Goal: Task Accomplishment & Management: Manage account settings

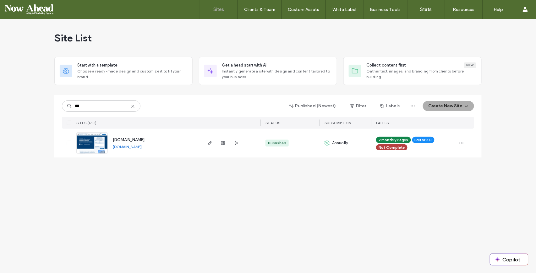
type input "***"
click at [124, 140] on span "www.samanohvac.com" at bounding box center [129, 140] width 32 height 5
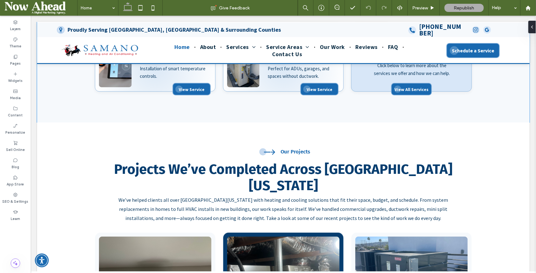
scroll to position [586, 0]
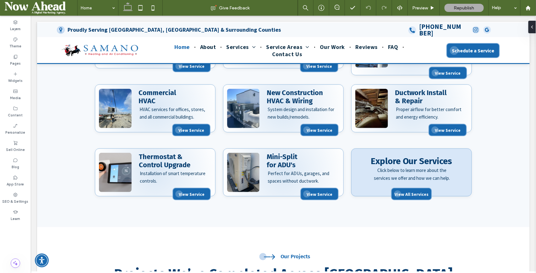
click at [15, 64] on label "Pages" at bounding box center [15, 62] width 11 height 7
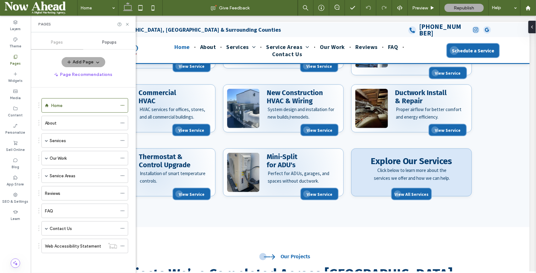
click at [15, 110] on icon at bounding box center [15, 108] width 5 height 5
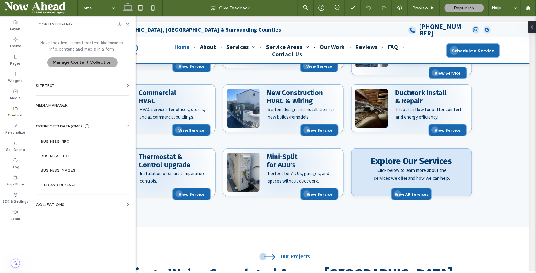
click at [55, 203] on label "Collections" at bounding box center [80, 205] width 89 height 4
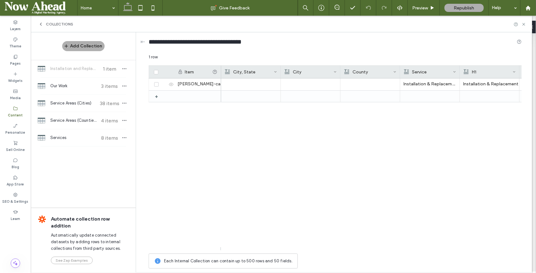
click at [76, 104] on span "Service Areas (Cities)" at bounding box center [73, 103] width 47 height 6
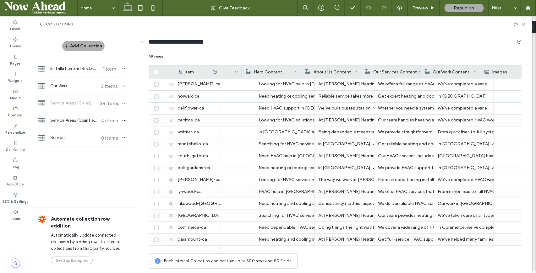
scroll to position [0, 168]
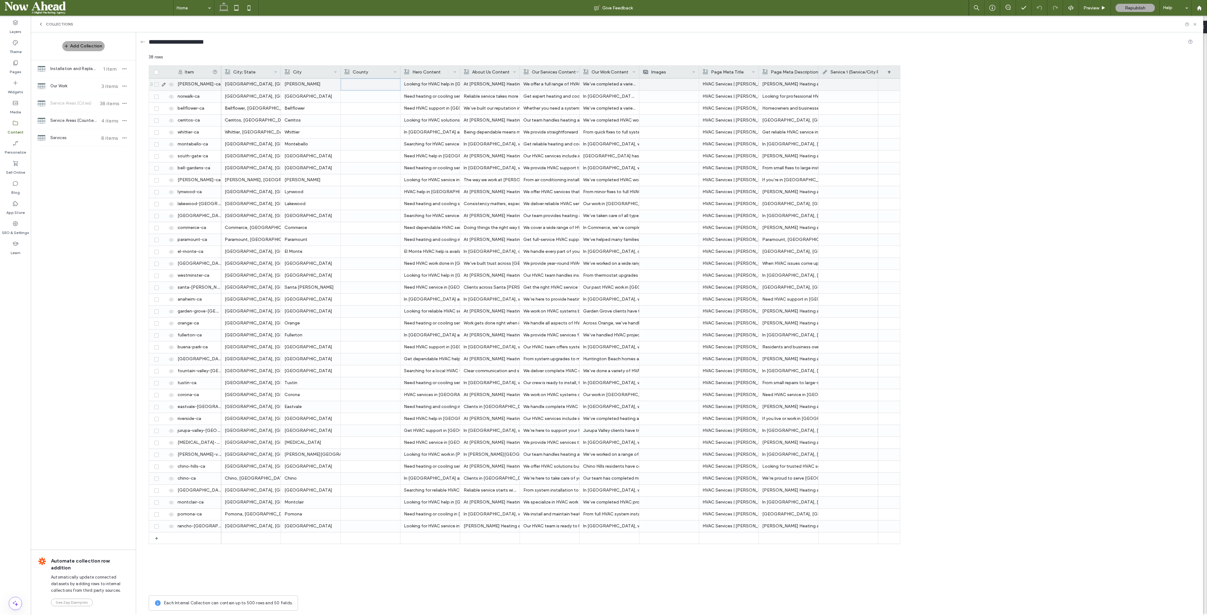
click at [355, 85] on div at bounding box center [370, 84] width 52 height 11
click at [367, 273] on div at bounding box center [370, 527] width 52 height 12
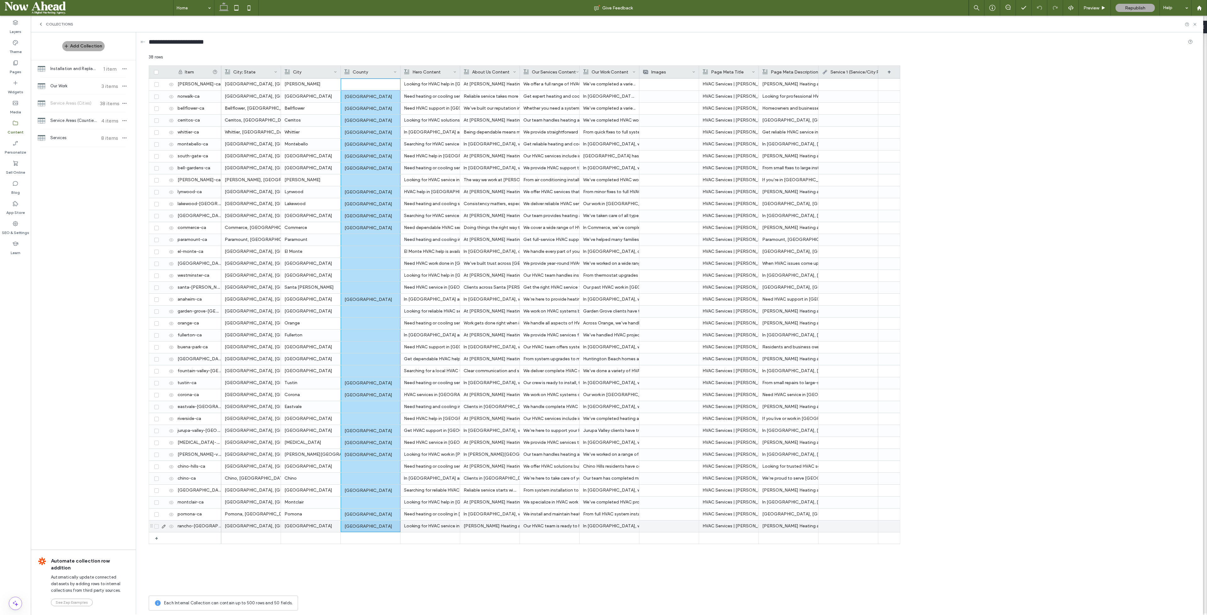
scroll to position [0, 0]
click at [409, 273] on div "Downey, CA Downey Los Angeles County Looking for HVAC help in Downey? We instal…" at bounding box center [560, 336] width 679 height 514
click at [322, 273] on div "Rancho Cucamonga" at bounding box center [310, 526] width 52 height 11
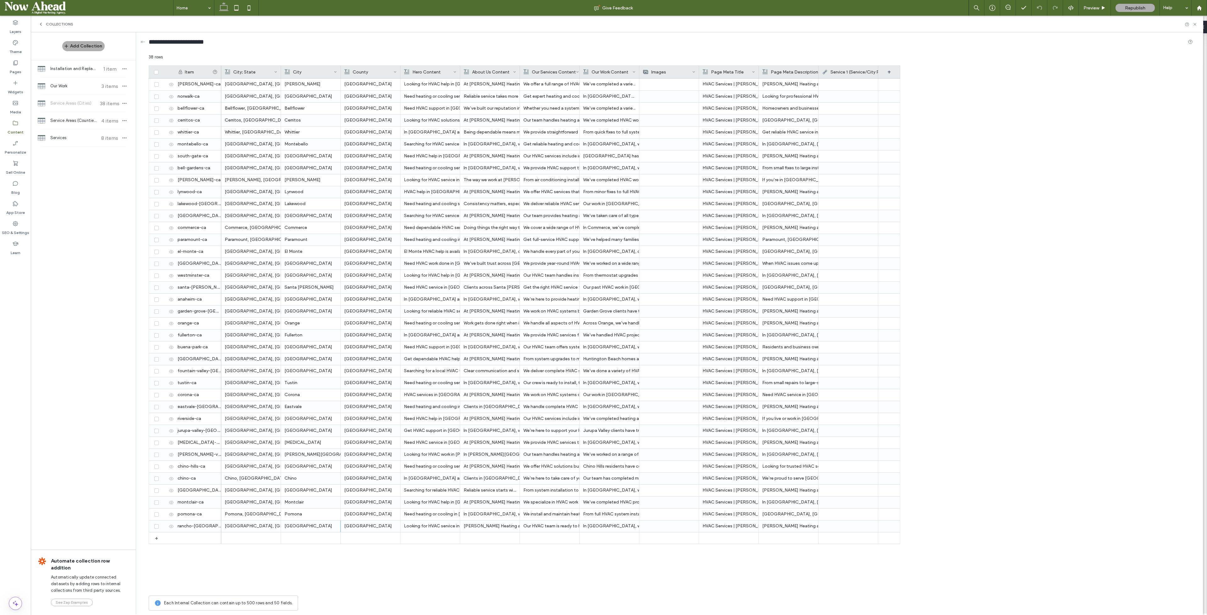
click at [347, 273] on div "Downey, CA Downey Los Angeles County Looking for HVAC help in Downey? We instal…" at bounding box center [560, 336] width 679 height 514
click at [68, 66] on span "Installation and Replacement - Cities" at bounding box center [73, 69] width 47 height 6
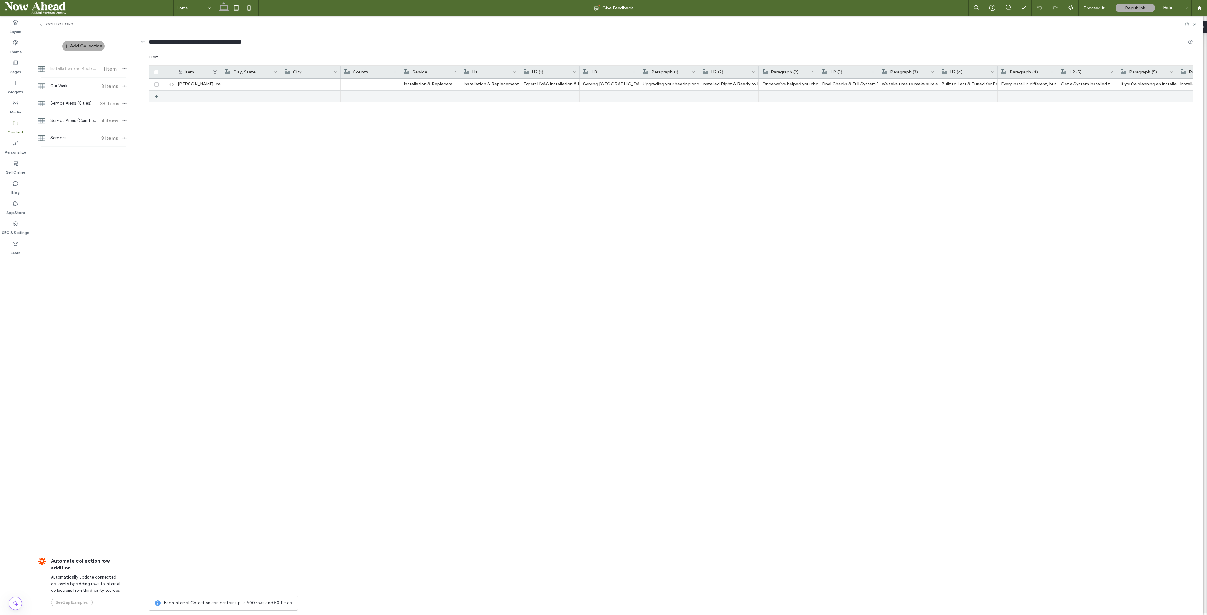
click at [159, 94] on div "+" at bounding box center [159, 96] width 8 height 11
click at [157, 105] on div "+" at bounding box center [159, 108] width 8 height 11
click at [156, 113] on div at bounding box center [163, 109] width 22 height 12
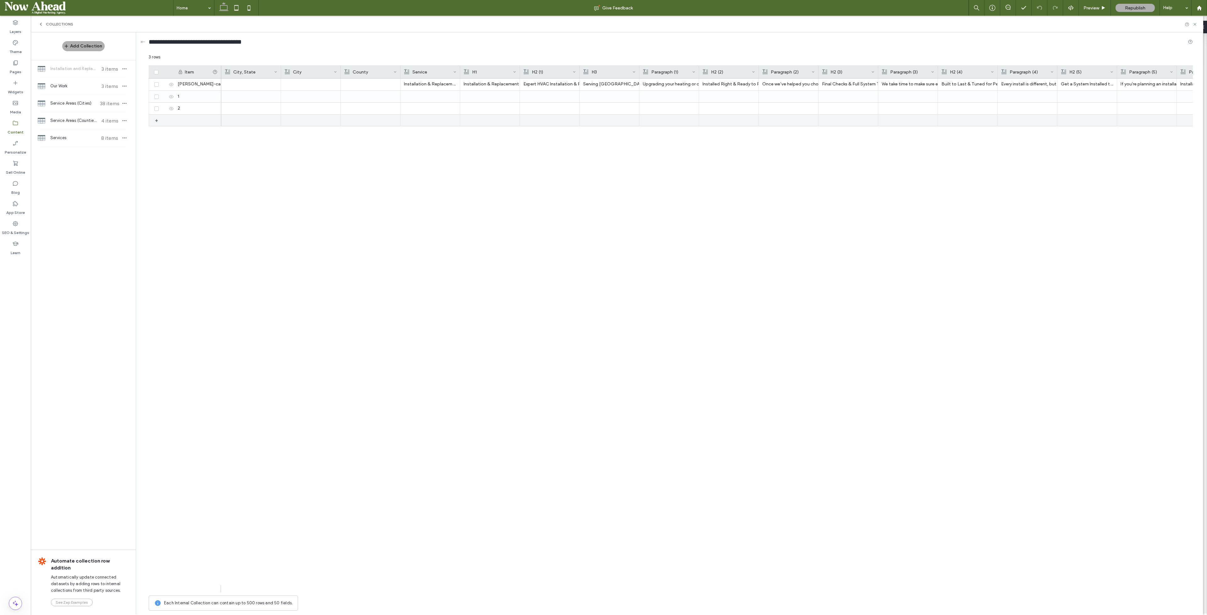
click at [156, 116] on div "+" at bounding box center [159, 120] width 8 height 11
click at [164, 85] on icon at bounding box center [163, 84] width 5 height 5
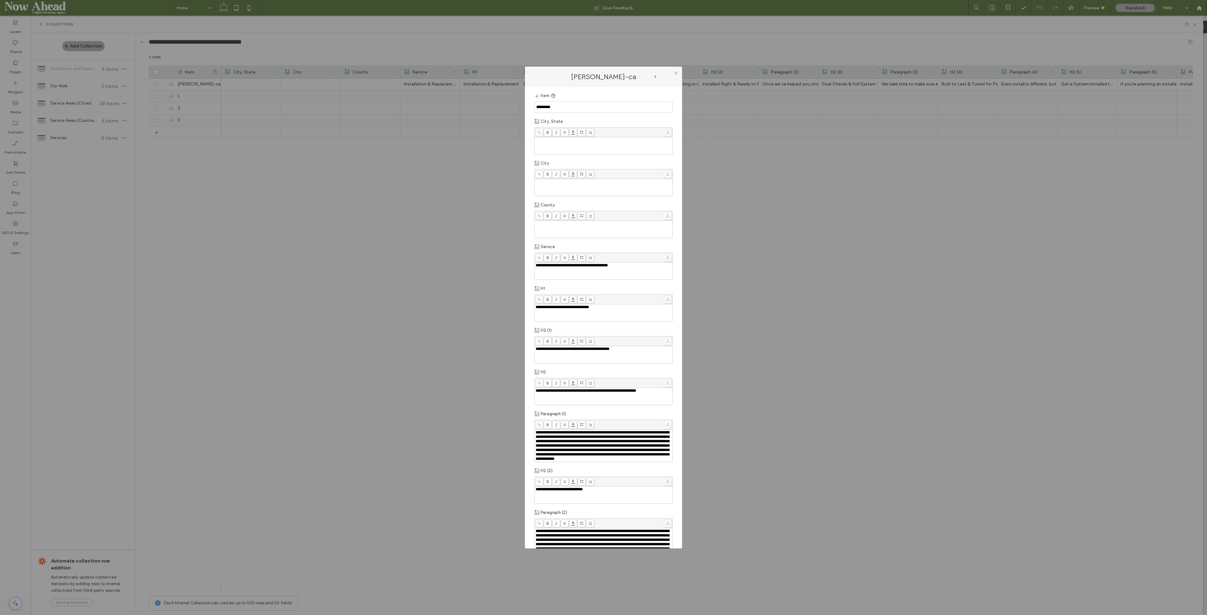
scroll to position [189, 0]
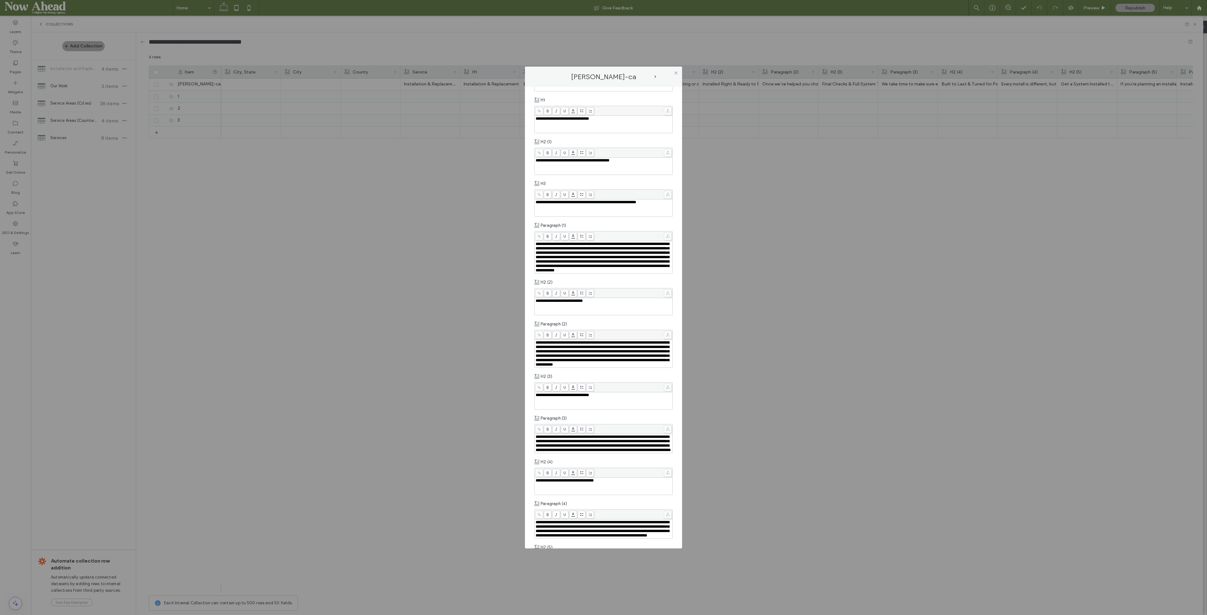
click at [199, 158] on div "**********" at bounding box center [603, 307] width 1207 height 615
click at [536, 69] on span at bounding box center [675, 72] width 5 height 9
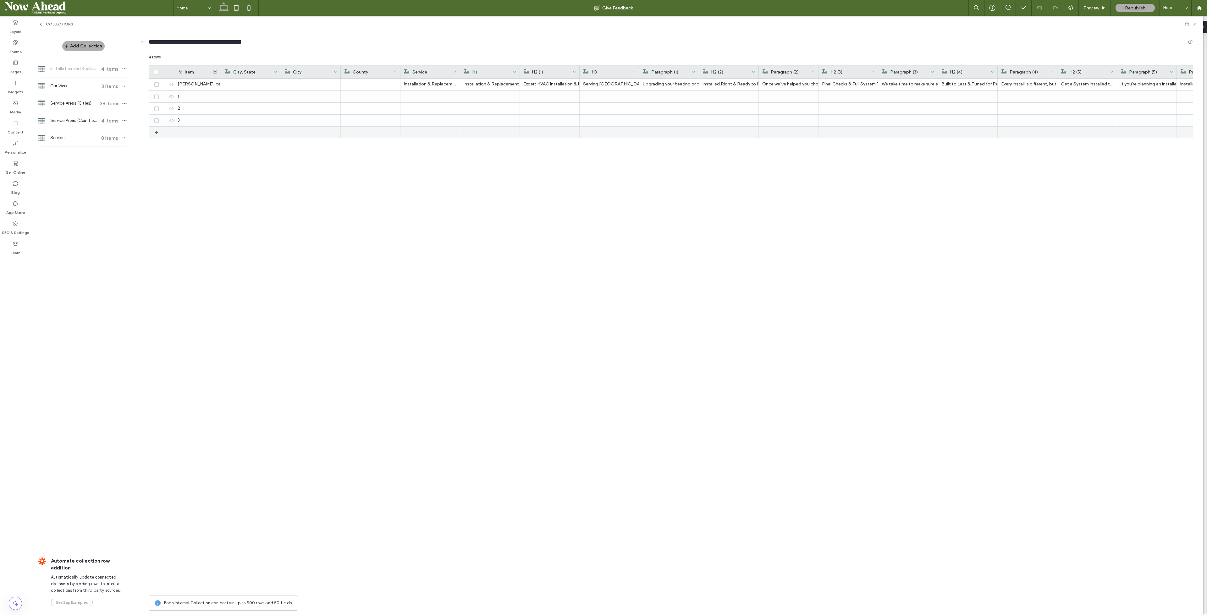
click at [155, 134] on div "+" at bounding box center [159, 132] width 8 height 11
click at [157, 144] on div "+" at bounding box center [159, 144] width 8 height 11
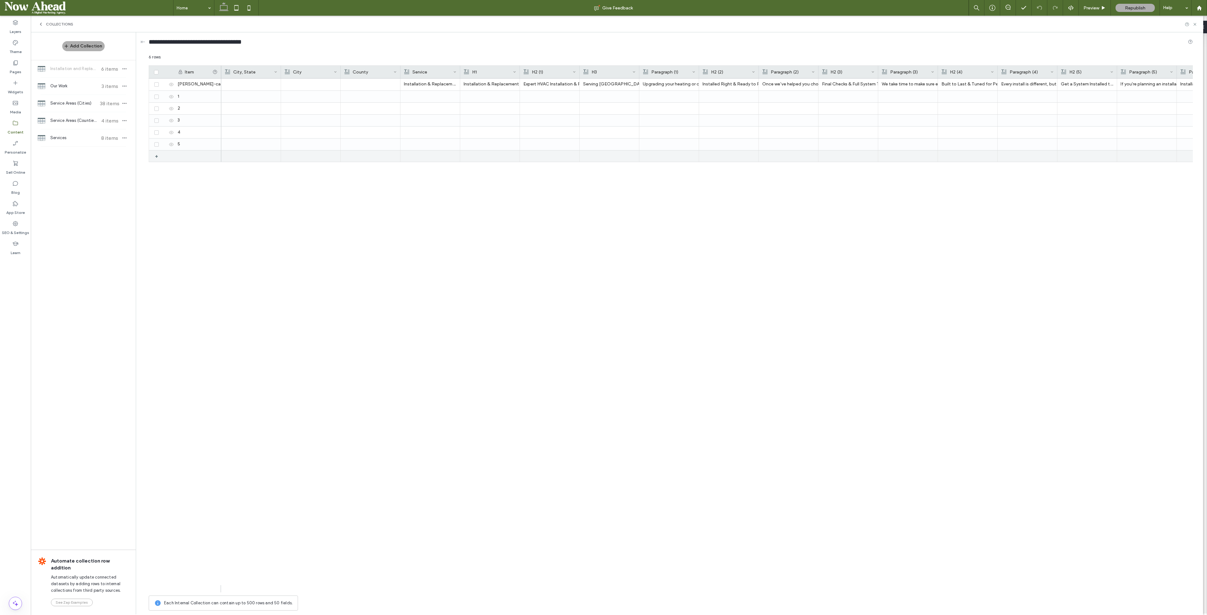
click at [156, 157] on div "+" at bounding box center [159, 156] width 8 height 11
click at [156, 170] on div "+" at bounding box center [159, 167] width 8 height 11
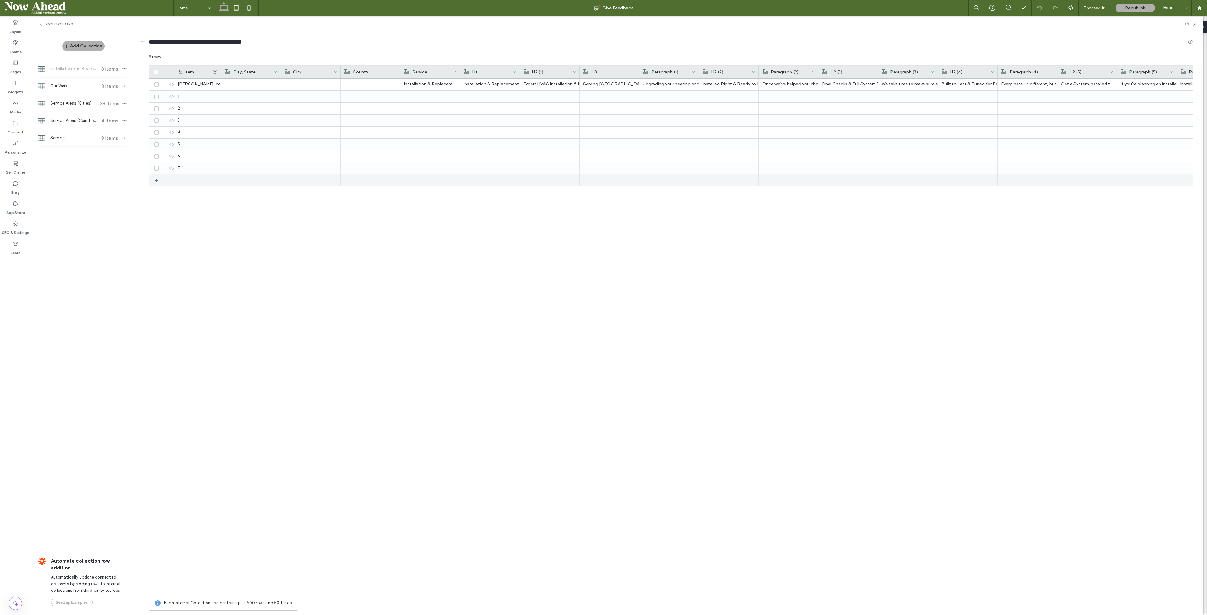
click at [157, 181] on div "+" at bounding box center [159, 179] width 8 height 11
click at [156, 191] on div "+" at bounding box center [159, 191] width 8 height 11
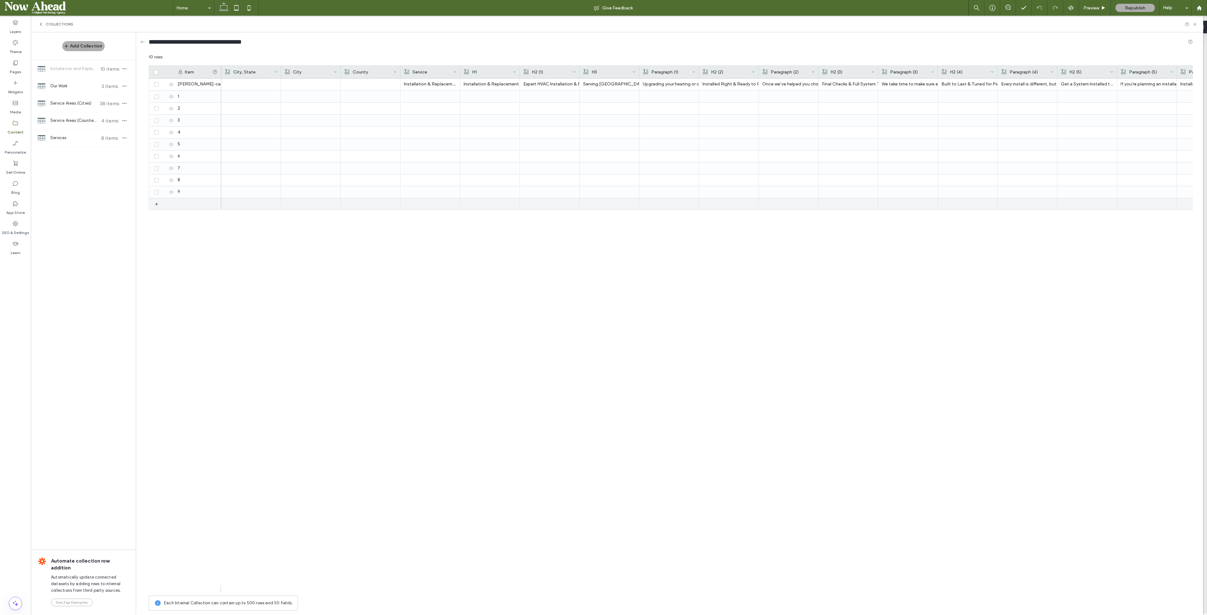
click at [156, 203] on div "+" at bounding box center [159, 203] width 8 height 11
click at [157, 217] on div "+" at bounding box center [159, 215] width 8 height 11
click at [154, 227] on div "+" at bounding box center [157, 227] width 10 height 11
click at [158, 238] on div "+" at bounding box center [159, 239] width 8 height 11
click at [155, 251] on div "+" at bounding box center [159, 251] width 8 height 11
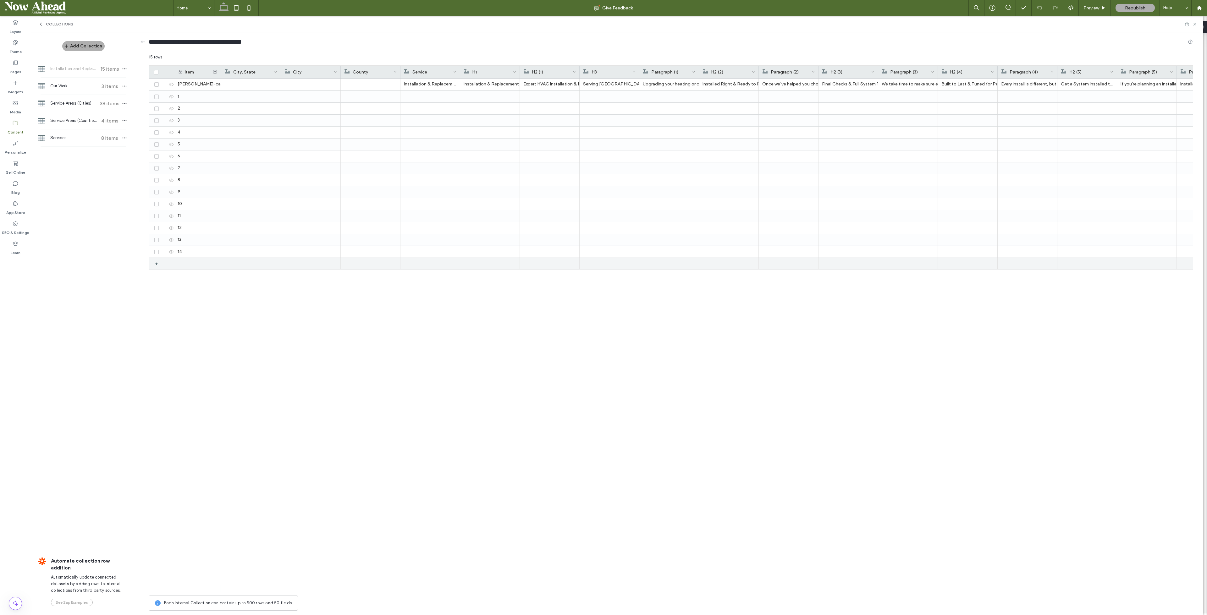
click at [158, 266] on div "+" at bounding box center [159, 263] width 8 height 11
click at [156, 273] on div "+" at bounding box center [159, 275] width 8 height 11
click at [154, 273] on div "+" at bounding box center [157, 287] width 10 height 11
click at [310, 98] on div at bounding box center [310, 97] width 52 height 12
click at [306, 273] on div at bounding box center [310, 288] width 52 height 12
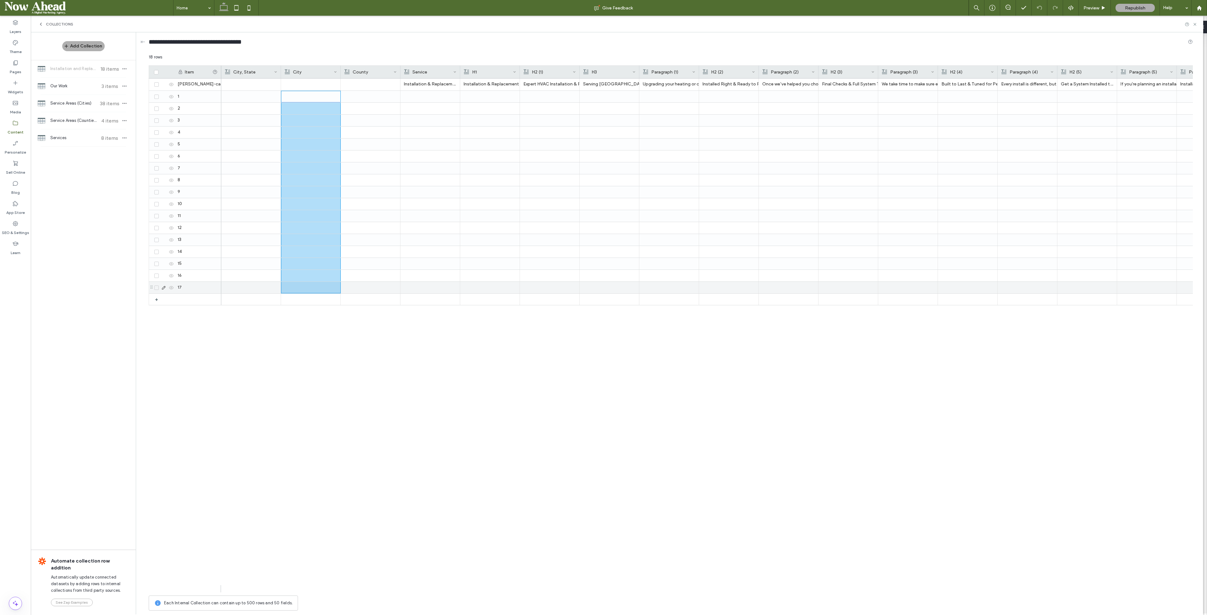
scroll to position [0, 0]
click at [194, 83] on div "downey-ca" at bounding box center [197, 85] width 47 height 12
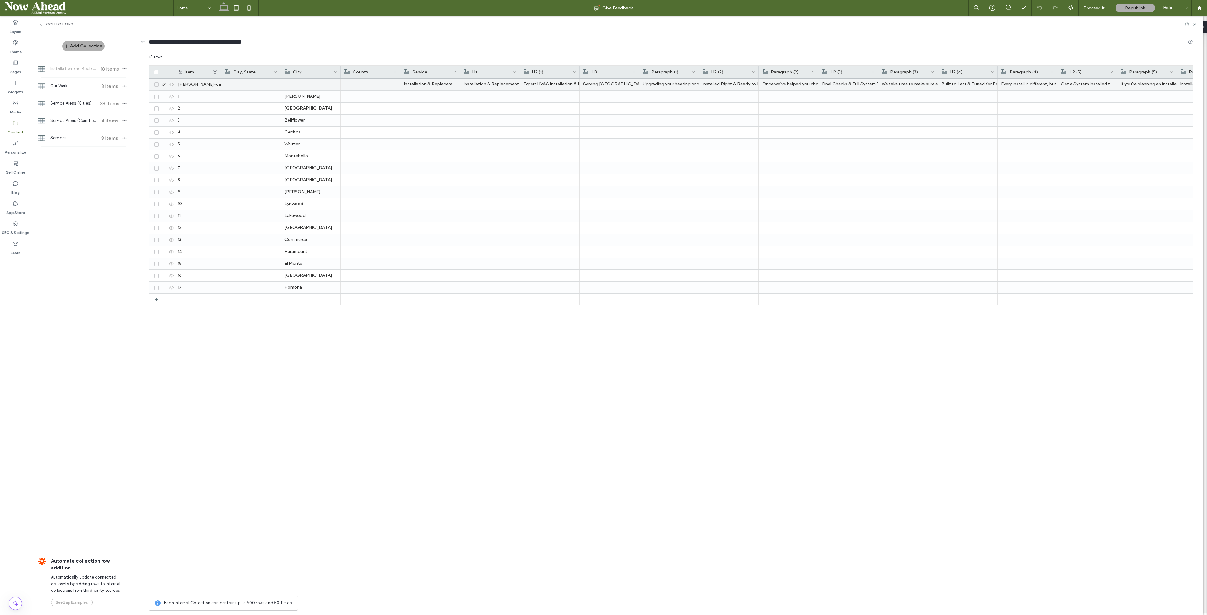
click at [194, 83] on div "downey-ca" at bounding box center [197, 85] width 47 height 12
click at [194, 83] on input "*********" at bounding box center [197, 84] width 47 height 11
type input "*"
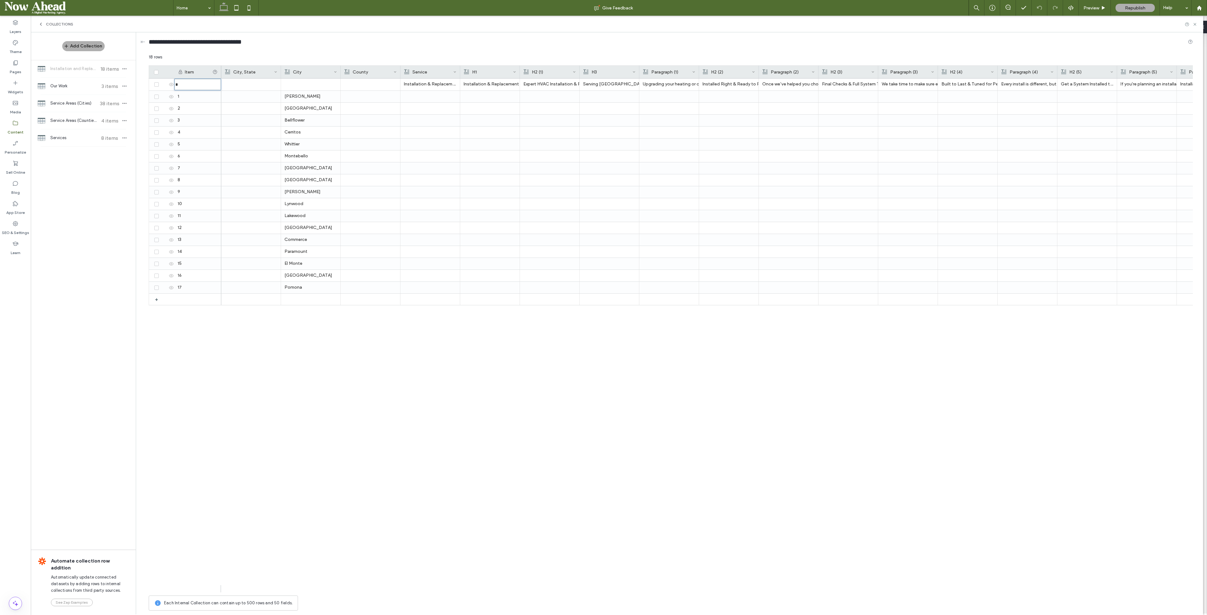
click at [289, 273] on div "Pomona Pasadena El Monte Paramount Commerce Huntington Park Lakewood Lynwood Pi…" at bounding box center [706, 336] width 971 height 514
click at [241, 126] on div at bounding box center [251, 121] width 60 height 12
click at [190, 91] on div "1" at bounding box center [197, 97] width 47 height 12
click at [192, 85] on div "0" at bounding box center [197, 85] width 47 height 12
click at [316, 98] on div "Downey" at bounding box center [311, 96] width 52 height 11
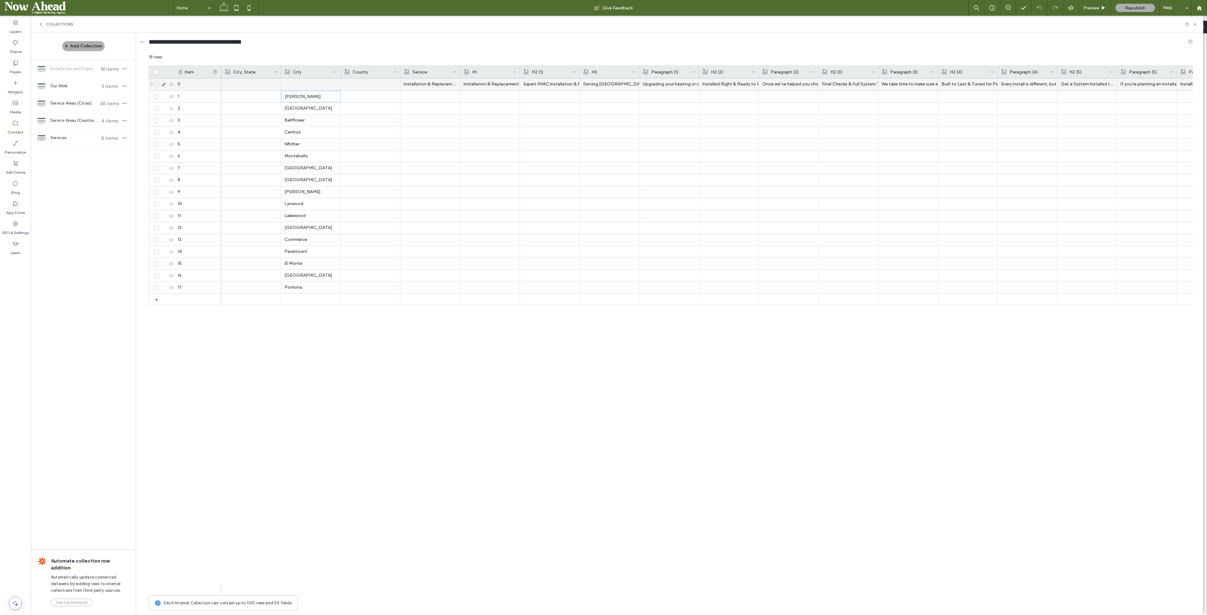
click at [220, 83] on div "0" at bounding box center [197, 85] width 47 height 12
click at [213, 85] on div "0" at bounding box center [197, 85] width 47 height 12
click at [252, 97] on div at bounding box center [251, 96] width 52 height 11
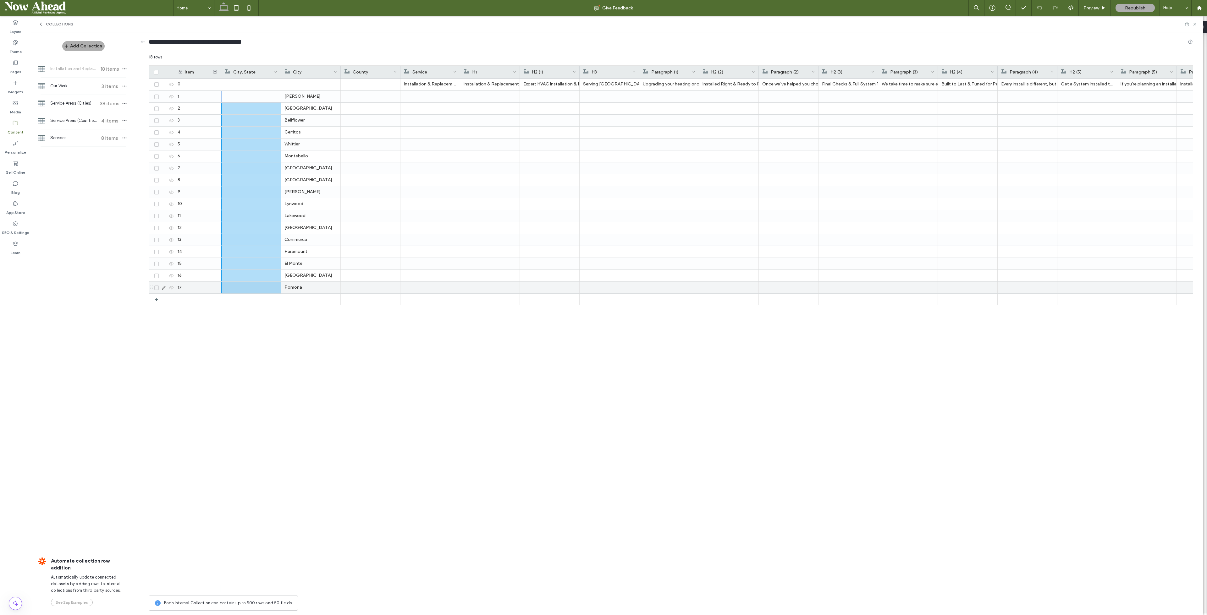
click at [267, 273] on div at bounding box center [251, 287] width 52 height 11
click at [158, 273] on div "+" at bounding box center [159, 299] width 8 height 11
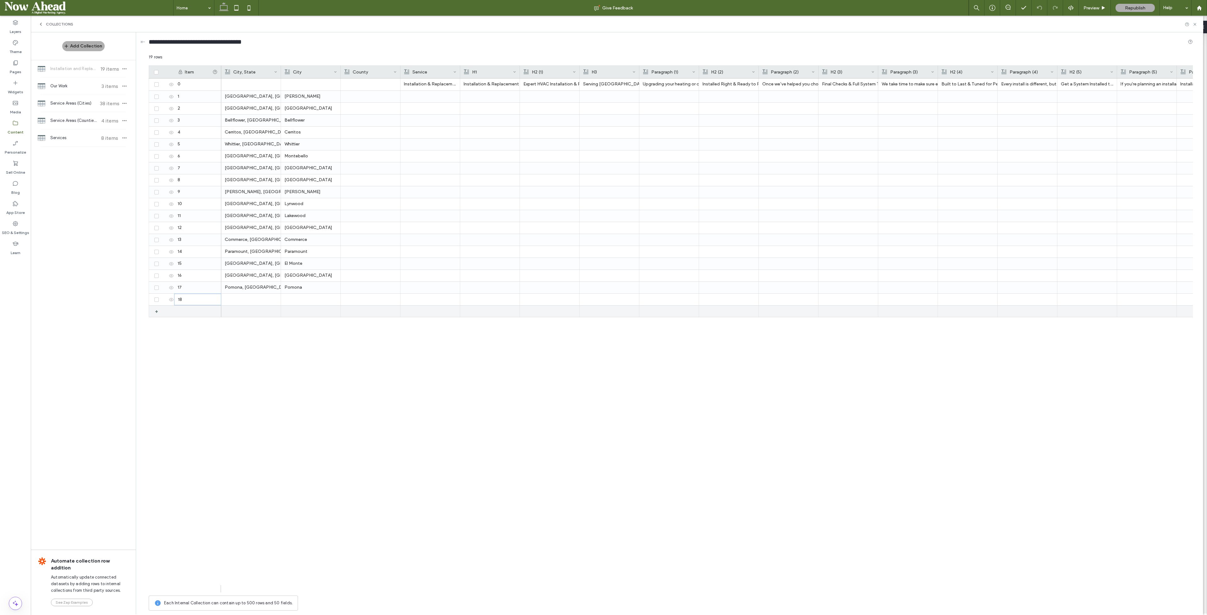
drag, startPoint x: 191, startPoint y: 300, endPoint x: 221, endPoint y: 305, distance: 30.3
click at [221, 273] on div "18 + 17 16 15 14 13 12 11 10 9 8 7 6 5 4 3 2 1 0 Pomona, CA Pomona Pasadena, CA…" at bounding box center [671, 332] width 1044 height 507
click at [202, 273] on div "18" at bounding box center [197, 300] width 47 height 12
type input "*"
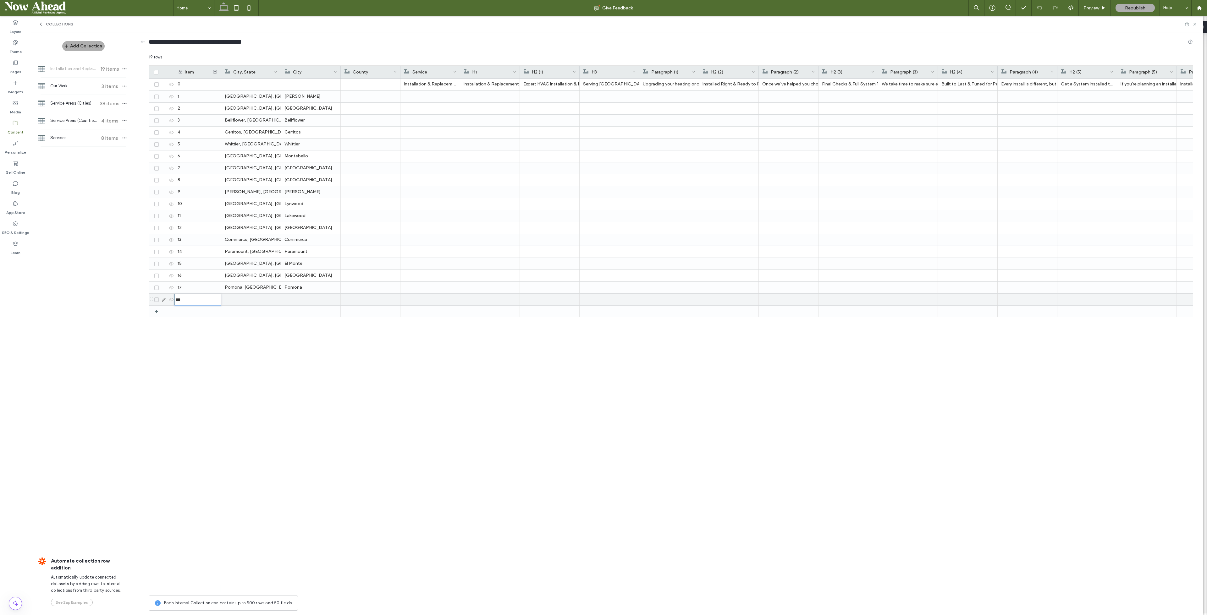
type input "***"
click at [209, 273] on div "*** + 17 16 15 14 13 12 11 10 9 8 7 6 5 4 3 2 1 0 Pomona, CA Pomona Pasadena, C…" at bounding box center [671, 332] width 1044 height 507
drag, startPoint x: 151, startPoint y: 84, endPoint x: 162, endPoint y: 304, distance: 219.6
click at [169, 85] on div at bounding box center [162, 84] width 21 height 5
click at [171, 84] on icon at bounding box center [171, 84] width 5 height 5
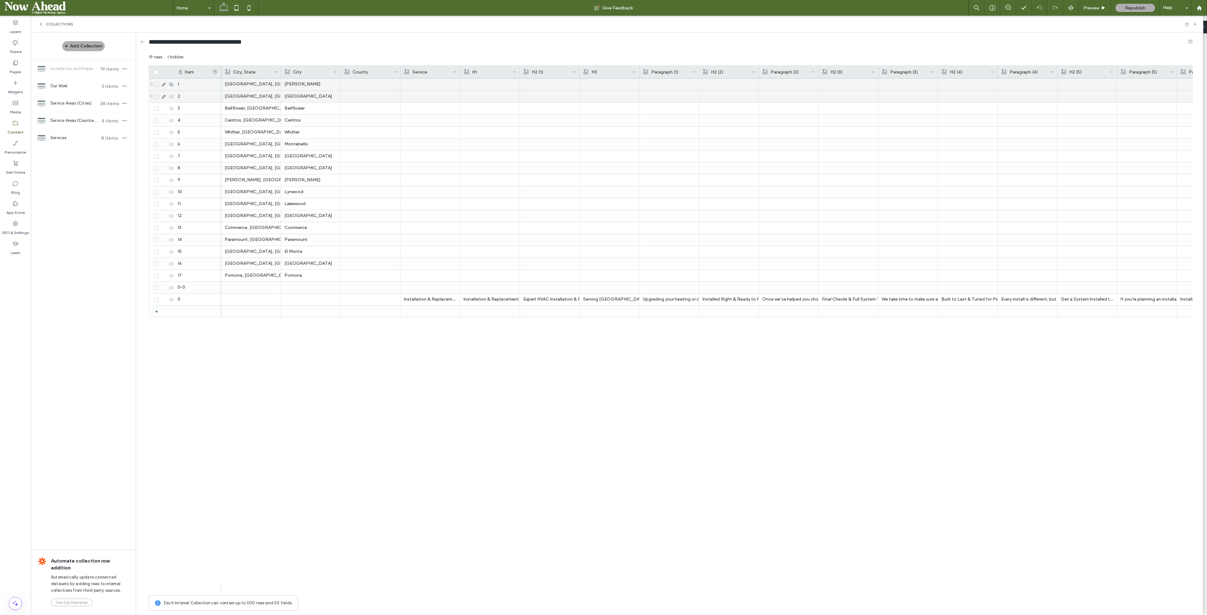
click at [172, 96] on icon at bounding box center [171, 96] width 5 height 5
click at [172, 108] on use at bounding box center [171, 108] width 4 height 3
click at [169, 119] on icon at bounding box center [171, 120] width 5 height 5
click at [170, 131] on icon at bounding box center [171, 132] width 5 height 5
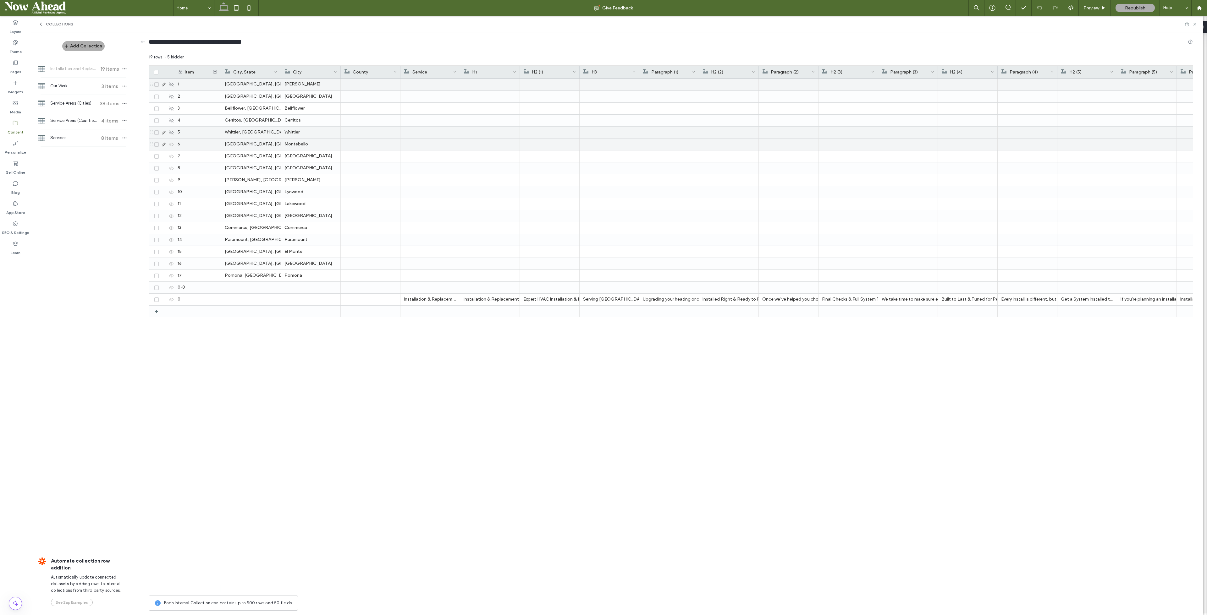
click at [171, 144] on icon at bounding box center [171, 144] width 5 height 5
click at [171, 156] on icon at bounding box center [171, 156] width 5 height 5
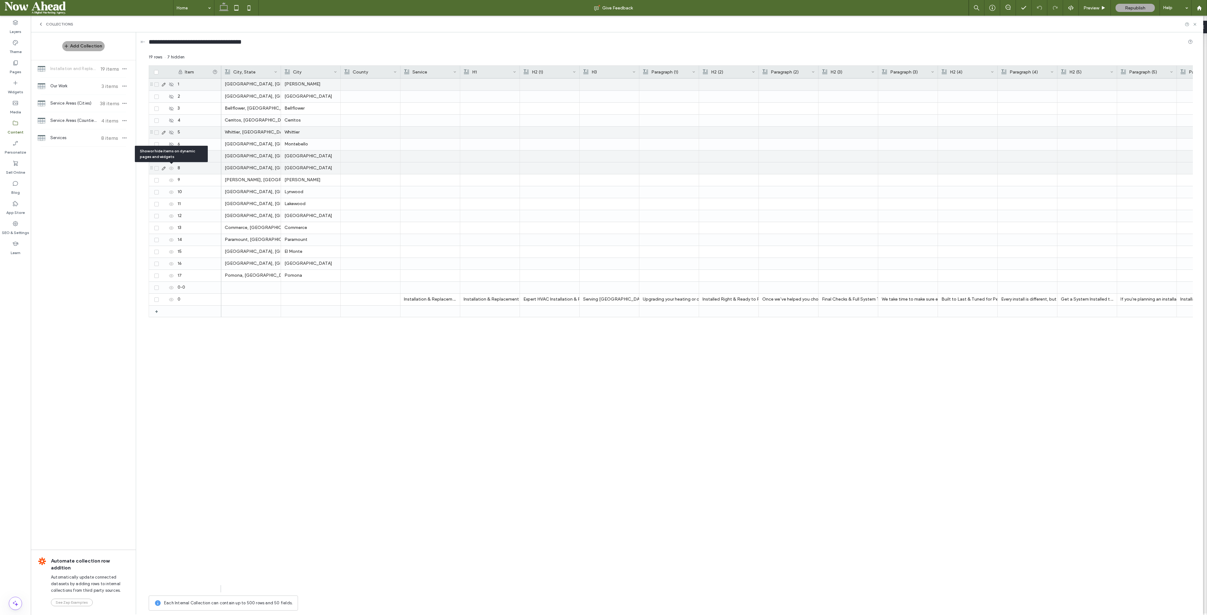
click at [171, 170] on icon at bounding box center [171, 168] width 5 height 5
click at [172, 181] on icon at bounding box center [171, 180] width 5 height 5
click at [170, 191] on icon at bounding box center [171, 192] width 5 height 5
click at [170, 205] on icon at bounding box center [171, 204] width 5 height 5
click at [170, 214] on icon at bounding box center [171, 216] width 5 height 5
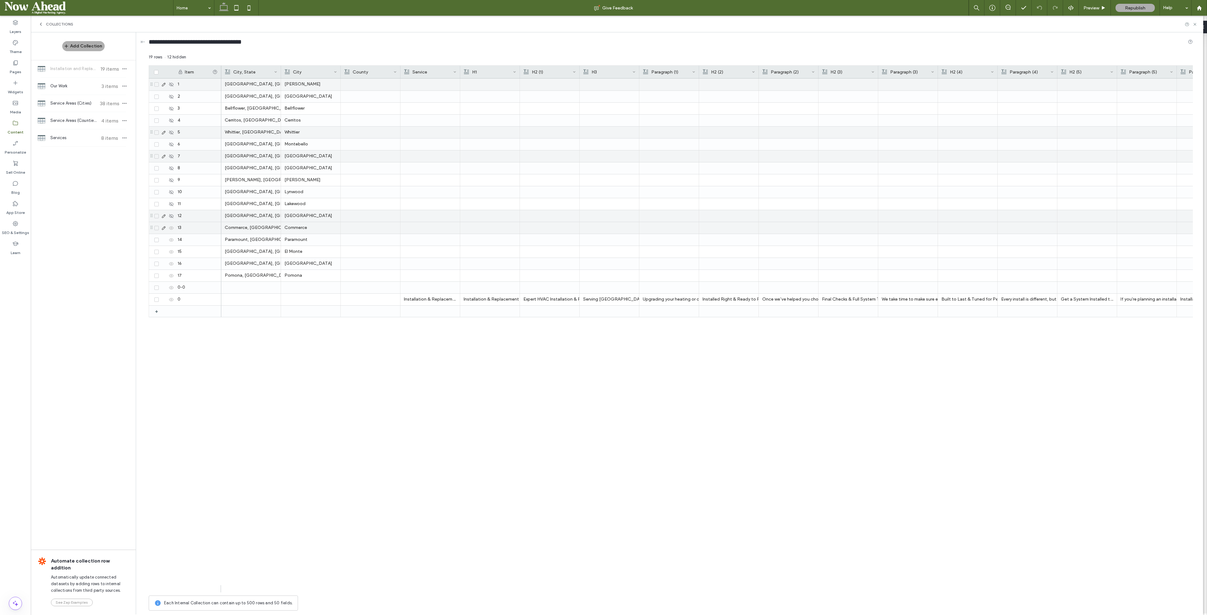
click at [171, 228] on icon at bounding box center [171, 228] width 5 height 5
click at [171, 240] on icon at bounding box center [171, 240] width 5 height 5
click at [170, 252] on icon at bounding box center [171, 252] width 5 height 5
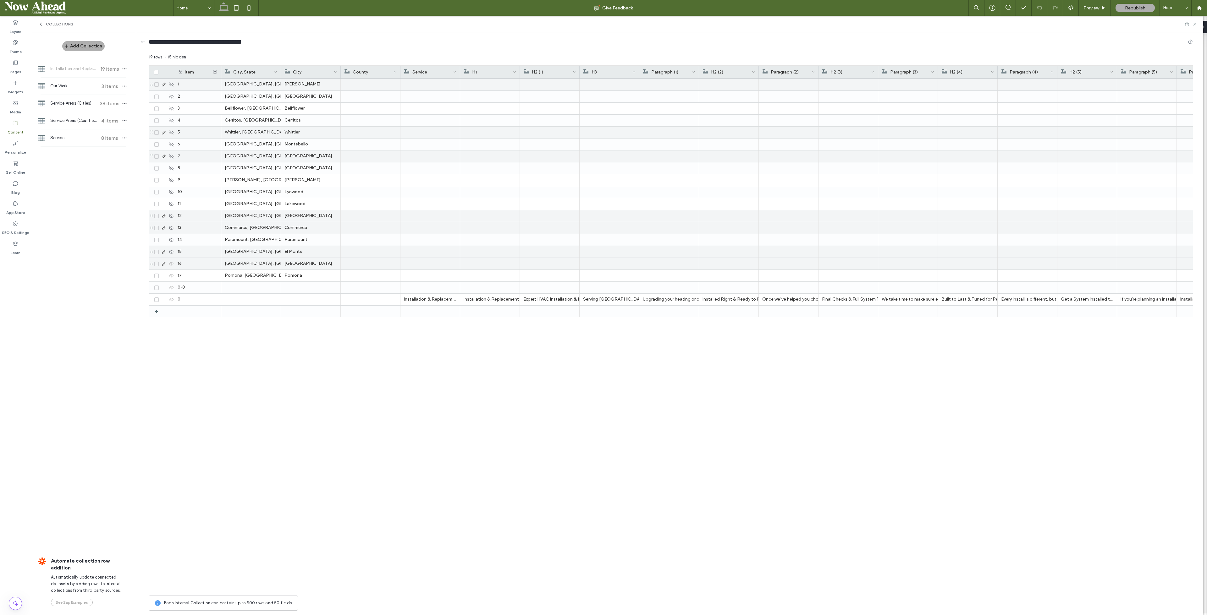
click at [171, 262] on icon at bounding box center [171, 263] width 5 height 5
click at [170, 273] on icon at bounding box center [171, 275] width 5 height 5
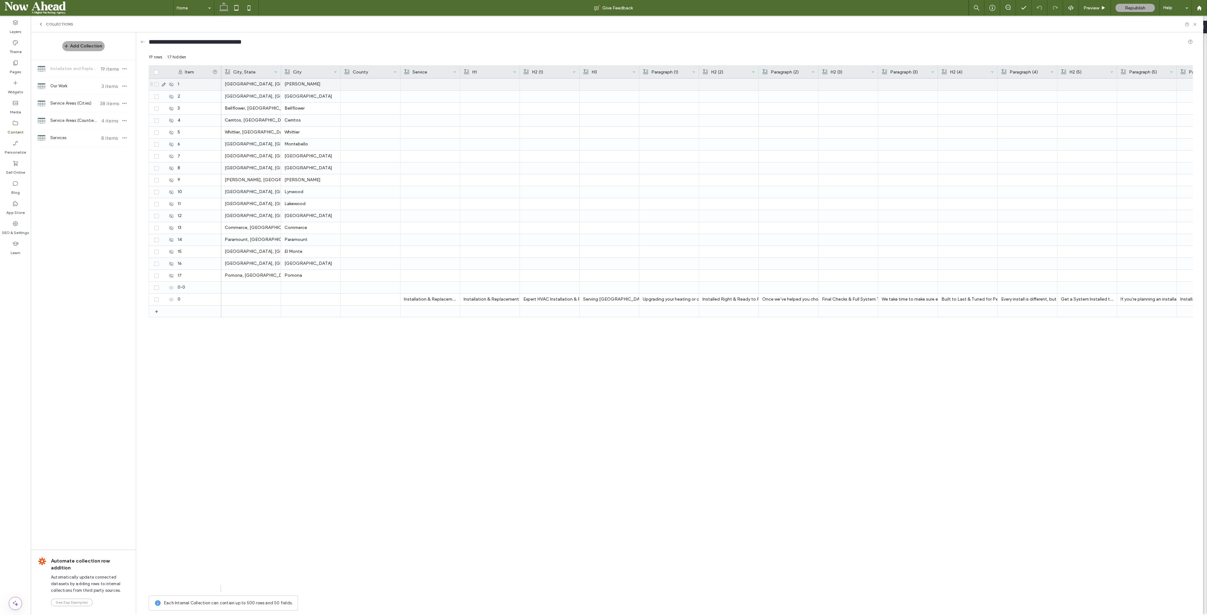
click at [184, 84] on div "1" at bounding box center [197, 85] width 47 height 12
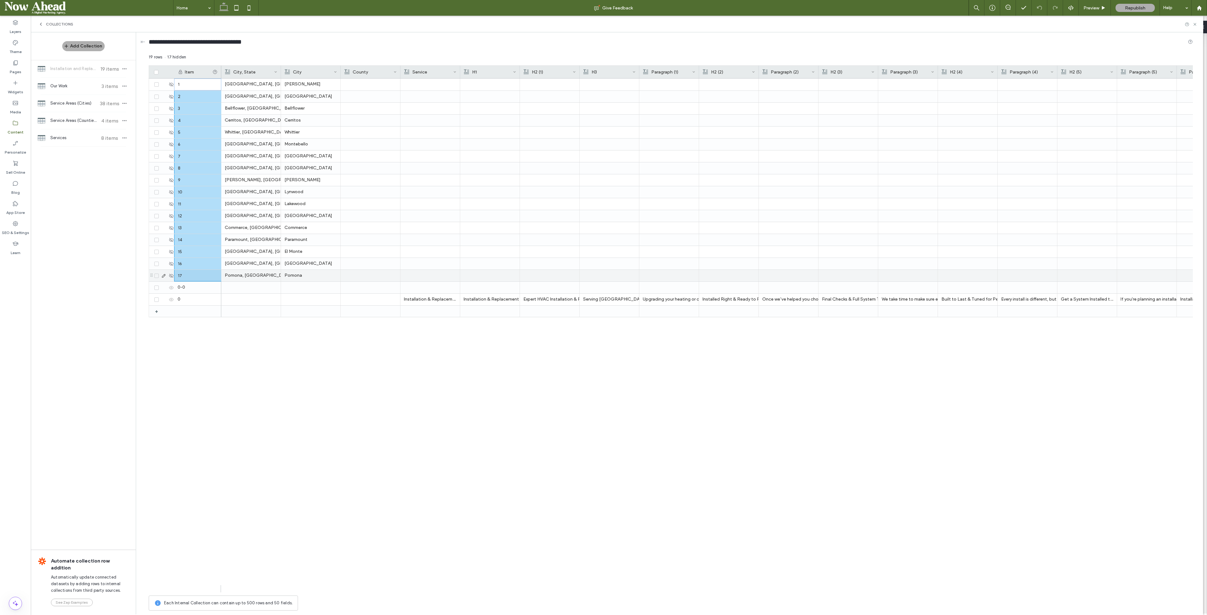
click at [197, 273] on div "17" at bounding box center [197, 276] width 47 height 12
click at [367, 87] on div at bounding box center [370, 85] width 52 height 12
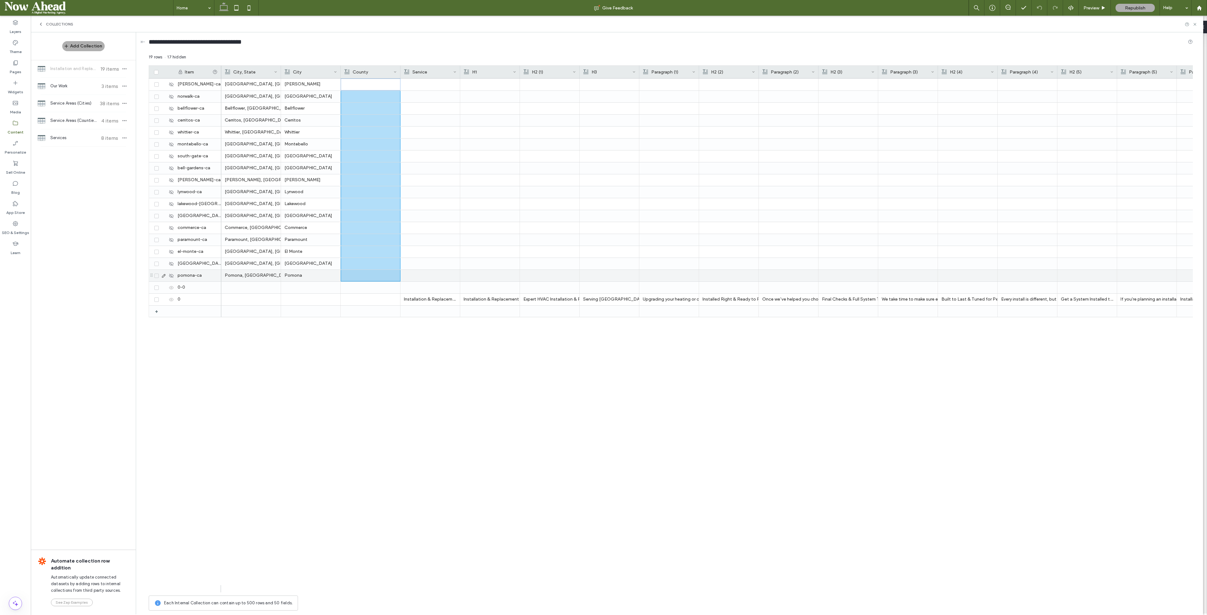
click at [373, 273] on div at bounding box center [370, 275] width 52 height 11
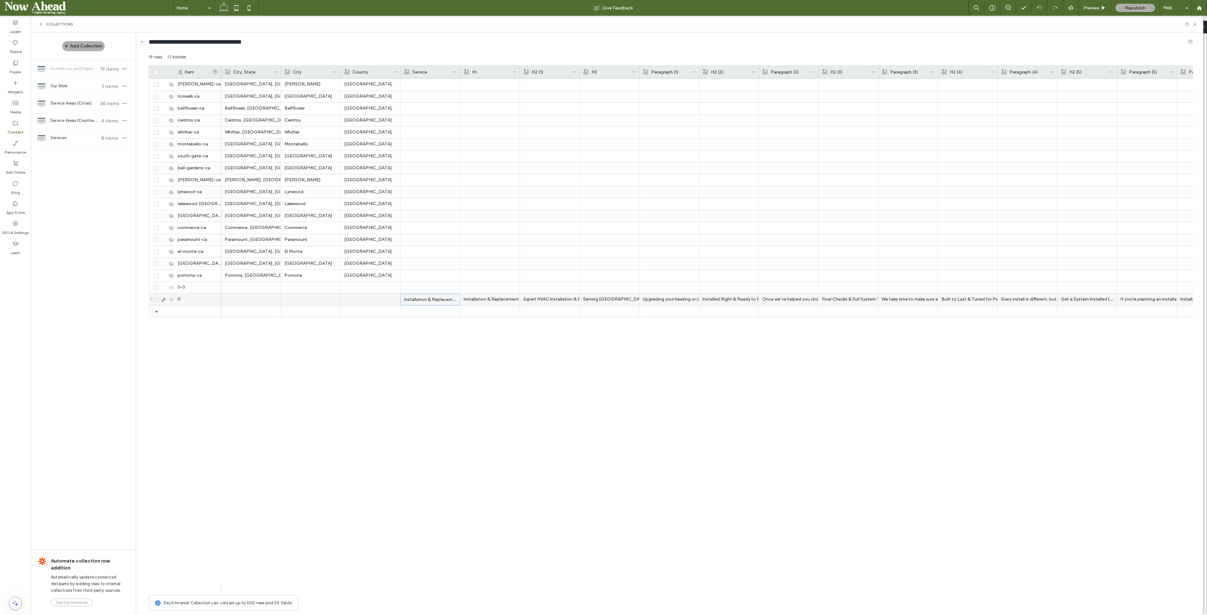
click at [421, 273] on p "Installation & Replacement (Heating & Cooling)" at bounding box center [430, 299] width 52 height 11
click at [431, 273] on span "**********" at bounding box center [437, 295] width 72 height 4
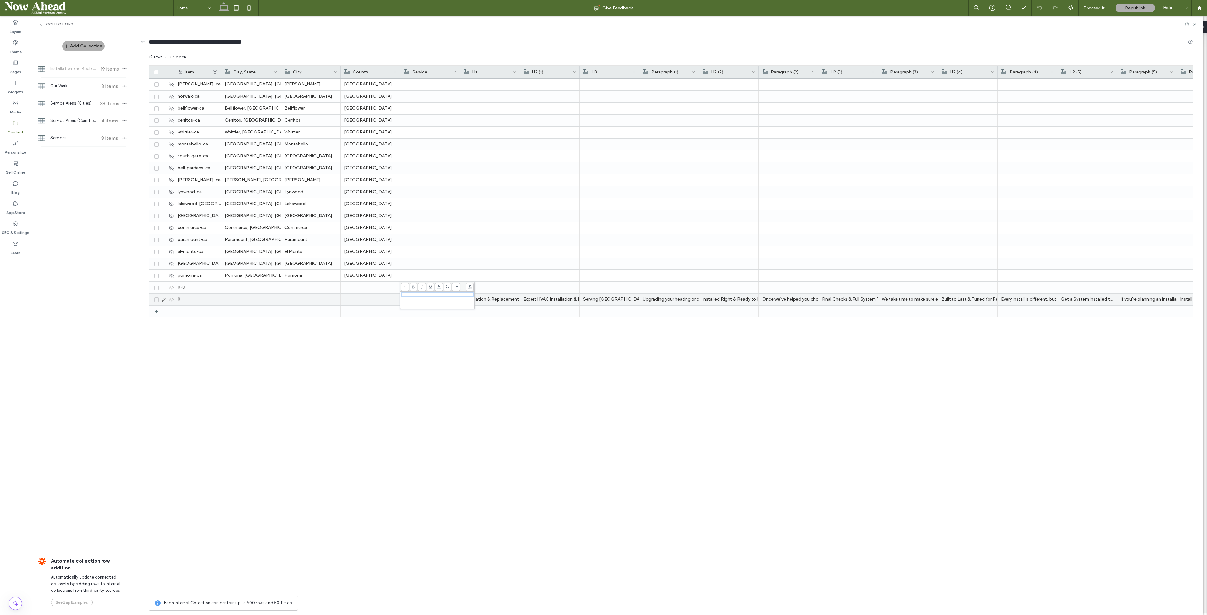
copy span "**********"
click at [422, 84] on div at bounding box center [430, 85] width 52 height 12
click at [441, 273] on div at bounding box center [430, 276] width 52 height 12
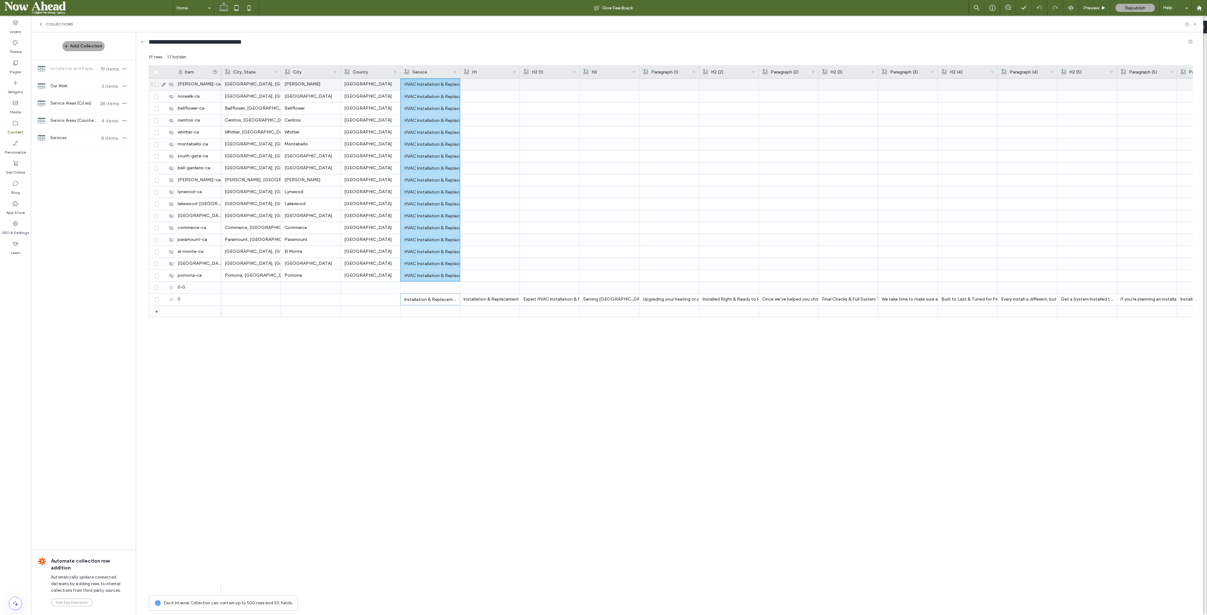
click at [492, 84] on div at bounding box center [490, 85] width 52 height 12
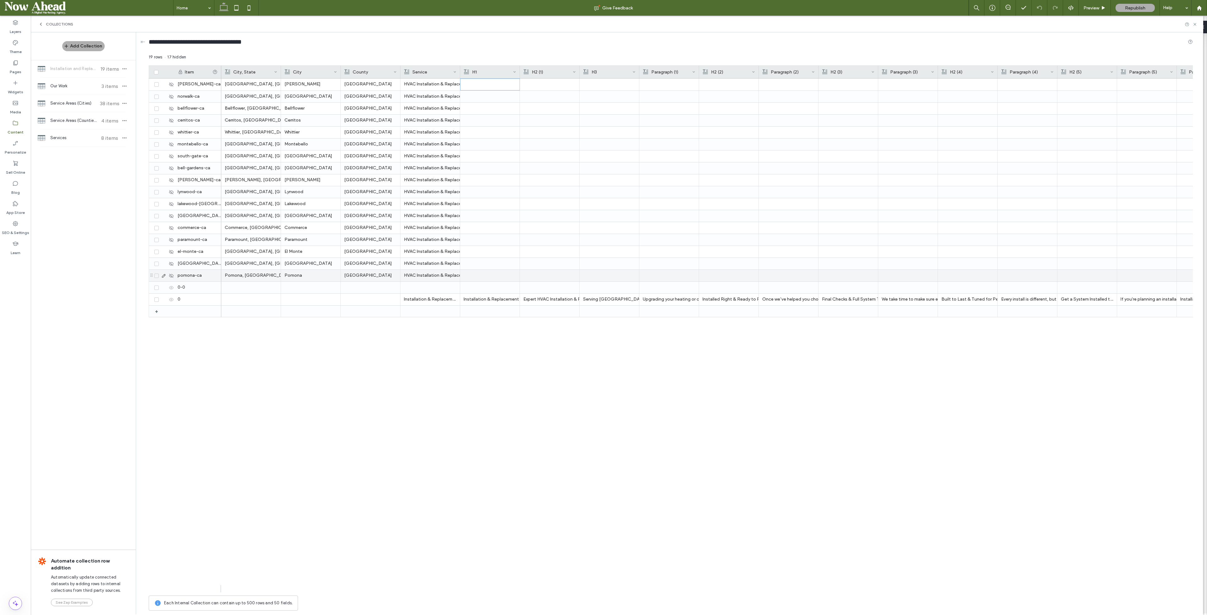
click at [500, 273] on div at bounding box center [490, 276] width 52 height 12
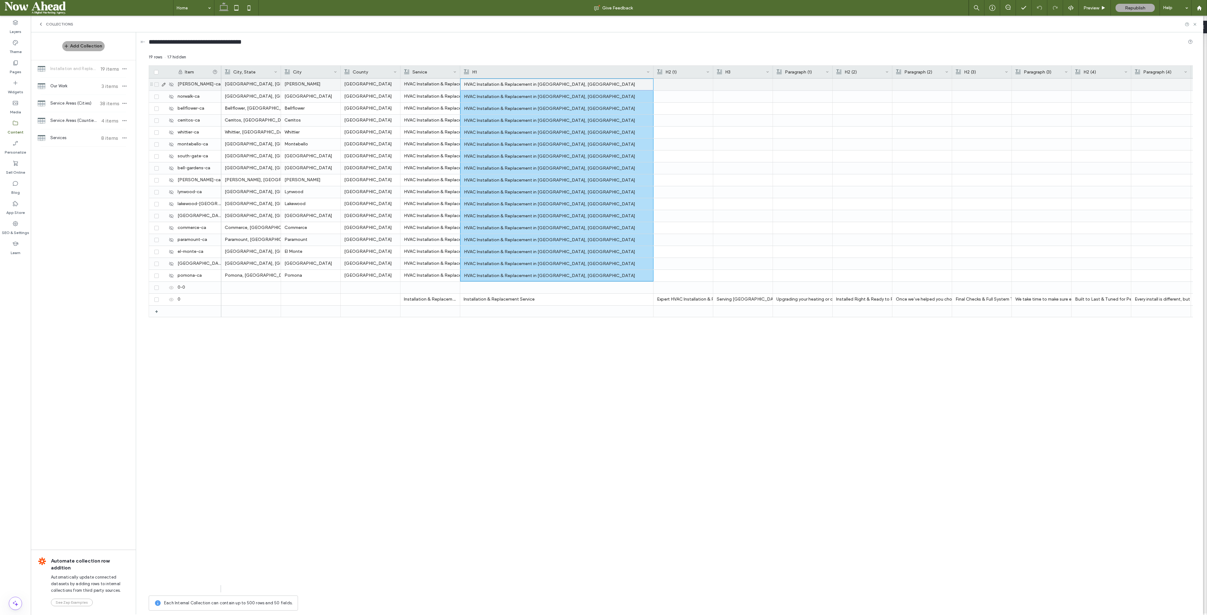
drag, startPoint x: 519, startPoint y: 69, endPoint x: 652, endPoint y: 80, distance: 134.0
click at [536, 80] on div "Item City, State City County Service H1 H2 (1) H3 Paragraph (1) H2 (2) +" at bounding box center [671, 328] width 1044 height 527
click at [536, 142] on div "HVAC Installation & Replacement in Montebello, CA" at bounding box center [557, 144] width 186 height 11
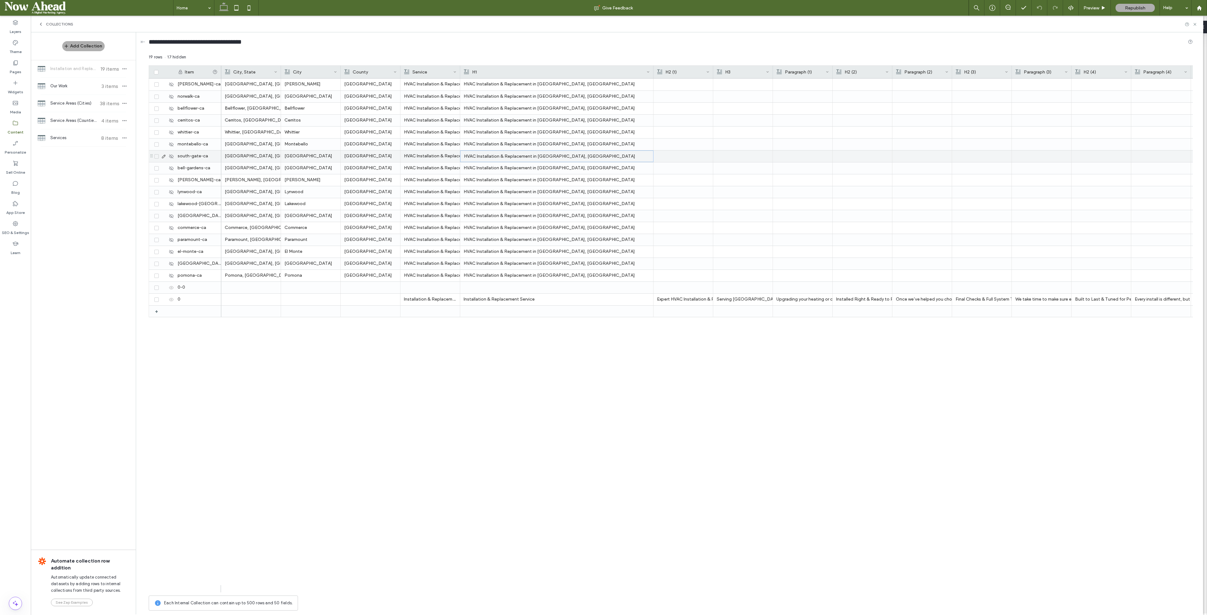
click at [536, 152] on div "HVAC Installation & Replacement in South Gate, CA" at bounding box center [557, 156] width 186 height 11
click at [536, 165] on div "HVAC Installation & Replacement in Bell Gardens, CA" at bounding box center [557, 167] width 186 height 11
click at [536, 180] on div "HVAC Installation & Replacement in Pico Rivera, CA" at bounding box center [557, 179] width 186 height 11
click at [536, 190] on div "HVAC Installation & Replacement in Lynwood, CA" at bounding box center [557, 191] width 186 height 11
click at [535, 203] on div "HVAC Installation & Replacement in Lakewood, CA" at bounding box center [557, 203] width 186 height 11
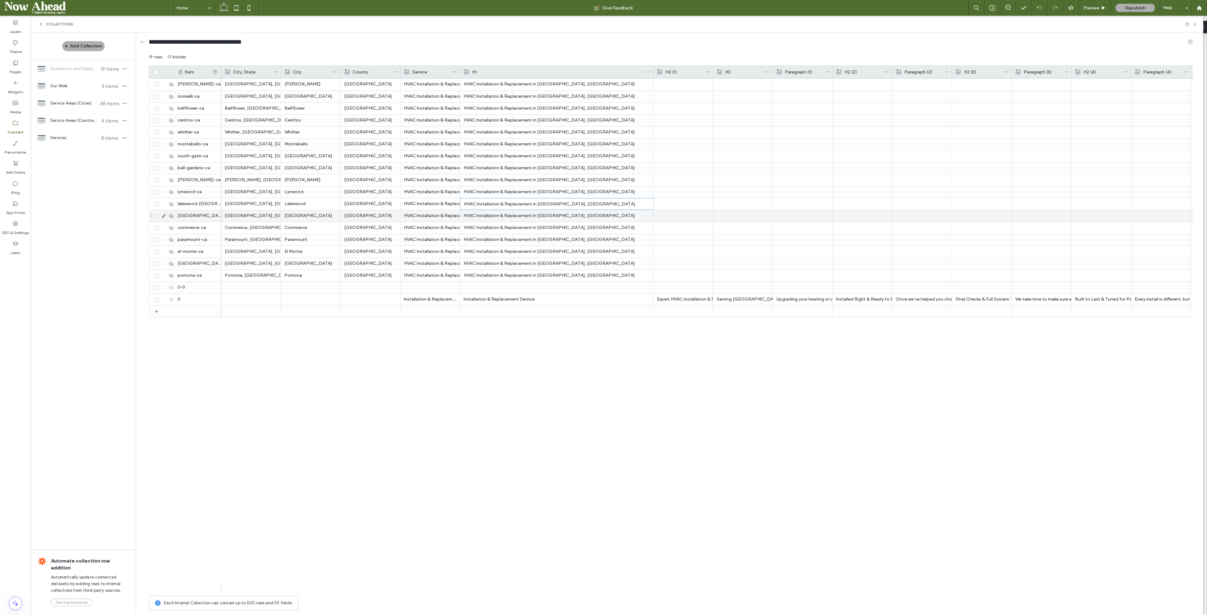
click at [533, 219] on div "HVAC Installation & Replacement in Huntington Park, CA" at bounding box center [557, 215] width 186 height 11
click at [533, 229] on div "HVAC Installation & Replacement in Commerce, CA" at bounding box center [557, 227] width 186 height 11
click at [532, 239] on div "HVAC Installation & Replacement in Paramount, CA" at bounding box center [557, 239] width 186 height 11
click at [531, 250] on div "HVAC Installation & Replacement in El Monte, CA" at bounding box center [557, 251] width 186 height 11
click at [531, 263] on div "HVAC Installation & Replacement in Pasadena, CA" at bounding box center [557, 263] width 186 height 11
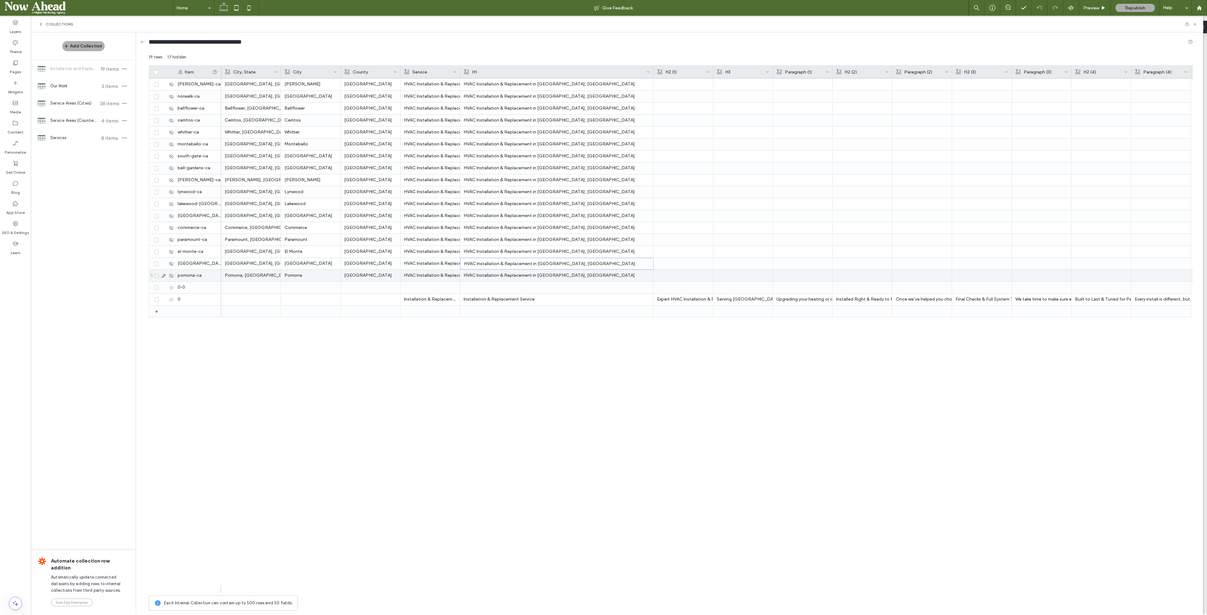
click at [536, 273] on div "HVAC Installation & Replacement in Pomona, CA" at bounding box center [557, 275] width 186 height 11
click at [536, 70] on div "H2 (1)" at bounding box center [683, 72] width 60 height 13
click at [536, 69] on div "H1" at bounding box center [556, 72] width 193 height 13
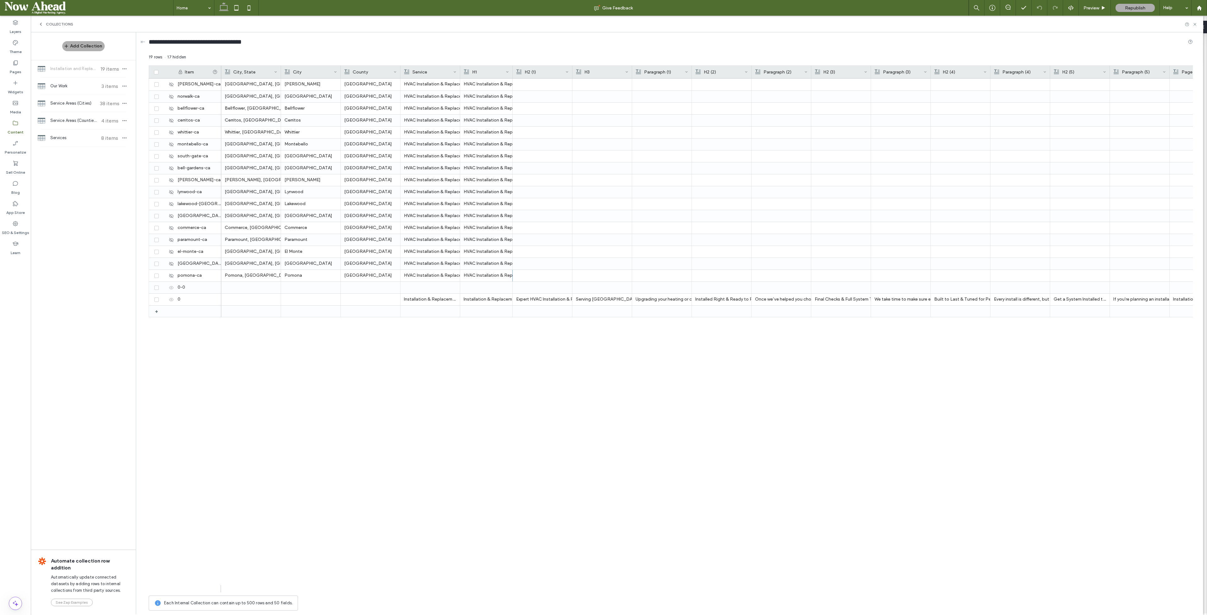
drag, startPoint x: 652, startPoint y: 69, endPoint x: 512, endPoint y: 64, distance: 140.6
click at [512, 64] on div "19 rows 17 hidden Drag here to set row groups Drag here to set column labels It…" at bounding box center [671, 334] width 1044 height 560
click at [536, 273] on div "Expert HVAC Installation & Replacement Services" at bounding box center [542, 299] width 52 height 11
click at [494, 273] on div "Installation & Replacement Service" at bounding box center [486, 299] width 45 height 11
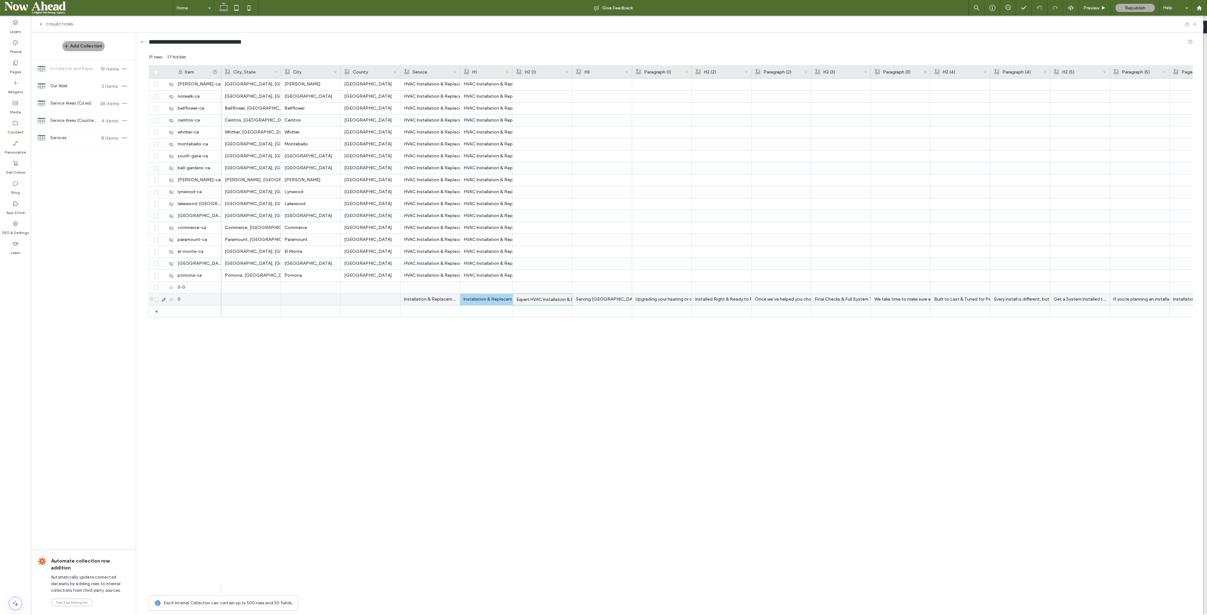
click at [494, 273] on div "Installation & Replacement Service" at bounding box center [486, 299] width 45 height 11
click at [536, 273] on div "Expert HVAC Installation & Replacement Services" at bounding box center [542, 299] width 52 height 11
click at [536, 273] on div "Serving Los Angeles, Orange, Riverside & San Bernardino Counties" at bounding box center [602, 299] width 52 height 11
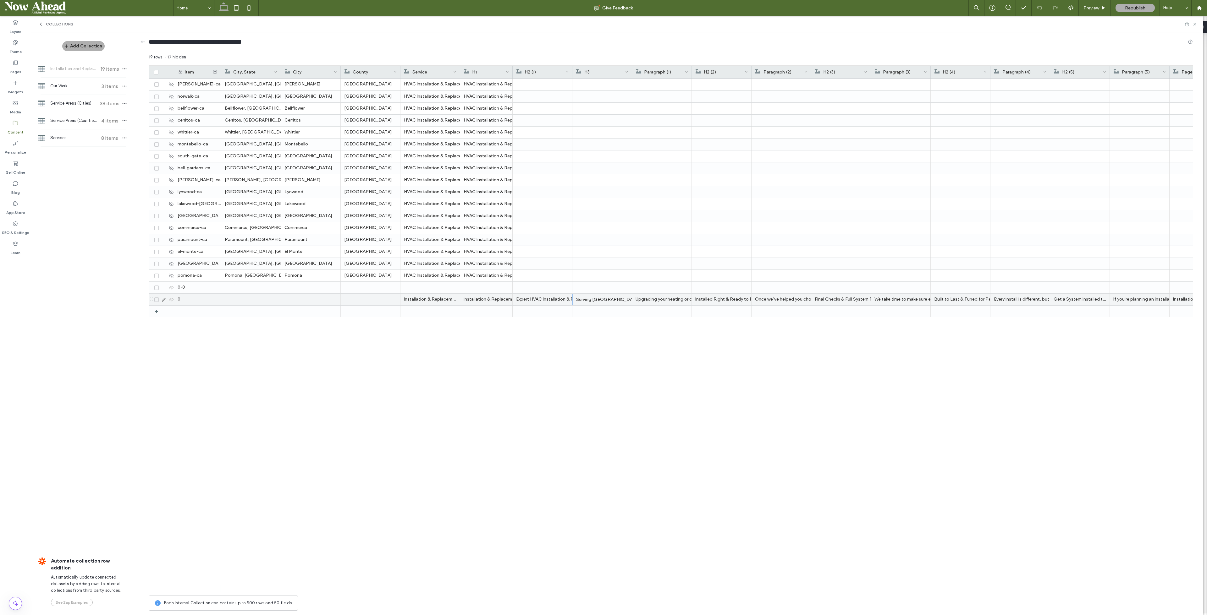
click at [536, 273] on div "Serving Los Angeles, Orange, Riverside & San Bernardino Counties" at bounding box center [602, 299] width 52 height 11
click at [534, 273] on div "Expert HVAC Installation & Replacement Services" at bounding box center [542, 299] width 52 height 11
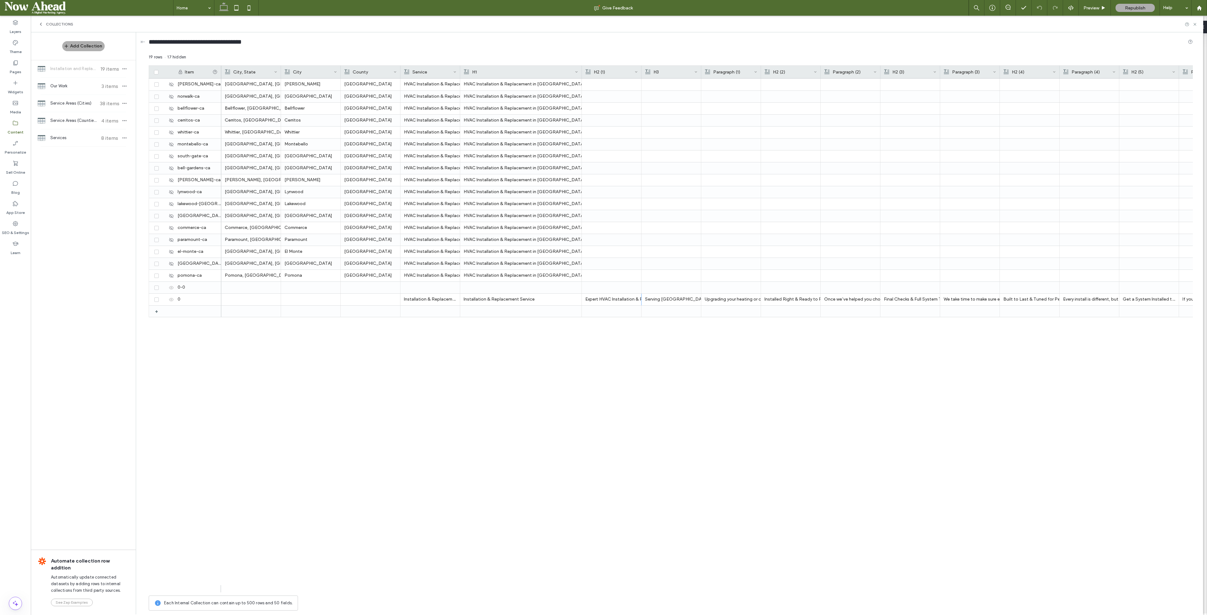
drag, startPoint x: 512, startPoint y: 71, endPoint x: 581, endPoint y: 75, distance: 69.3
click at [536, 75] on div at bounding box center [581, 72] width 3 height 13
click at [165, 273] on use at bounding box center [163, 299] width 3 height 3
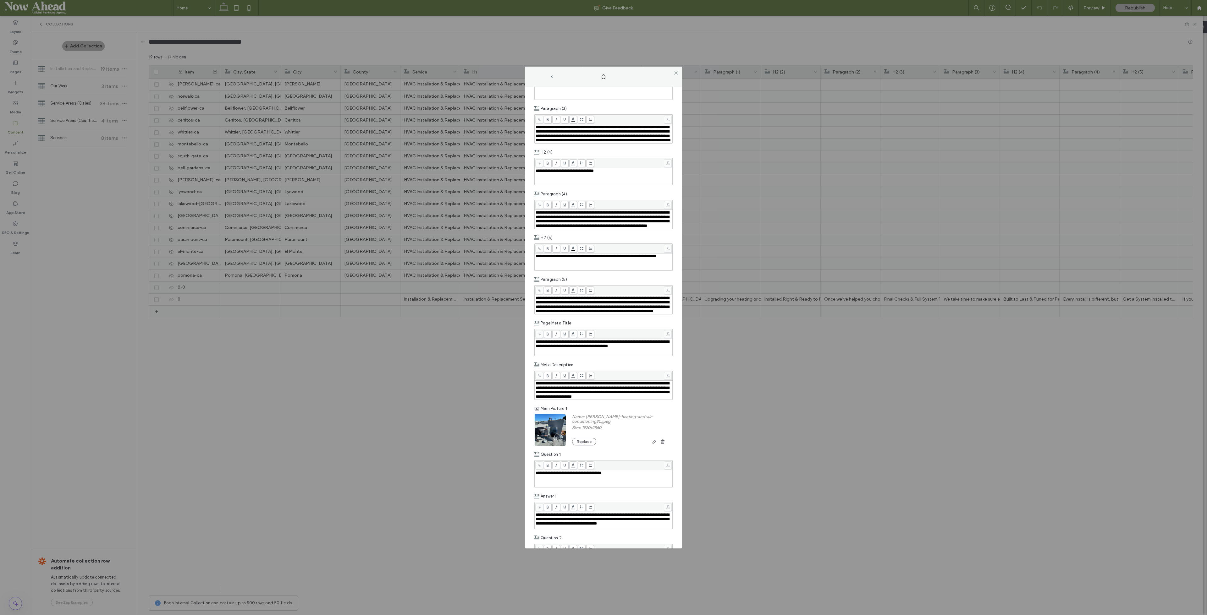
scroll to position [613, 0]
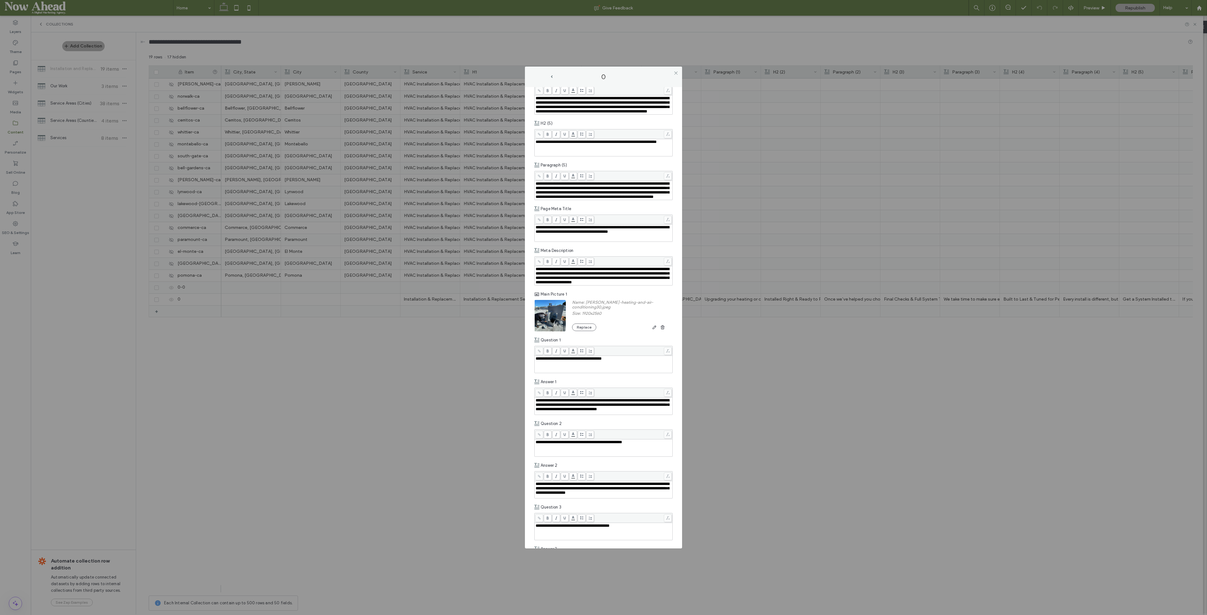
scroll to position [587, 0]
click at [677, 73] on icon at bounding box center [675, 73] width 5 height 5
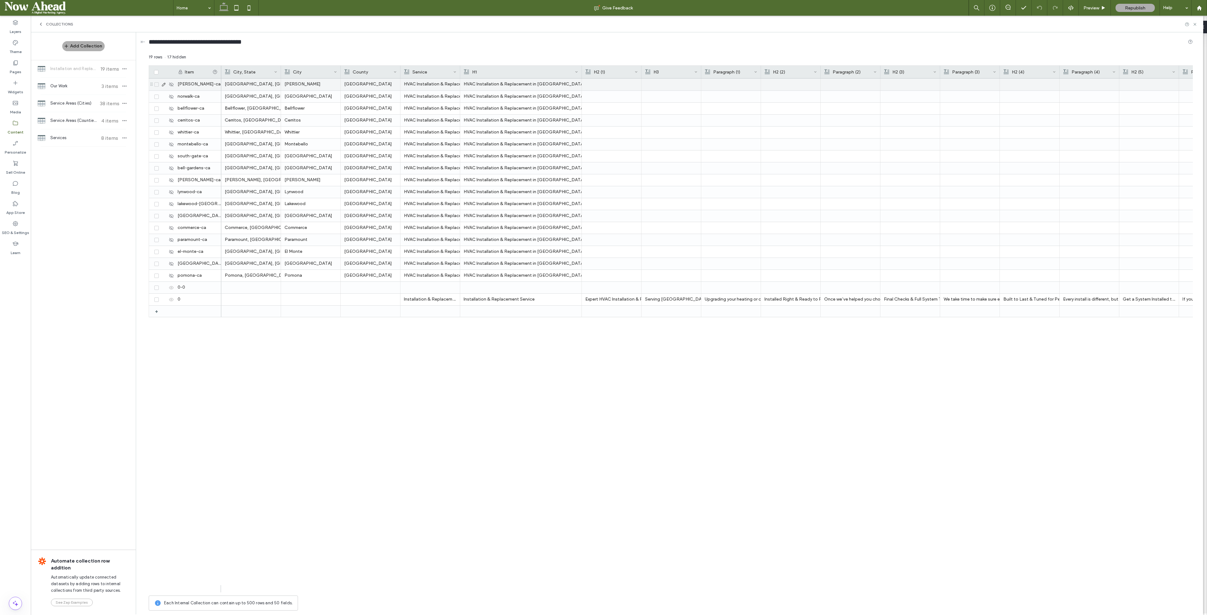
click at [657, 84] on div at bounding box center [671, 85] width 52 height 12
click at [670, 273] on div at bounding box center [671, 276] width 52 height 12
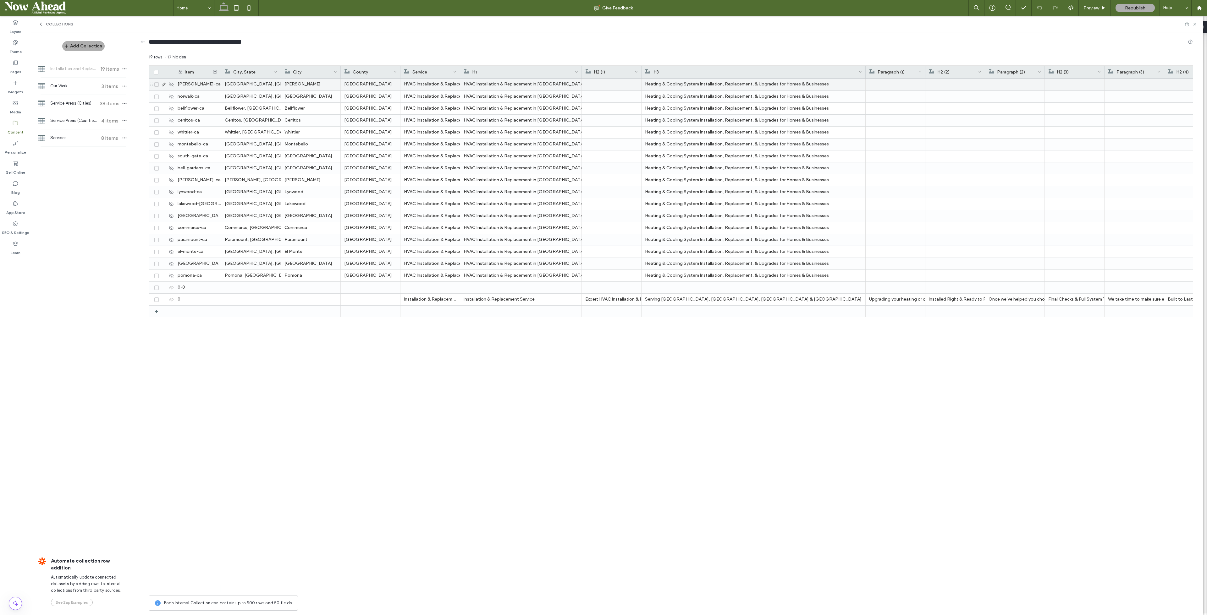
drag, startPoint x: 701, startPoint y: 68, endPoint x: 865, endPoint y: 80, distance: 164.8
click at [865, 80] on div "Item City, State City County Service H1 H2 (1) H3 Paragraph (1) H2 (2) +" at bounding box center [671, 328] width 1044 height 527
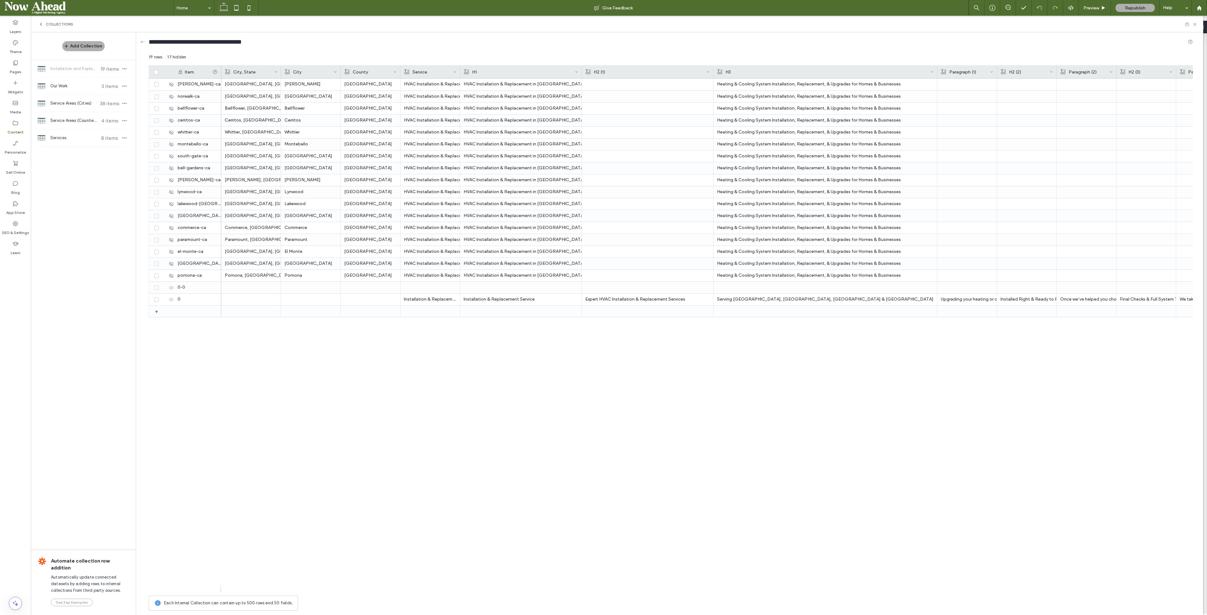
drag, startPoint x: 640, startPoint y: 70, endPoint x: 717, endPoint y: 75, distance: 76.6
click at [715, 75] on div at bounding box center [713, 72] width 3 height 13
click at [615, 83] on div at bounding box center [649, 84] width 129 height 11
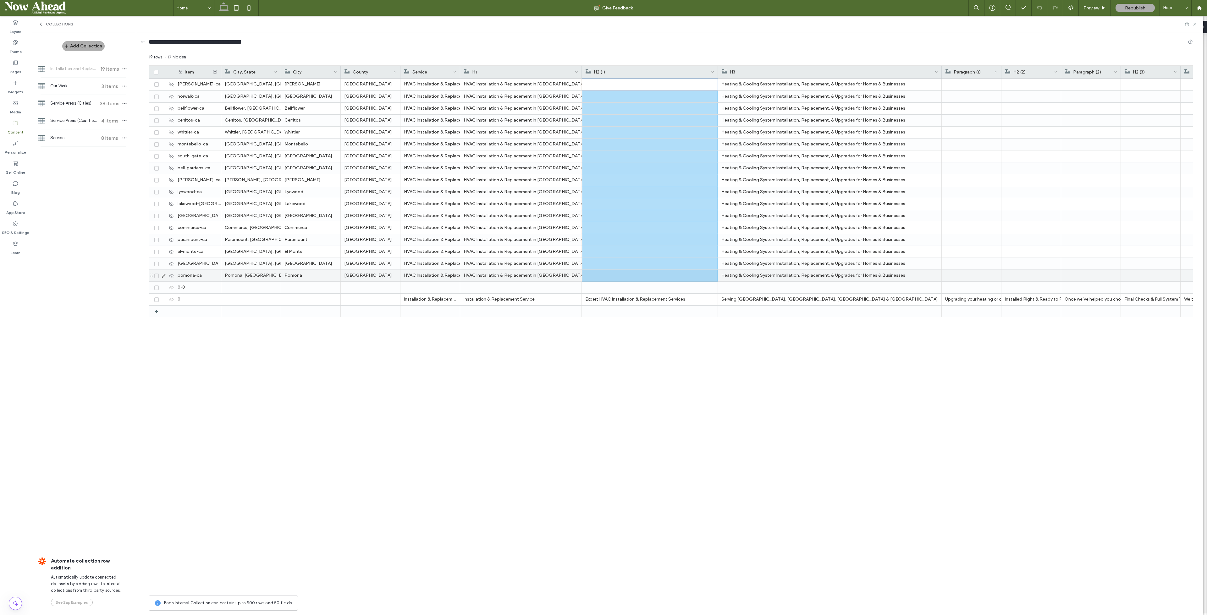
click at [646, 277] on div at bounding box center [649, 275] width 129 height 11
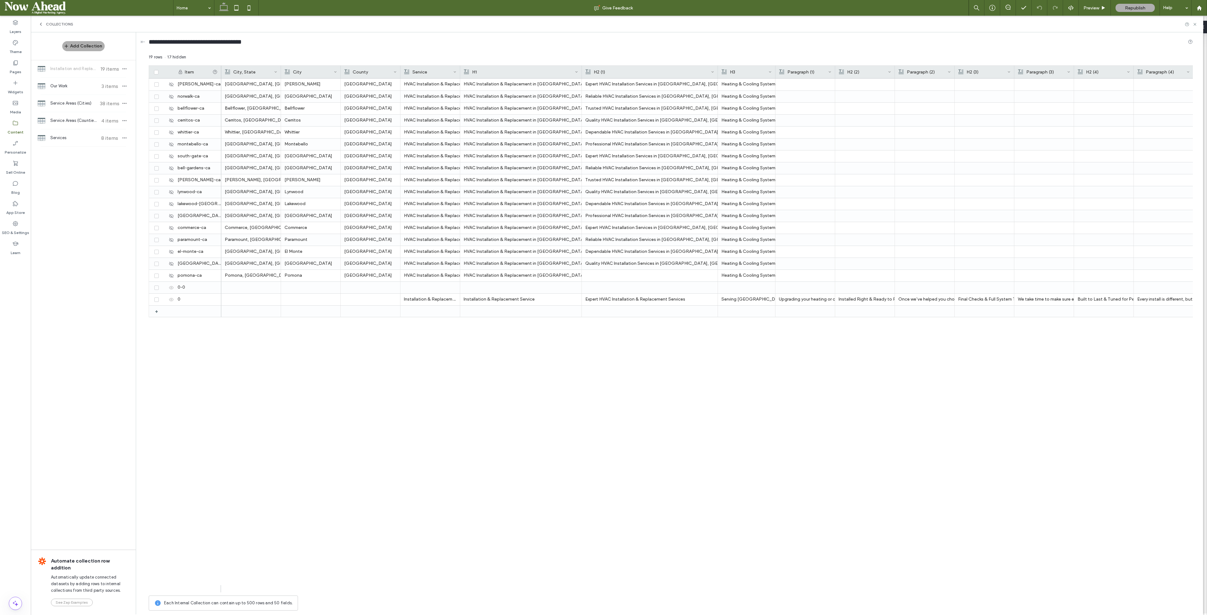
drag, startPoint x: 941, startPoint y: 69, endPoint x: 775, endPoint y: 74, distance: 166.6
click at [775, 74] on div at bounding box center [775, 72] width 3 height 13
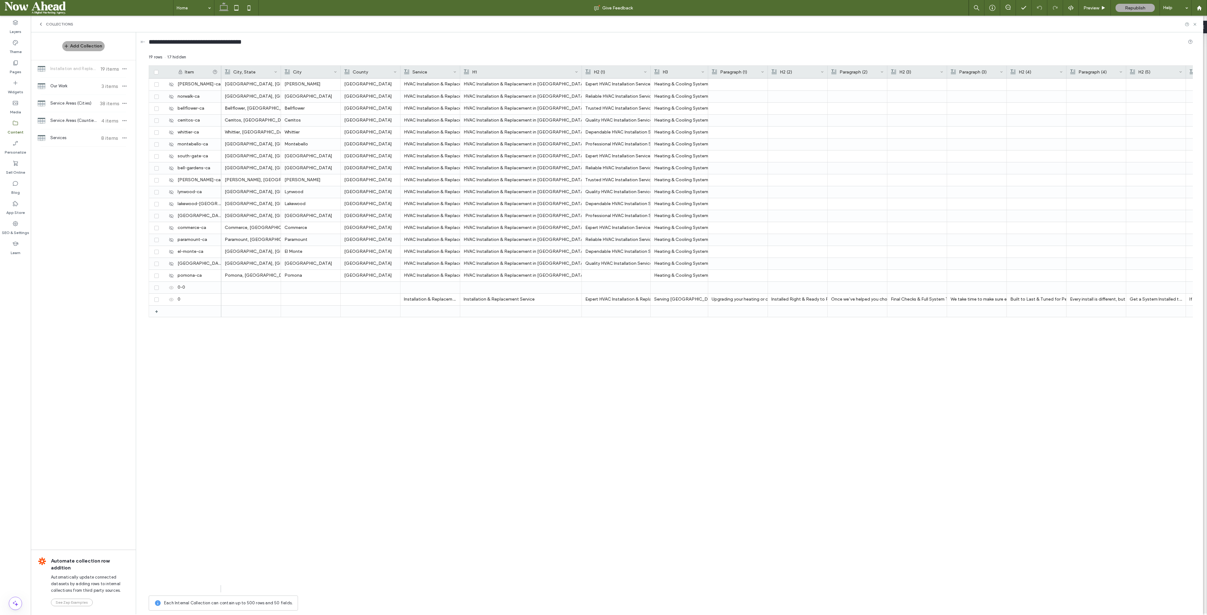
drag, startPoint x: 717, startPoint y: 69, endPoint x: 649, endPoint y: 70, distance: 67.6
click at [649, 70] on div at bounding box center [650, 72] width 3 height 13
drag, startPoint x: 708, startPoint y: 70, endPoint x: 725, endPoint y: 70, distance: 17.0
click at [725, 70] on div at bounding box center [725, 72] width 3 height 13
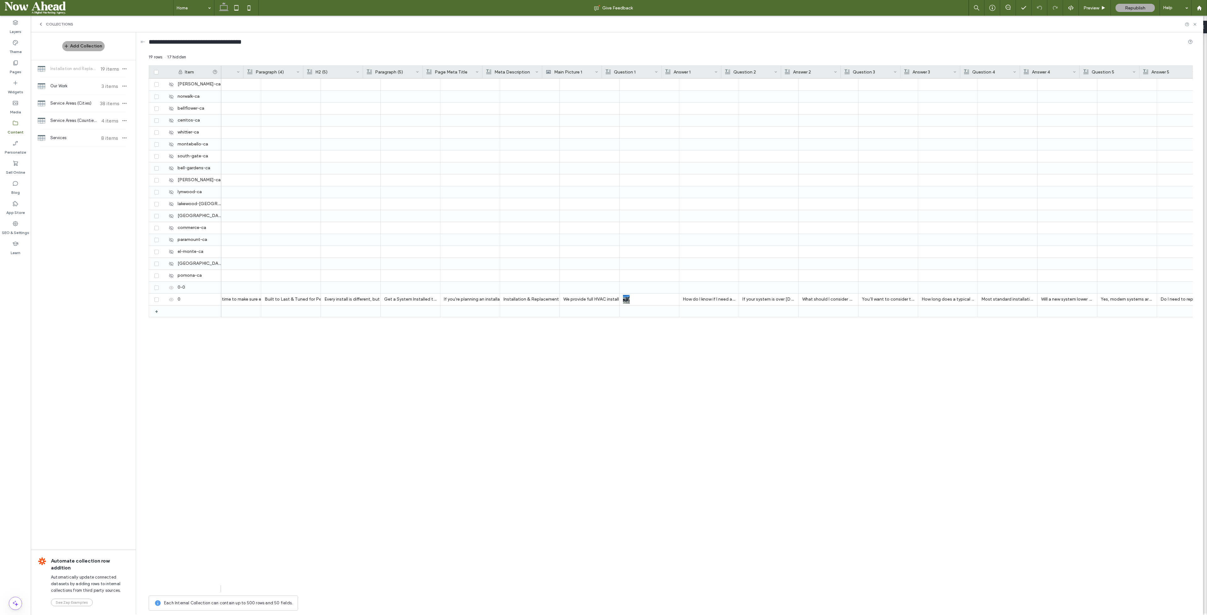
scroll to position [0, 842]
click at [450, 301] on div "Installation & Replacement Service | Samano Heating and Air Conditioning | Los …" at bounding box center [450, 299] width 52 height 11
click at [450, 301] on div "Installation & Replacement Service | Samano Heating and Air Conditioning | Los …" at bounding box center [451, 299] width 52 height 11
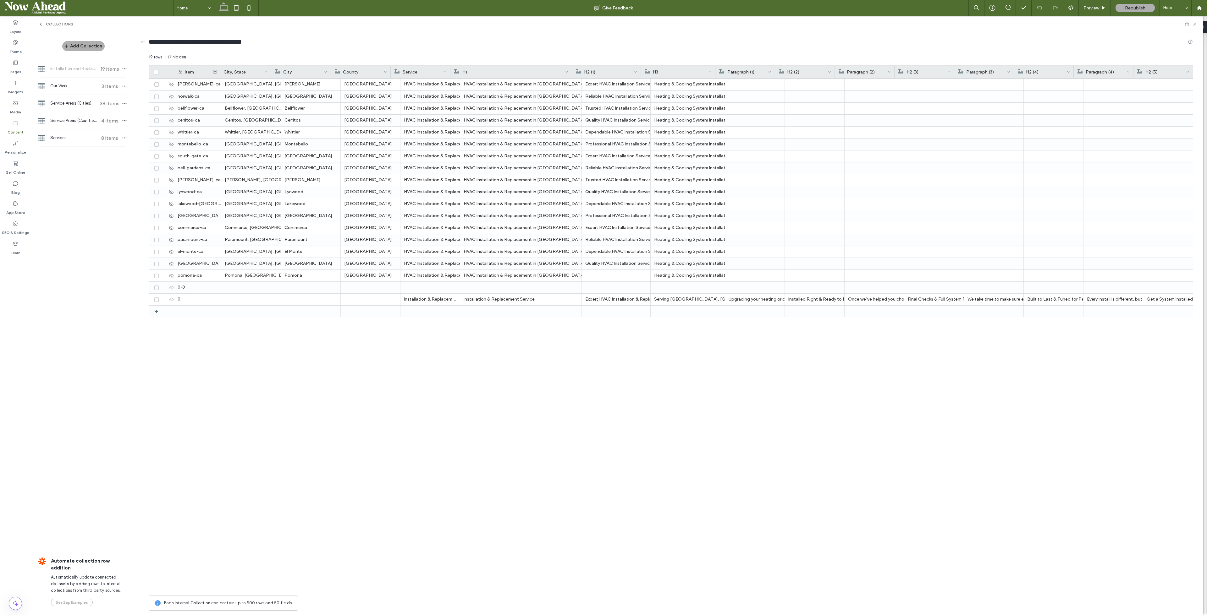
scroll to position [0, 84]
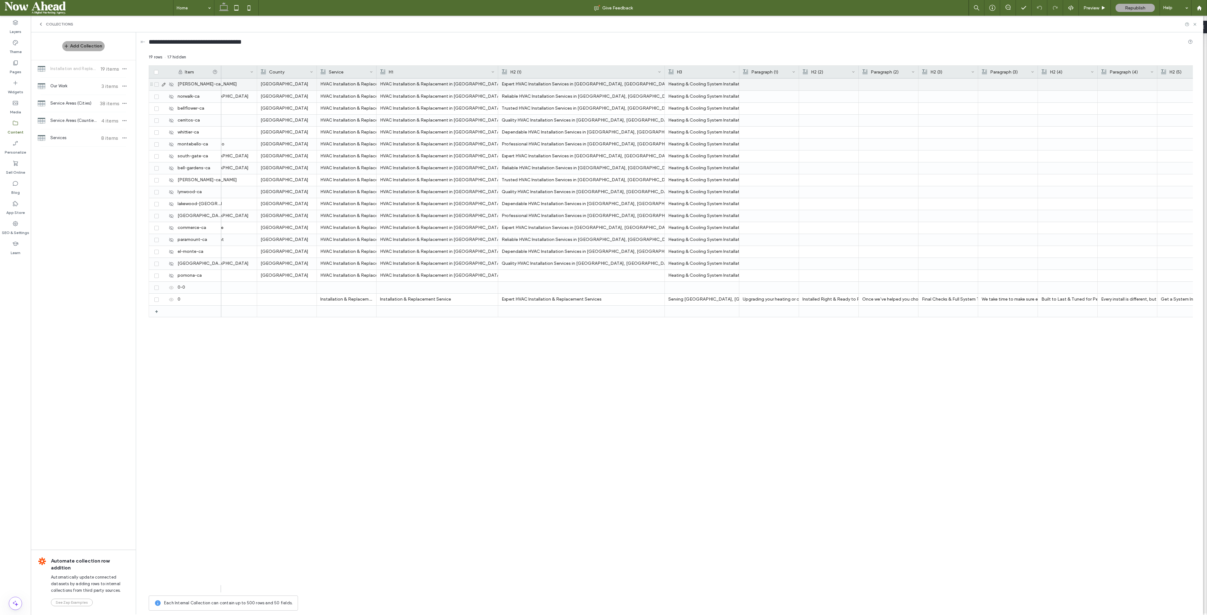
drag, startPoint x: 566, startPoint y: 69, endPoint x: 664, endPoint y: 78, distance: 98.2
click at [664, 78] on div "Item Paragraph (3) H2 (4) Paragraph (4) H2 (5) Paragraph (5) H2 (3) H2 (2) Para…" at bounding box center [671, 328] width 1044 height 527
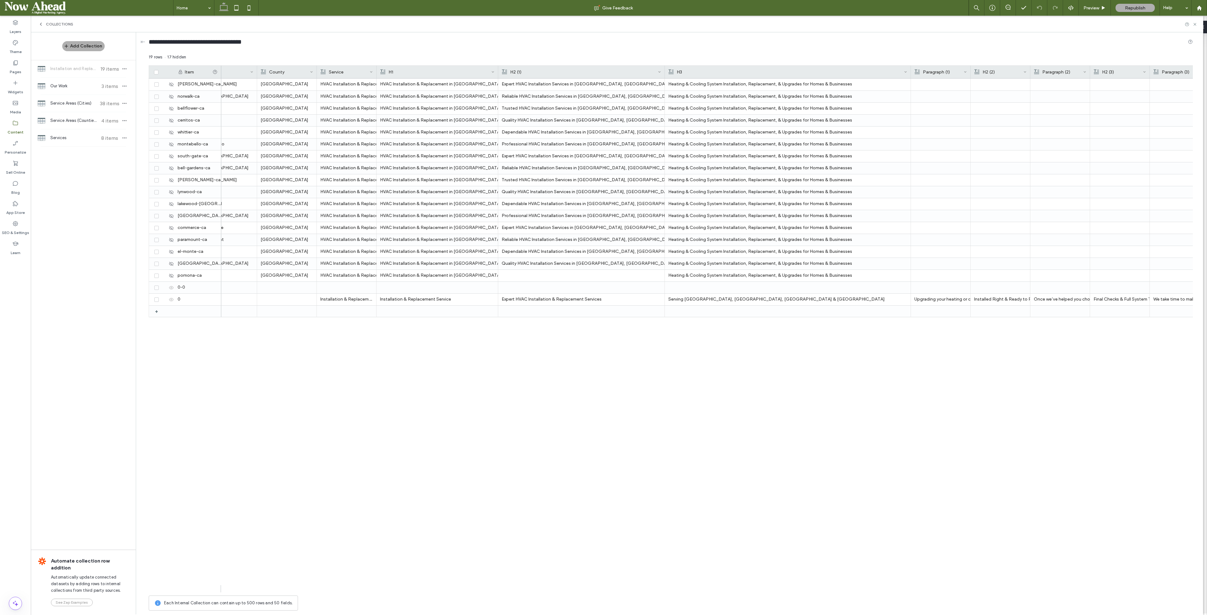
drag, startPoint x: 739, startPoint y: 70, endPoint x: 910, endPoint y: 75, distance: 171.7
click at [910, 75] on div at bounding box center [911, 72] width 3 height 13
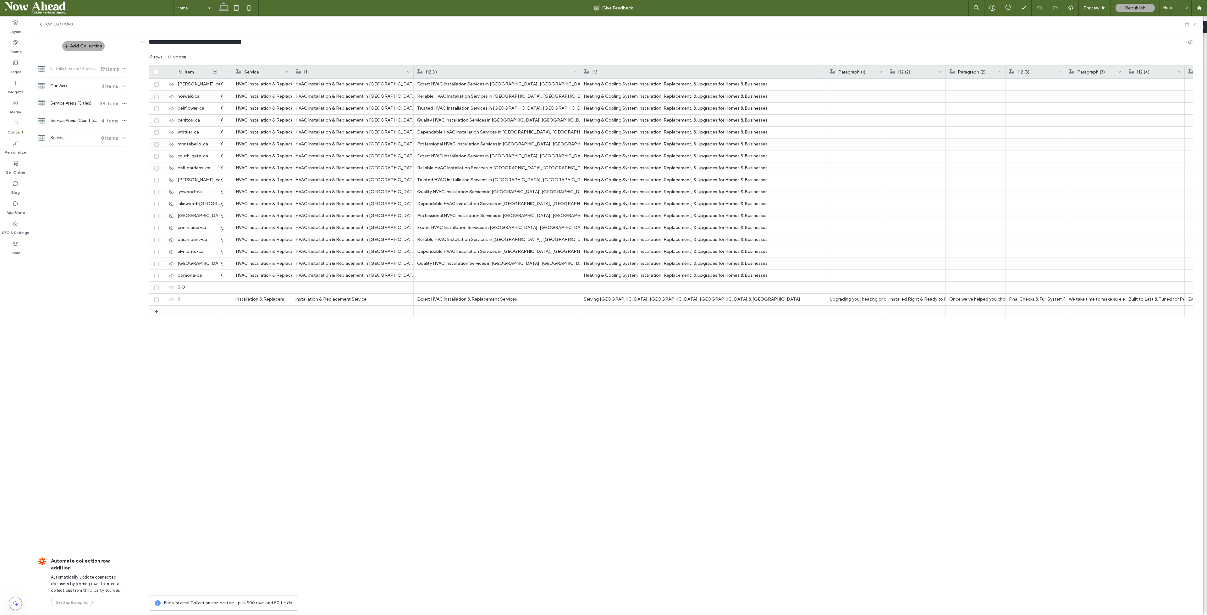
scroll to position [0, 154]
click at [324, 97] on div "HVAC Installation & Replacement in [GEOGRAPHIC_DATA], [GEOGRAPHIC_DATA]" at bounding box center [366, 96] width 114 height 11
click at [321, 94] on div "HVAC Installation & Replacement in [GEOGRAPHIC_DATA], [GEOGRAPHIC_DATA]" at bounding box center [367, 96] width 114 height 11
click at [316, 93] on div "HVAC Installation & Replacement in [GEOGRAPHIC_DATA], [GEOGRAPHIC_DATA]" at bounding box center [367, 96] width 114 height 11
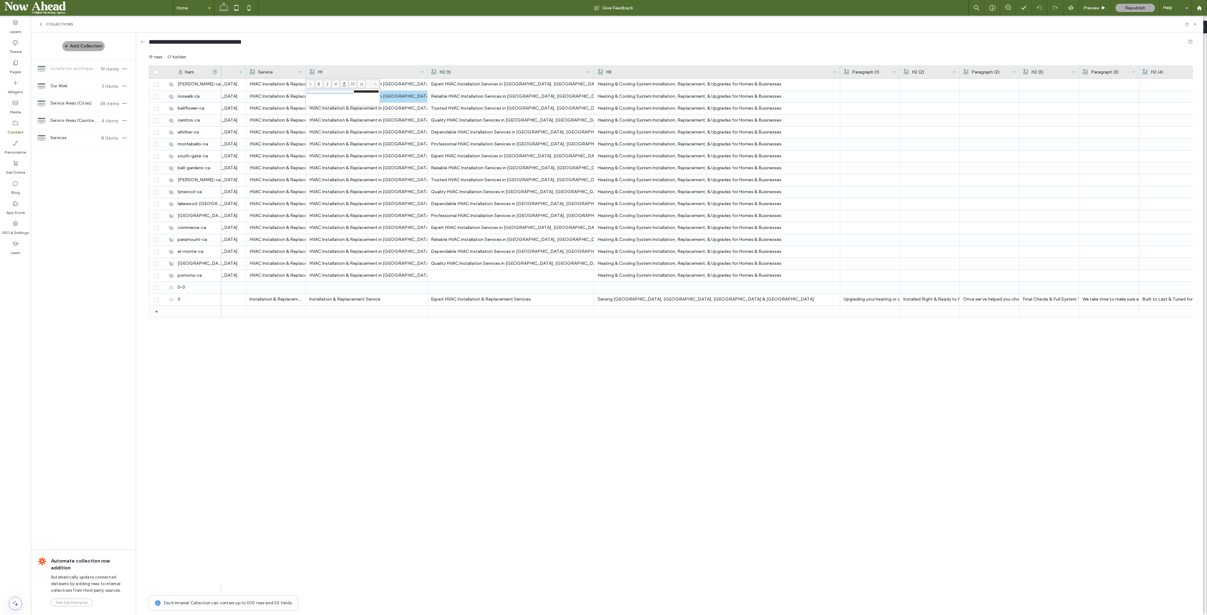
drag, startPoint x: 307, startPoint y: 91, endPoint x: 368, endPoint y: 93, distance: 61.0
click at [368, 93] on span "**********" at bounding box center [343, 92] width 72 height 4
drag, startPoint x: 370, startPoint y: 93, endPoint x: 305, endPoint y: 92, distance: 64.7
click at [305, 92] on div "**********" at bounding box center [342, 92] width 74 height 27
copy span "**********"
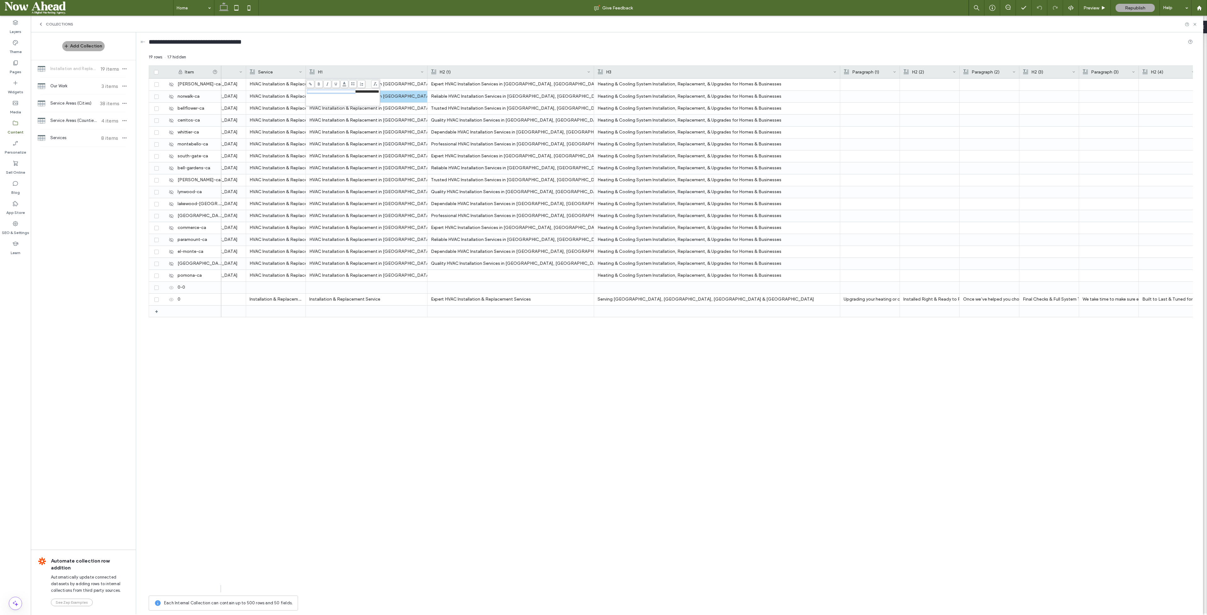
click at [695, 491] on div "Downey Los Angeles County HVAC Installation & Replacement HVAC Installation & R…" at bounding box center [706, 336] width 971 height 514
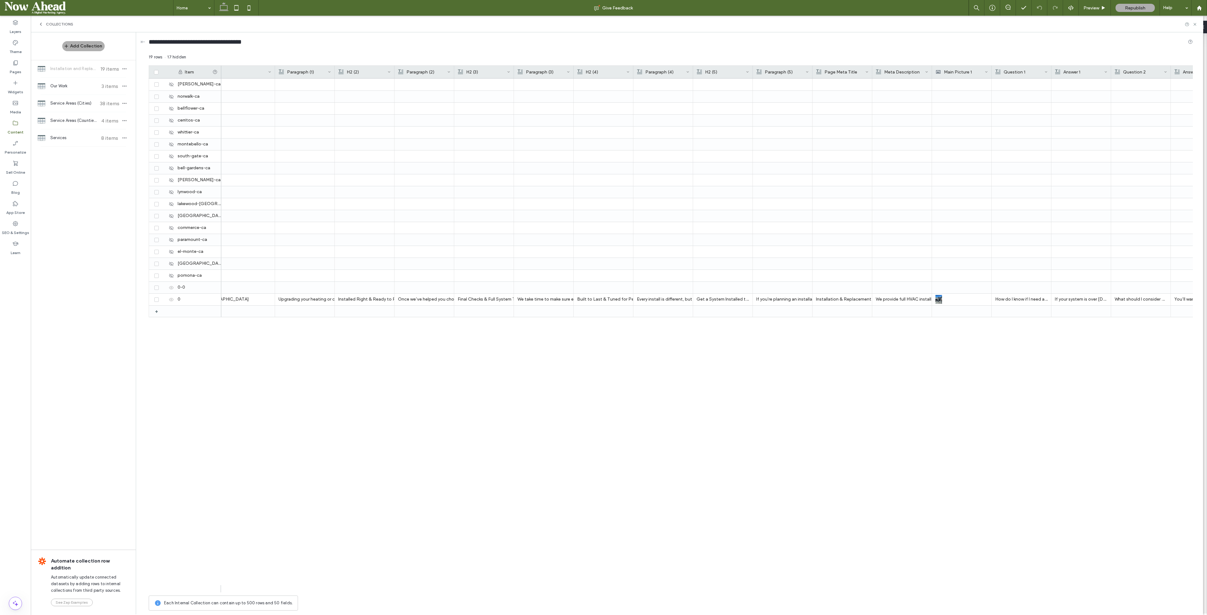
scroll to position [0, 722]
click at [833, 297] on div "Installation & Replacement Service | Samano Heating and Air Conditioning | Los …" at bounding box center [840, 299] width 52 height 11
drag, startPoint x: 877, startPoint y: 294, endPoint x: 811, endPoint y: 297, distance: 65.1
click at [811, 297] on span "**********" at bounding box center [870, 297] width 118 height 8
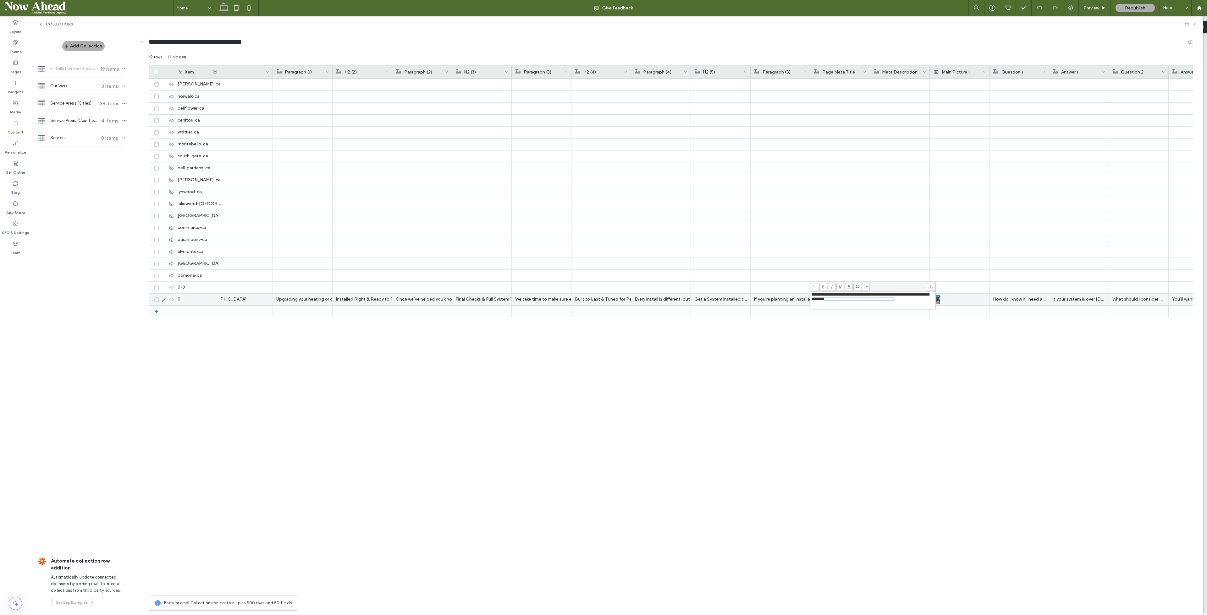
drag, startPoint x: 843, startPoint y: 306, endPoint x: 862, endPoint y: 300, distance: 19.5
click at [862, 300] on div "**********" at bounding box center [873, 297] width 124 height 9
drag, startPoint x: 864, startPoint y: 302, endPoint x: 797, endPoint y: 291, distance: 68.5
click at [797, 291] on div "**********" at bounding box center [671, 334] width 1044 height 560
drag, startPoint x: 855, startPoint y: 300, endPoint x: 811, endPoint y: 296, distance: 43.5
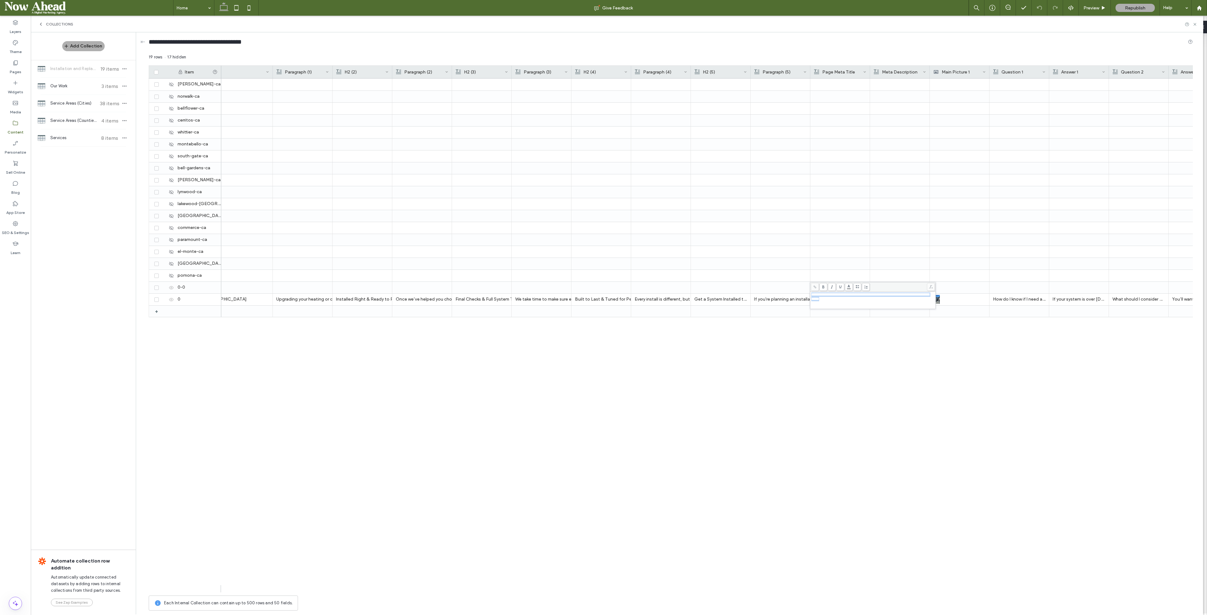
click at [811, 296] on div "**********" at bounding box center [873, 297] width 124 height 9
copy span "**********"
click at [866, 155] on div at bounding box center [840, 157] width 60 height 12
click at [843, 84] on div at bounding box center [840, 84] width 52 height 11
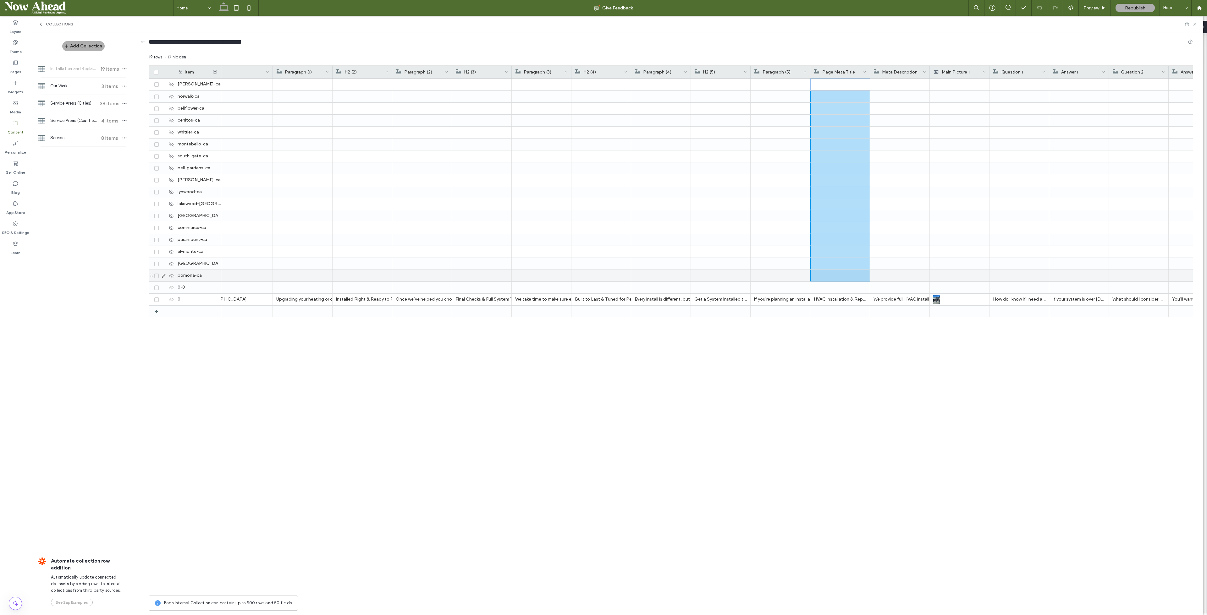
click at [840, 273] on div at bounding box center [840, 275] width 52 height 11
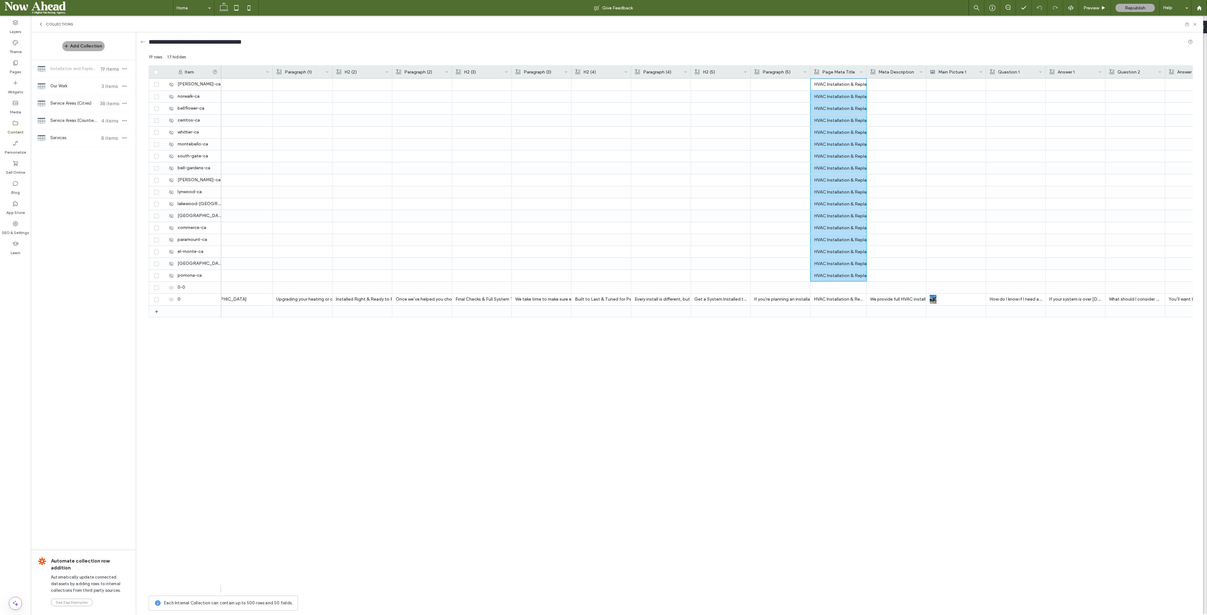
drag, startPoint x: 870, startPoint y: 68, endPoint x: 866, endPoint y: 69, distance: 4.0
click at [866, 69] on div at bounding box center [866, 72] width 3 height 13
click at [934, 301] on img at bounding box center [933, 299] width 7 height 9
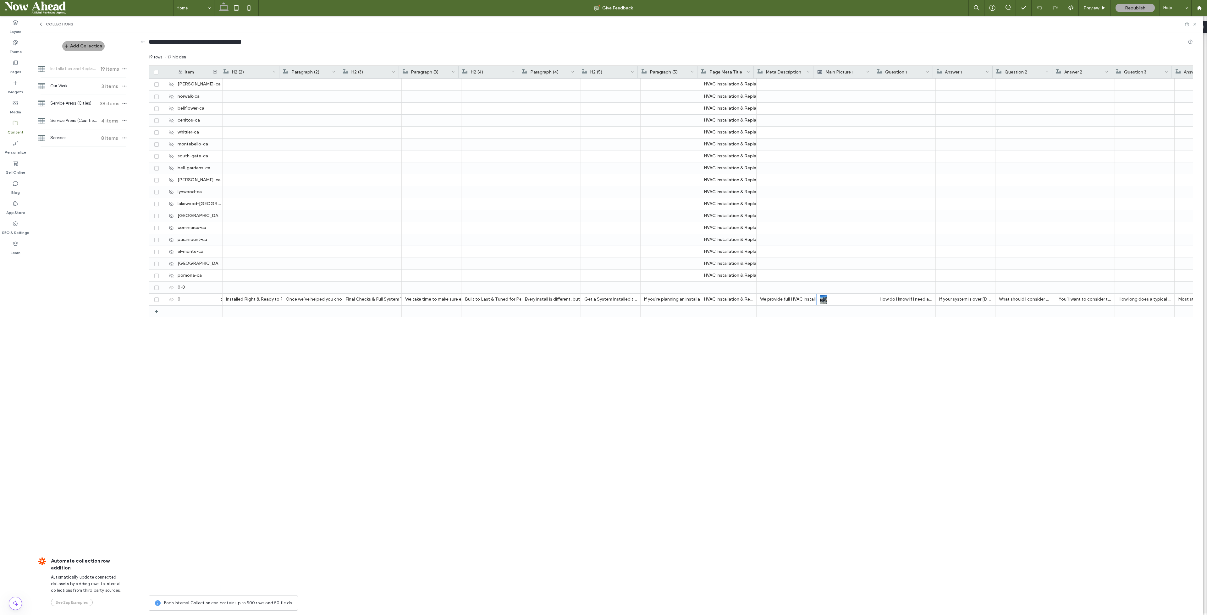
scroll to position [0, 0]
click at [854, 72] on div "Main Picture 1" at bounding box center [841, 72] width 49 height 13
click at [875, 366] on div "Heating & Cooling System Installation, Replacement, & Upgrades for Homes & Busi…" at bounding box center [706, 336] width 971 height 514
click at [837, 86] on div at bounding box center [843, 84] width 52 height 11
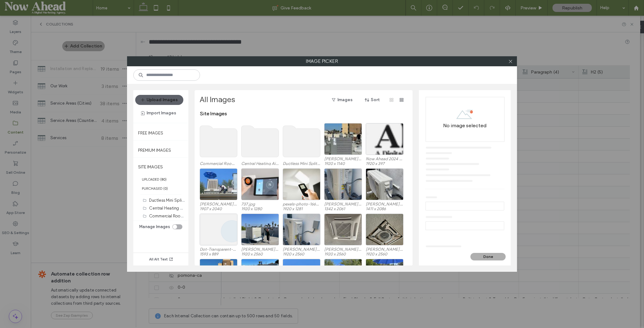
click at [217, 147] on use at bounding box center [218, 141] width 37 height 31
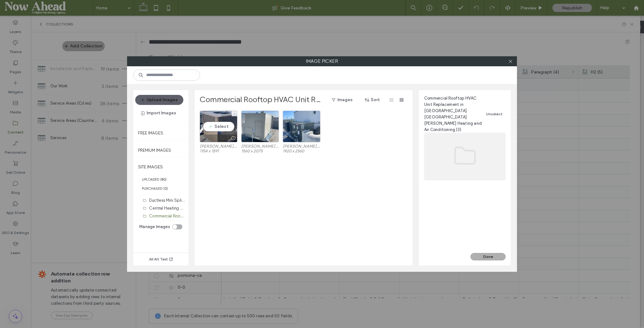
click at [220, 130] on div "Select" at bounding box center [219, 127] width 38 height 32
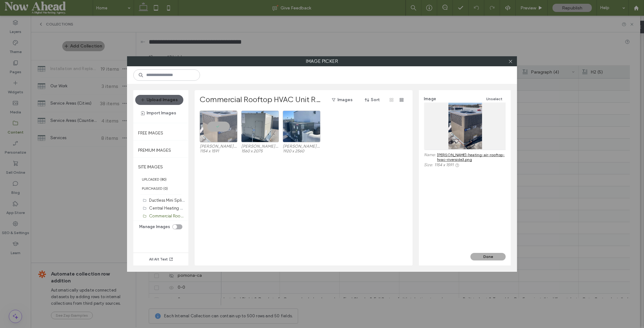
click at [489, 258] on button "Done" at bounding box center [487, 257] width 35 height 8
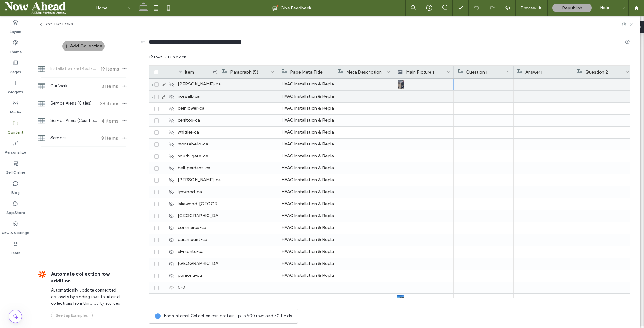
click at [411, 96] on div at bounding box center [423, 97] width 52 height 12
click at [411, 96] on div at bounding box center [424, 96] width 52 height 11
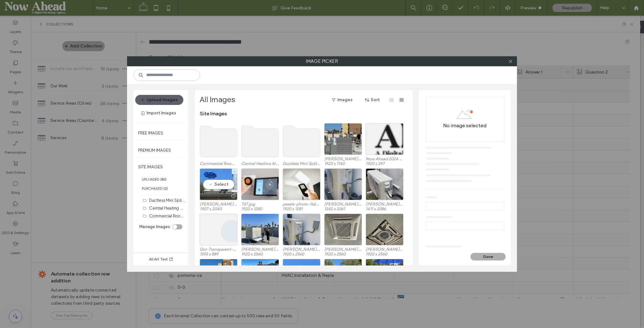
click at [219, 183] on div "Select" at bounding box center [219, 184] width 38 height 32
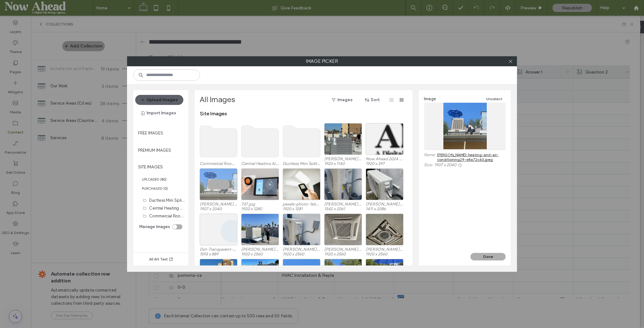
click at [491, 259] on button "Done" at bounding box center [487, 257] width 35 height 8
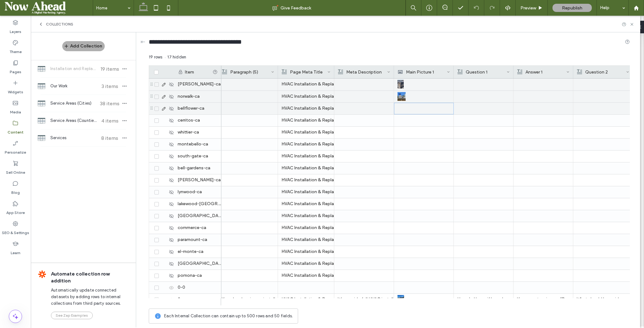
click at [421, 106] on div at bounding box center [424, 108] width 52 height 11
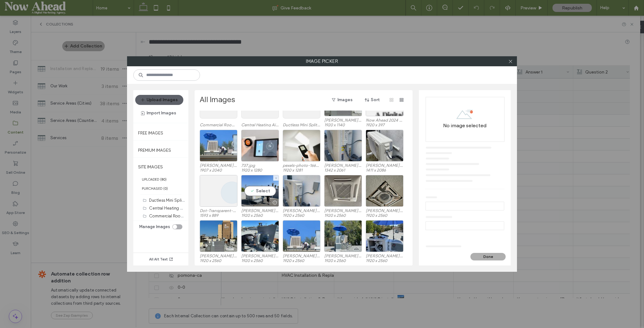
click at [266, 193] on div "Select" at bounding box center [260, 191] width 38 height 32
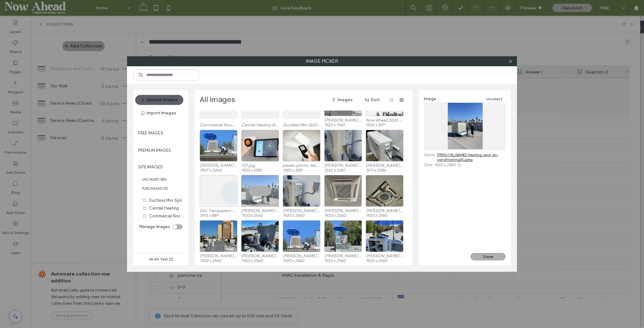
click at [490, 258] on button "Done" at bounding box center [487, 257] width 35 height 8
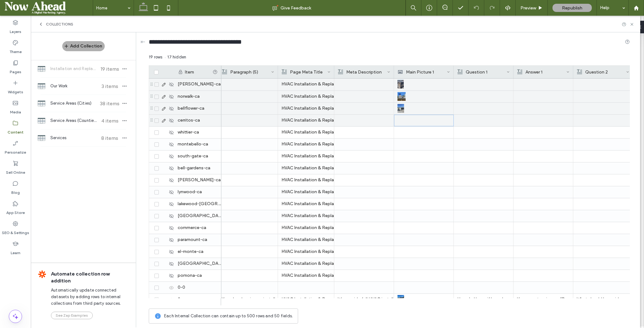
click at [410, 118] on div at bounding box center [424, 120] width 52 height 11
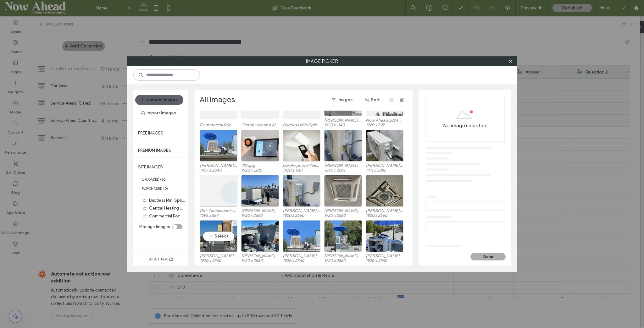
click at [220, 235] on div "Select" at bounding box center [219, 236] width 38 height 32
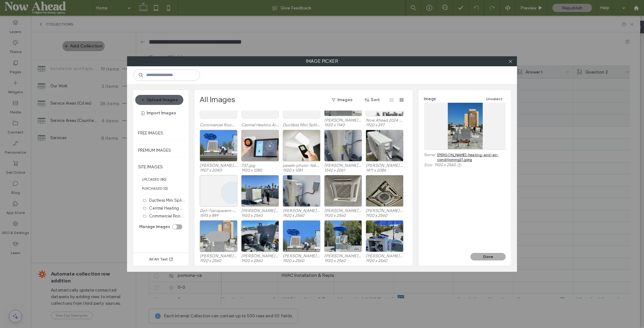
click at [479, 255] on button "Done" at bounding box center [487, 257] width 35 height 8
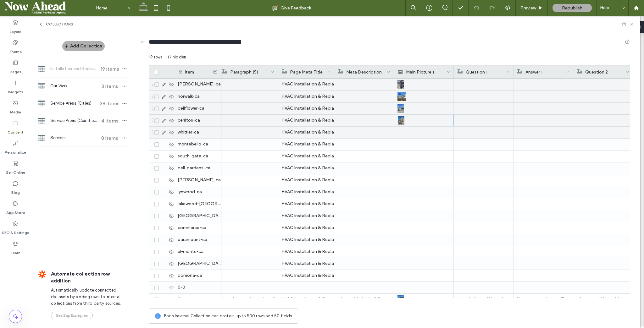
click at [405, 132] on div at bounding box center [423, 133] width 52 height 12
click at [405, 132] on div at bounding box center [424, 132] width 52 height 11
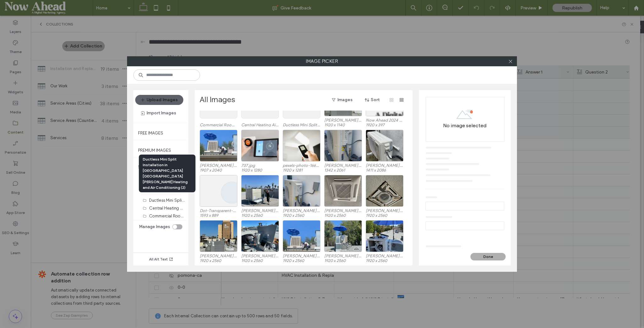
click at [162, 206] on label "Central Heating Air Conditioning System Installation in Anaheim CA Samano Heati…" at bounding box center [288, 208] width 278 height 6
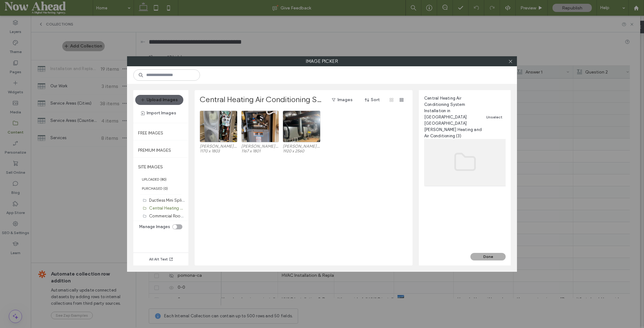
click at [158, 215] on label "Commercial Rooftop HVAC Unit Replacement in Riverside CA Samano Heating and Air…" at bounding box center [282, 216] width 267 height 6
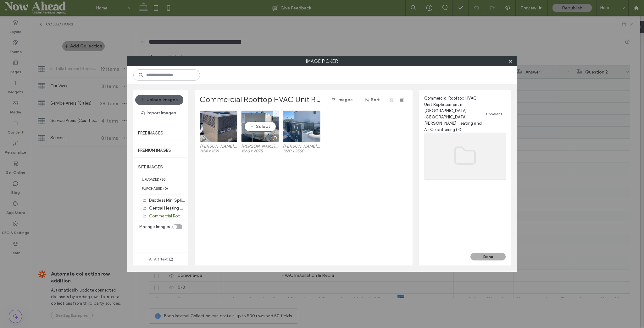
click at [261, 126] on div "Select" at bounding box center [260, 127] width 38 height 32
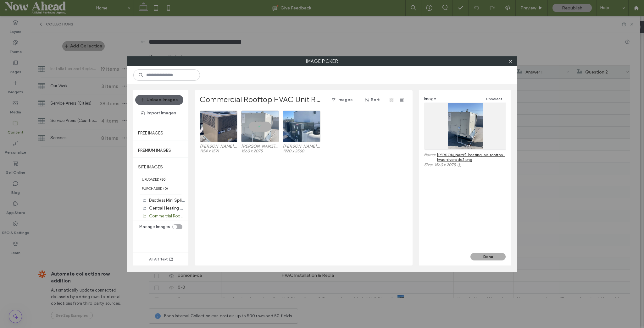
click at [483, 255] on button "Done" at bounding box center [487, 257] width 35 height 8
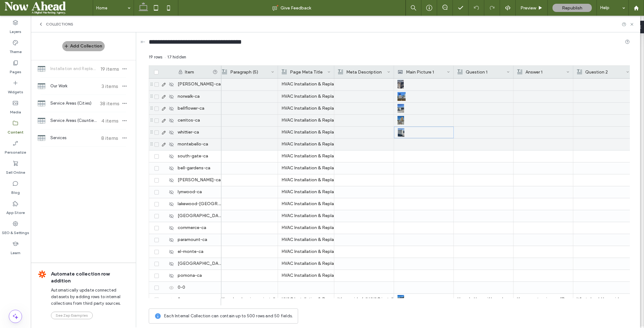
click at [414, 142] on div at bounding box center [423, 145] width 52 height 12
click at [0, 0] on icon at bounding box center [0, 0] width 0 height 0
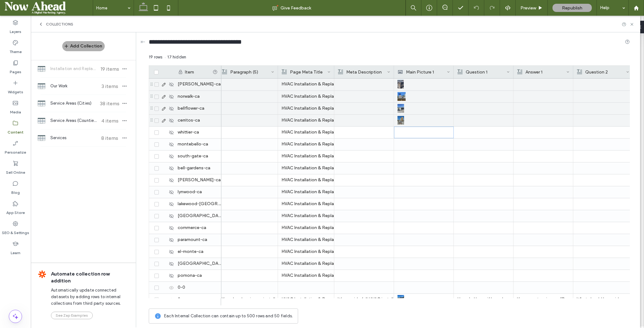
click at [0, 0] on icon at bounding box center [0, 0] width 0 height 0
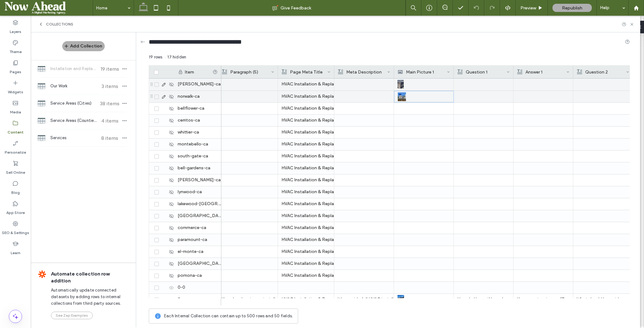
click at [0, 0] on icon at bounding box center [0, 0] width 0 height 0
click at [0, 0] on use at bounding box center [0, 0] width 0 height 0
click at [425, 84] on div at bounding box center [424, 84] width 52 height 11
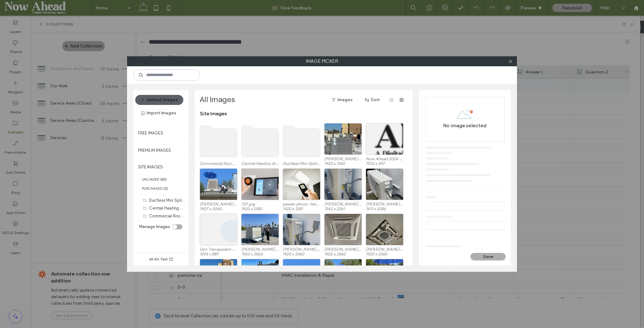
click at [177, 226] on div "toggle" at bounding box center [175, 227] width 4 height 4
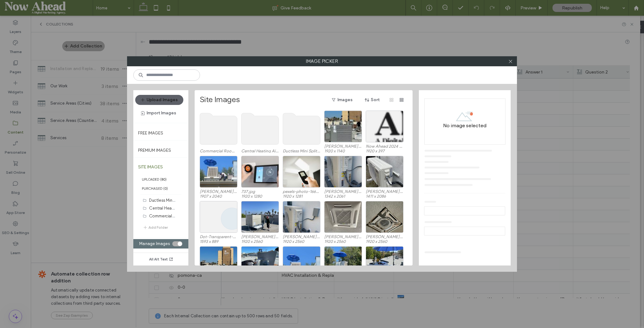
click at [165, 227] on button "Add Folder" at bounding box center [155, 228] width 25 height 8
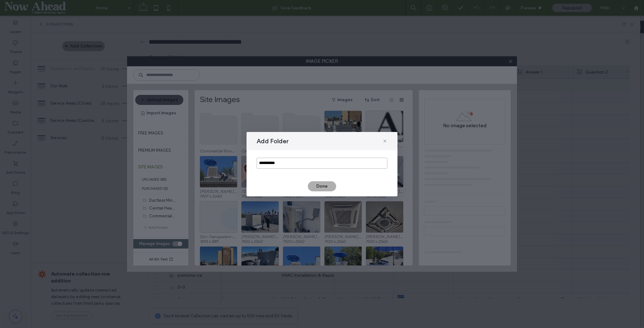
click at [282, 162] on input "**********" at bounding box center [321, 163] width 131 height 11
type input "**********"
click at [336, 187] on button "Done" at bounding box center [322, 186] width 28 height 10
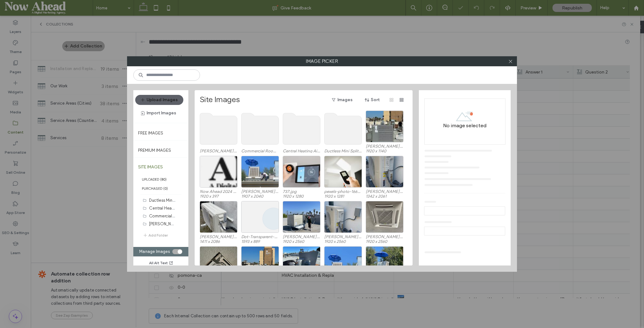
click at [222, 134] on use at bounding box center [218, 128] width 37 height 31
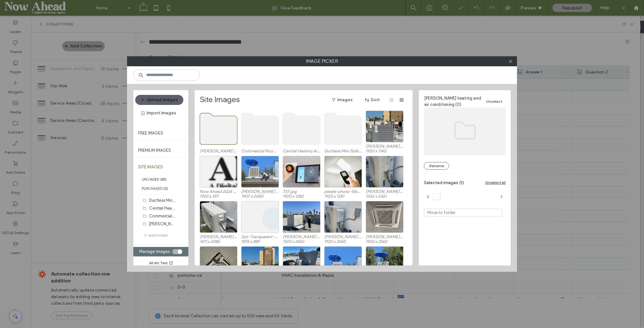
click at [222, 134] on use at bounding box center [218, 128] width 37 height 31
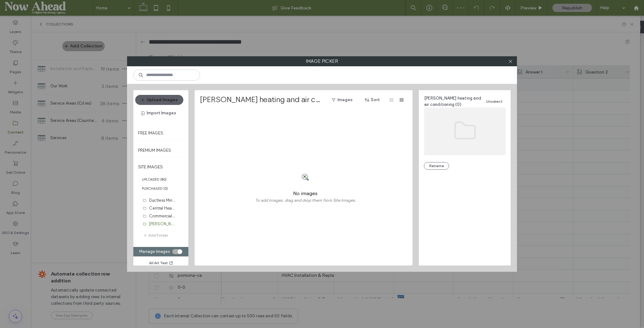
click at [162, 102] on button "Upload Images" at bounding box center [159, 100] width 48 height 10
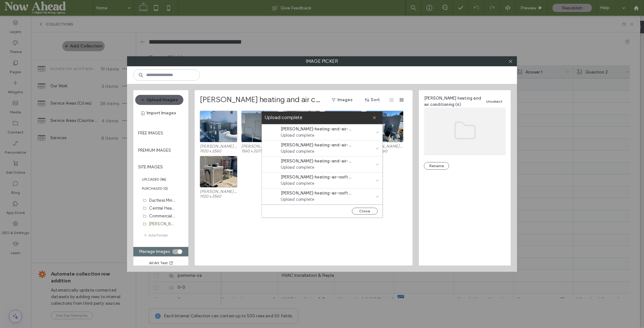
click at [375, 118] on icon at bounding box center [374, 118] width 4 height 4
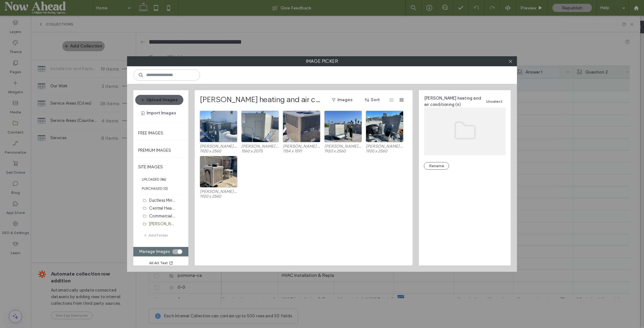
click at [511, 63] on icon at bounding box center [510, 61] width 5 height 5
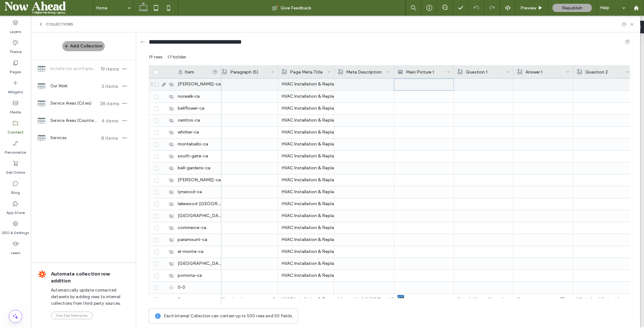
click at [417, 83] on div at bounding box center [424, 84] width 52 height 11
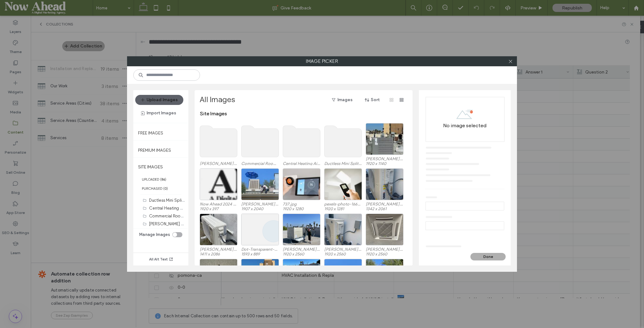
click at [511, 61] on icon at bounding box center [510, 61] width 5 height 5
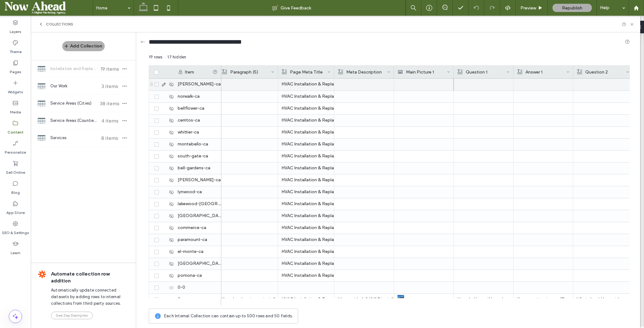
click at [448, 71] on icon at bounding box center [448, 71] width 3 height 3
click at [443, 55] on div "19 rows 17 hidden" at bounding box center [389, 59] width 481 height 11
click at [434, 86] on div at bounding box center [423, 85] width 52 height 12
click at [434, 86] on div at bounding box center [424, 84] width 52 height 11
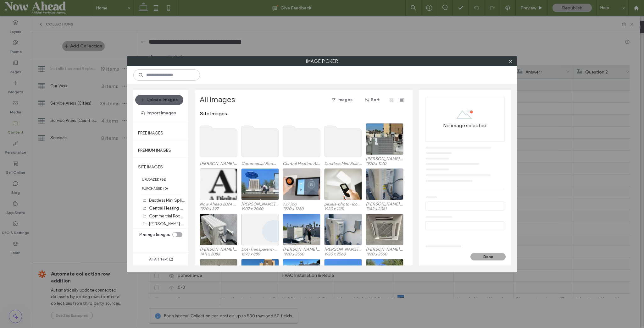
click at [220, 138] on use at bounding box center [218, 141] width 37 height 31
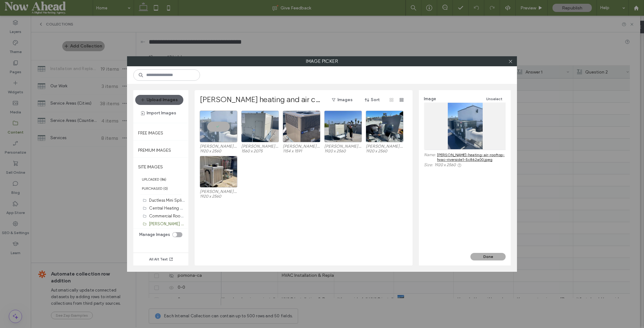
click at [481, 254] on button "Done" at bounding box center [487, 257] width 35 height 8
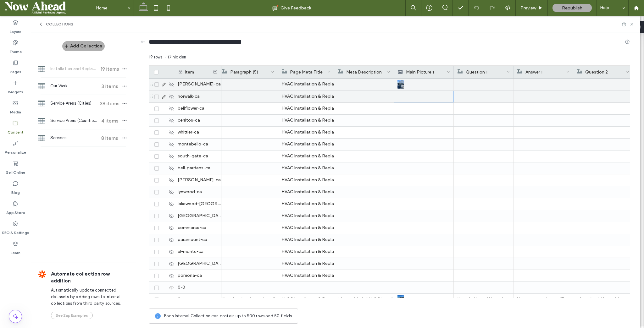
click at [416, 99] on div at bounding box center [424, 96] width 52 height 11
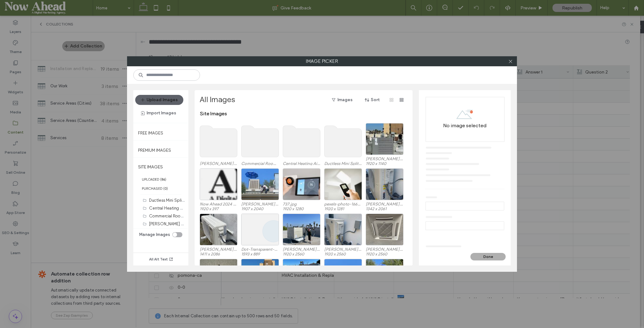
click at [218, 140] on use at bounding box center [218, 141] width 37 height 31
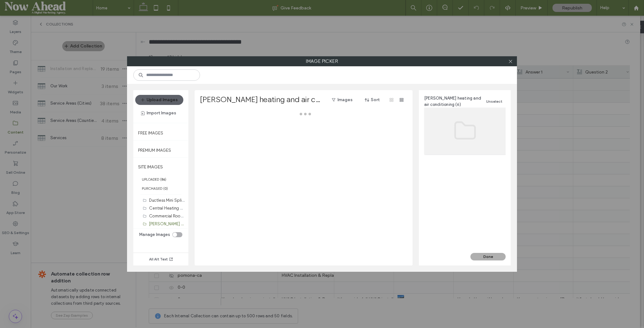
click at [218, 140] on div at bounding box center [305, 188] width 211 height 155
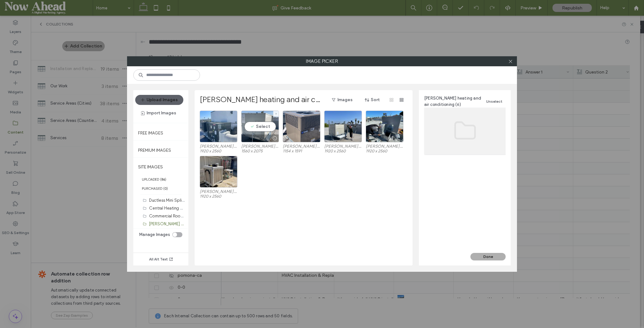
click at [252, 124] on div "Select" at bounding box center [260, 127] width 38 height 32
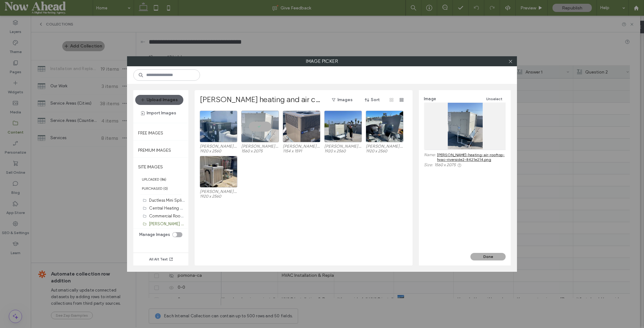
click at [483, 254] on button "Done" at bounding box center [487, 257] width 35 height 8
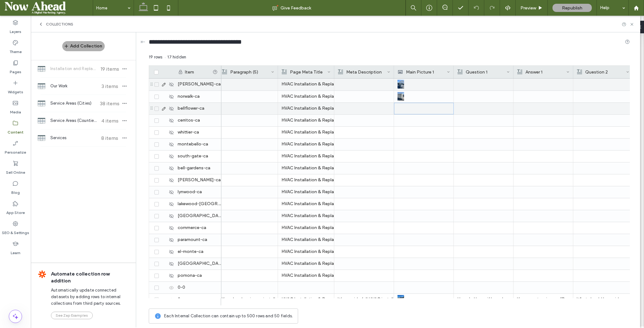
click at [398, 110] on div at bounding box center [424, 108] width 52 height 11
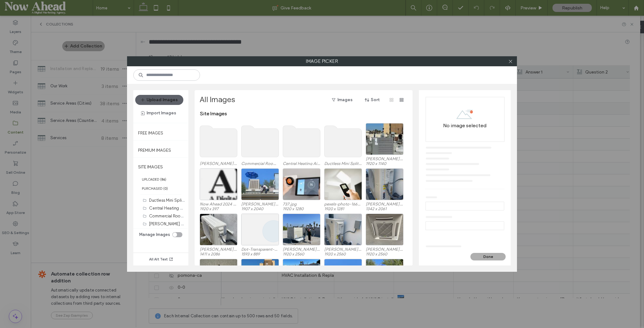
click at [229, 146] on use at bounding box center [218, 141] width 37 height 31
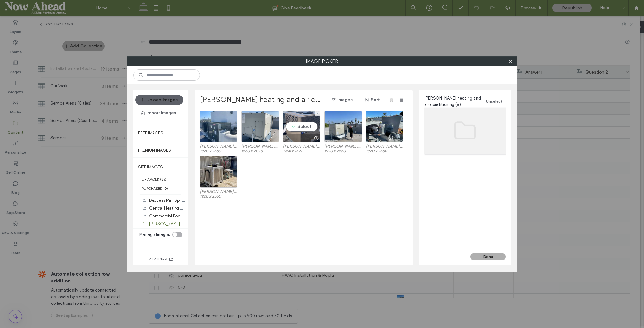
click at [302, 129] on div "Select" at bounding box center [302, 127] width 38 height 32
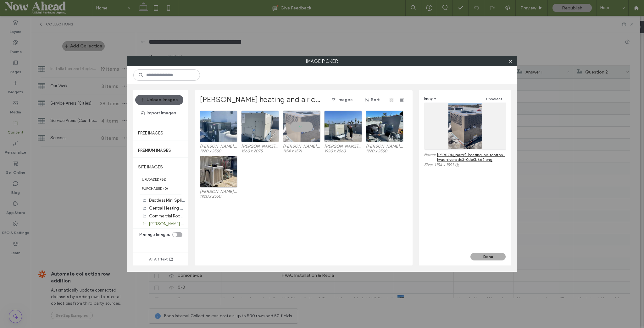
click at [481, 256] on button "Done" at bounding box center [487, 257] width 35 height 8
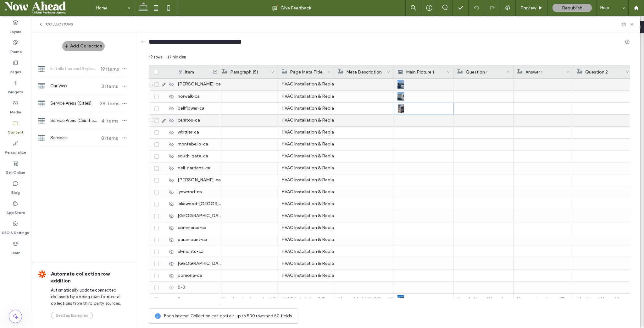
click at [409, 120] on div at bounding box center [423, 121] width 52 height 12
click at [409, 120] on div at bounding box center [424, 120] width 52 height 11
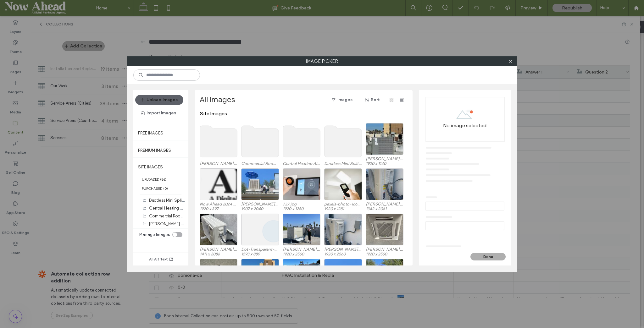
click at [205, 138] on use at bounding box center [218, 141] width 37 height 31
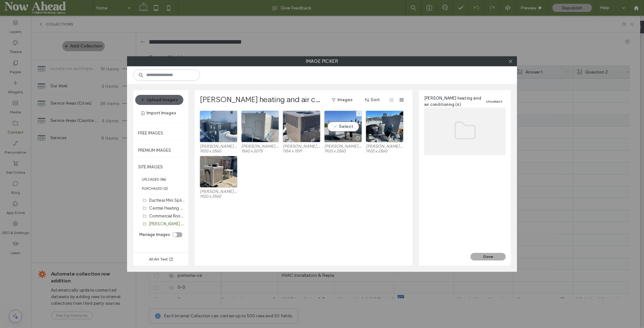
click at [353, 125] on div "Select" at bounding box center [343, 127] width 38 height 32
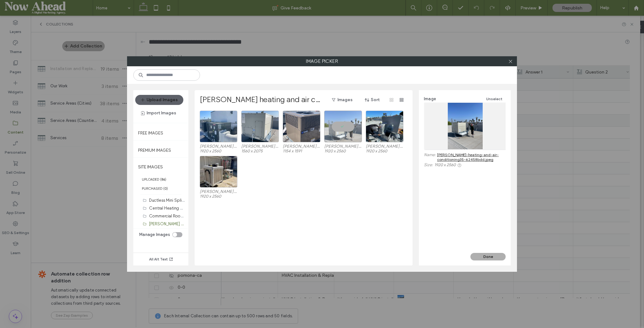
click at [487, 256] on button "Done" at bounding box center [487, 257] width 35 height 8
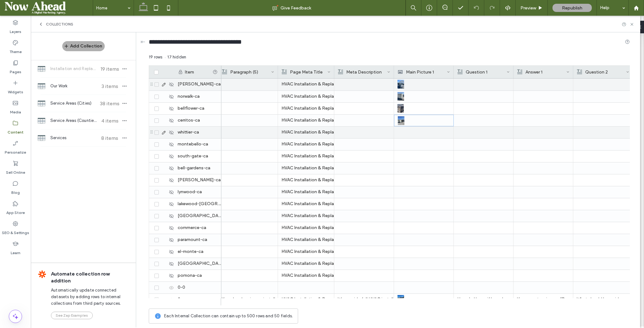
click at [412, 135] on div at bounding box center [423, 133] width 52 height 12
click at [412, 135] on div at bounding box center [424, 132] width 52 height 11
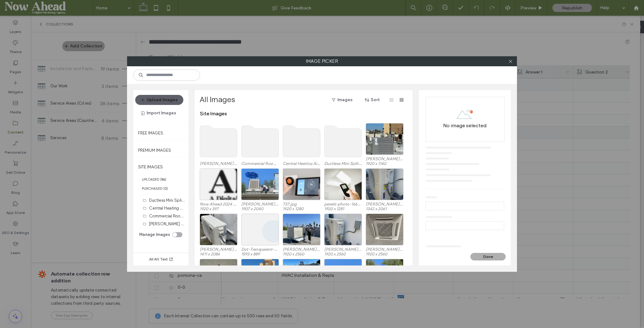
click at [225, 140] on use at bounding box center [218, 141] width 37 height 31
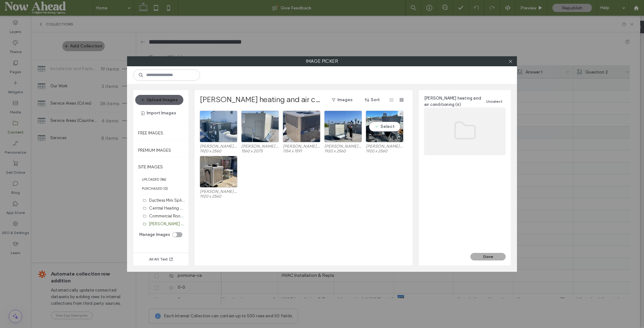
click at [392, 125] on div "Select" at bounding box center [385, 127] width 38 height 32
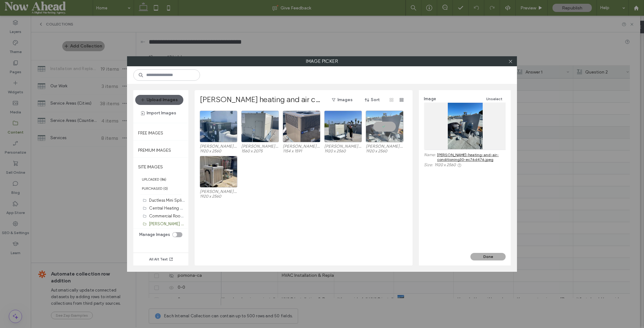
click at [489, 253] on button "Done" at bounding box center [487, 257] width 35 height 8
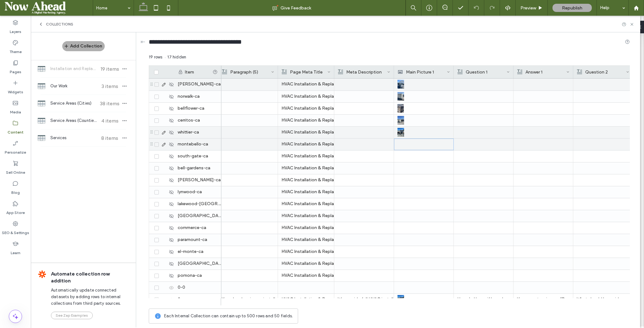
click at [396, 145] on div at bounding box center [424, 145] width 60 height 12
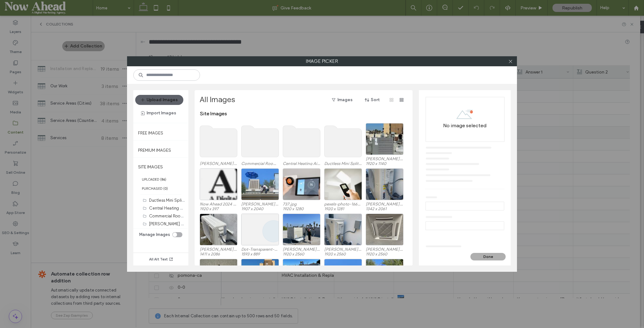
click at [217, 135] on use at bounding box center [218, 141] width 37 height 31
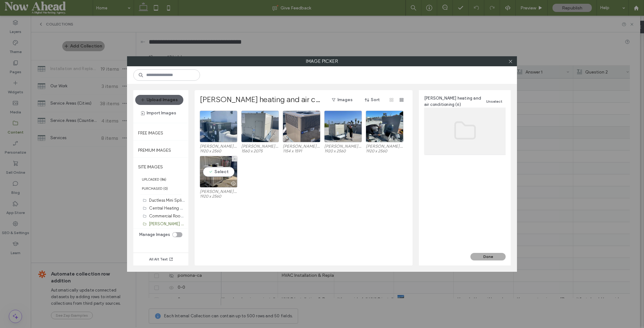
click at [218, 170] on div "Select" at bounding box center [219, 172] width 38 height 32
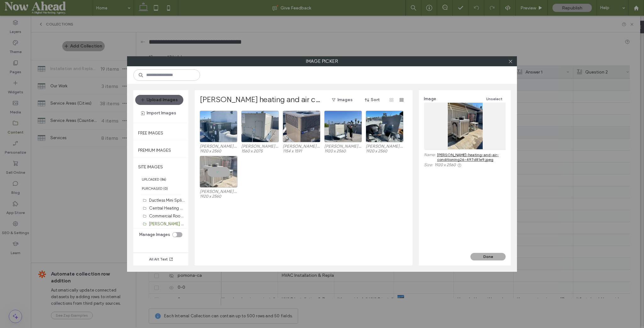
click at [492, 257] on button "Done" at bounding box center [487, 257] width 35 height 8
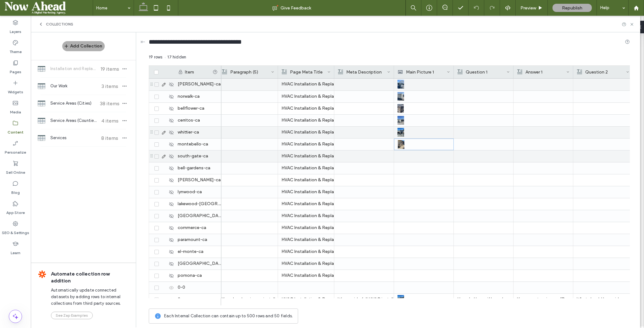
click at [413, 157] on div at bounding box center [423, 157] width 52 height 12
click at [413, 157] on div at bounding box center [424, 156] width 52 height 11
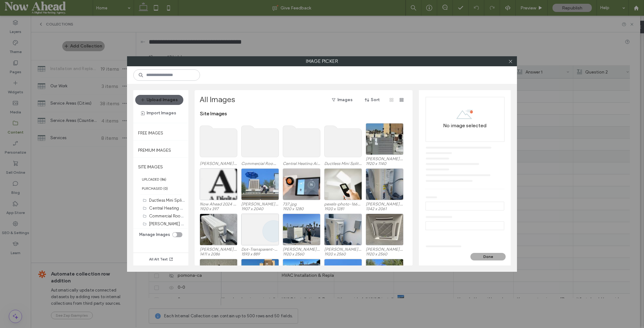
click at [222, 146] on use at bounding box center [218, 141] width 37 height 31
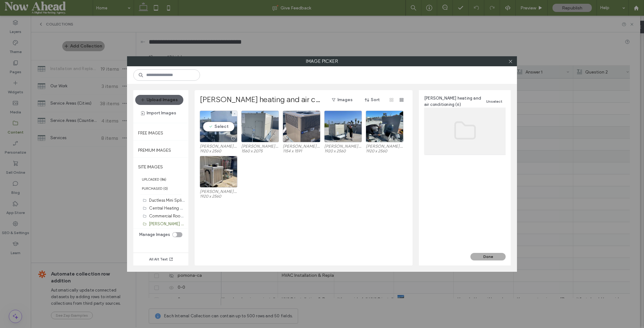
click at [217, 126] on div "Select" at bounding box center [219, 127] width 38 height 32
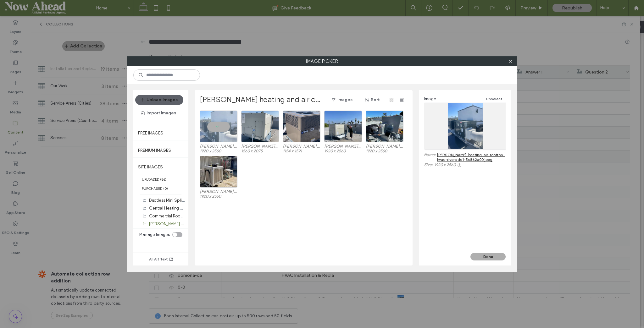
click at [485, 254] on button "Done" at bounding box center [487, 257] width 35 height 8
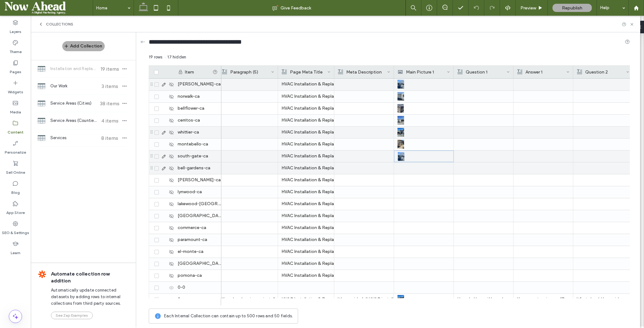
click at [414, 168] on div at bounding box center [423, 168] width 52 height 12
click at [414, 168] on div at bounding box center [424, 168] width 52 height 11
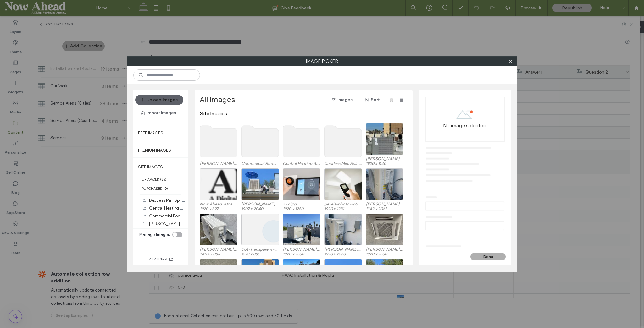
click at [229, 140] on use at bounding box center [218, 141] width 37 height 31
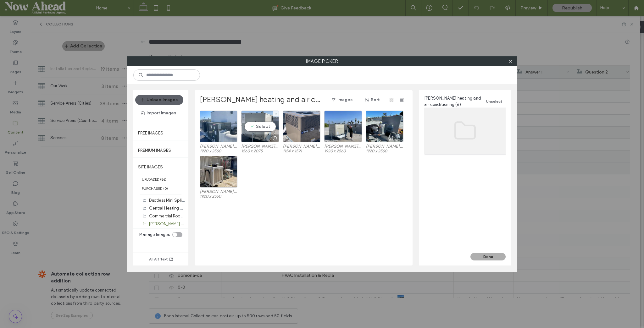
click at [260, 125] on div "Select" at bounding box center [260, 127] width 38 height 32
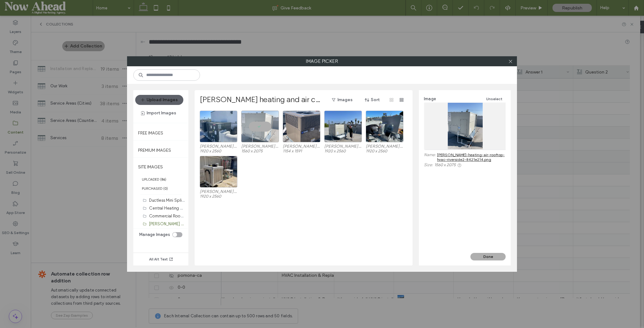
click at [492, 257] on button "Done" at bounding box center [487, 257] width 35 height 8
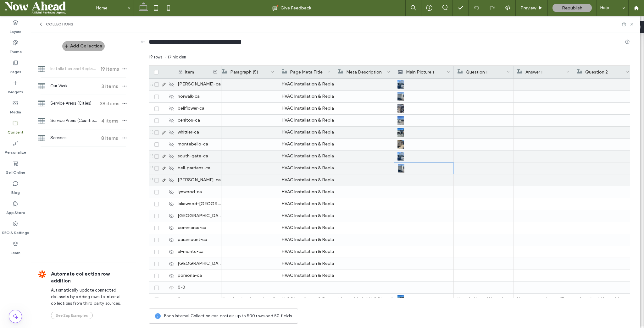
click at [401, 181] on div at bounding box center [423, 180] width 52 height 12
click at [401, 181] on div at bounding box center [424, 180] width 52 height 11
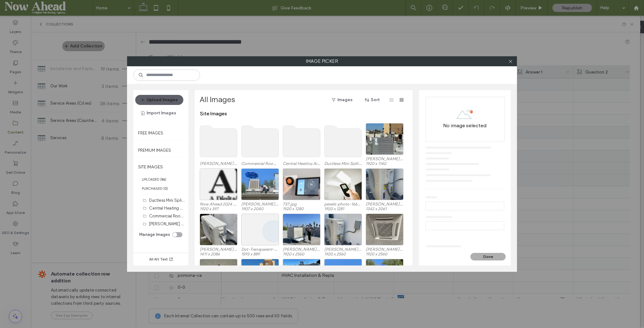
click at [222, 144] on use at bounding box center [218, 141] width 37 height 31
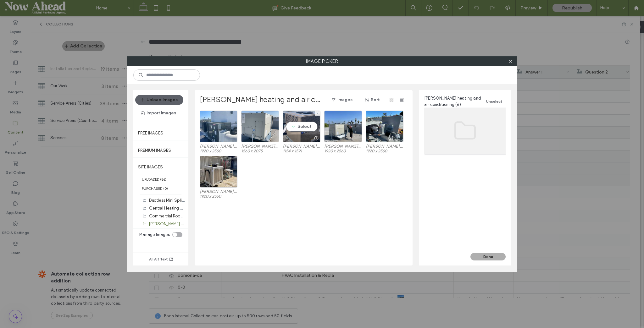
click at [298, 125] on div "Select" at bounding box center [302, 127] width 38 height 32
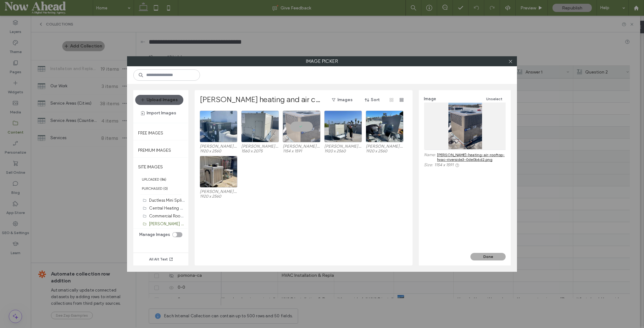
click at [484, 253] on button "Done" at bounding box center [487, 257] width 35 height 8
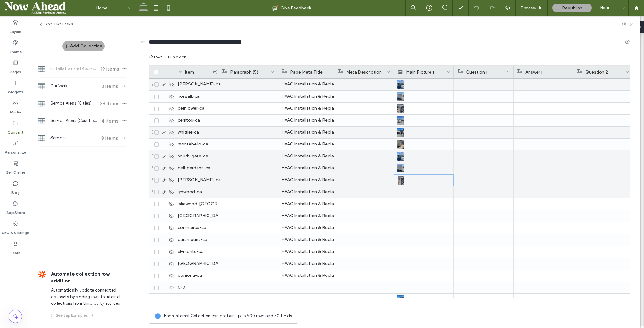
click at [418, 193] on div at bounding box center [423, 192] width 52 height 12
click at [418, 193] on div at bounding box center [424, 192] width 52 height 11
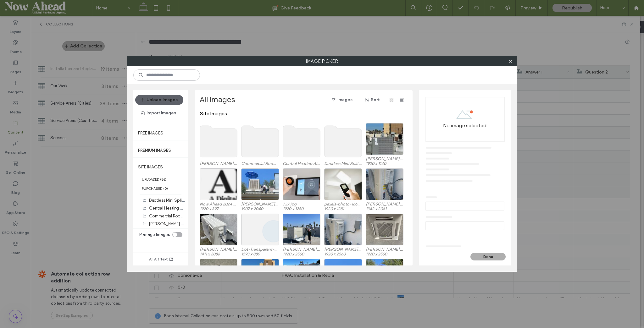
click at [217, 144] on use at bounding box center [218, 141] width 37 height 31
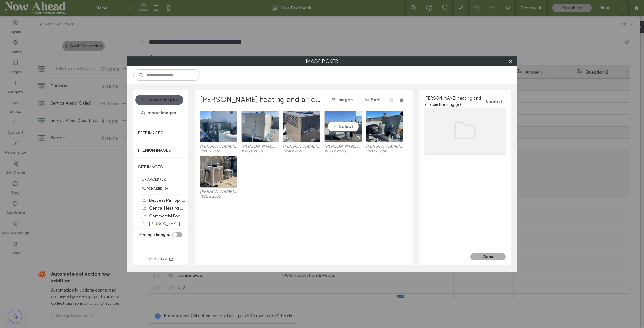
click at [348, 128] on div "Select" at bounding box center [343, 127] width 38 height 32
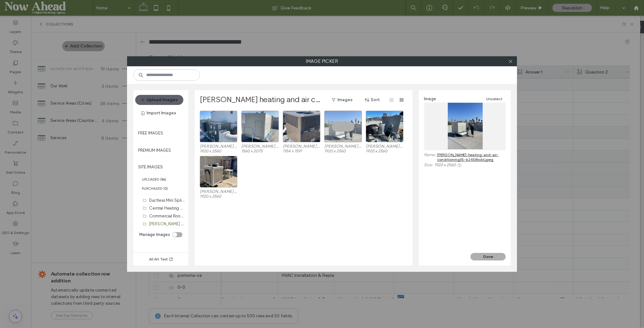
click at [499, 257] on button "Done" at bounding box center [487, 257] width 35 height 8
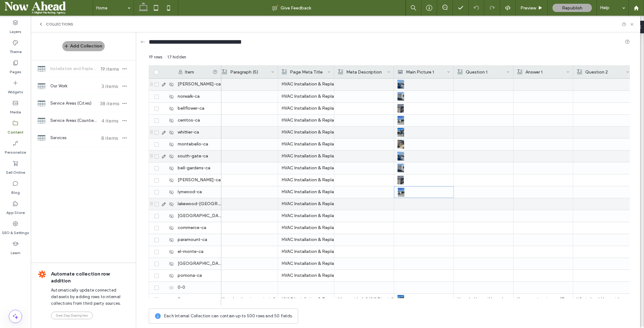
click at [416, 204] on div at bounding box center [423, 204] width 52 height 12
click at [416, 204] on div at bounding box center [424, 204] width 52 height 11
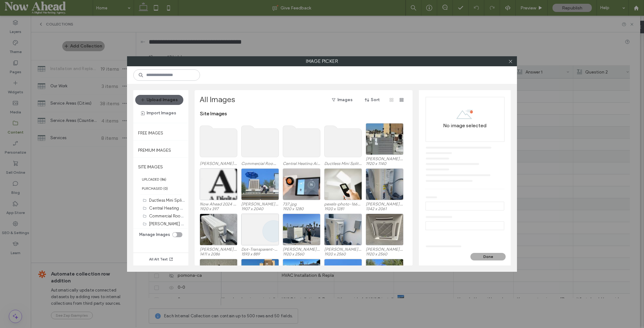
click at [224, 145] on use at bounding box center [218, 141] width 37 height 31
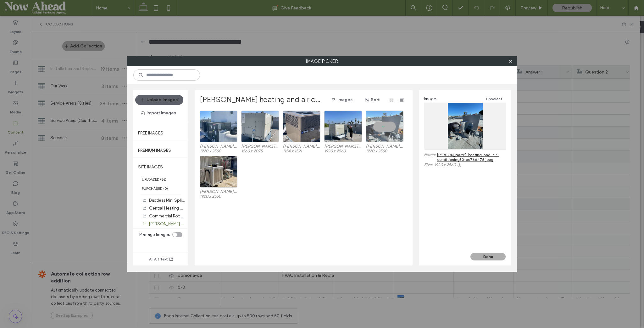
click at [488, 253] on button "Done" at bounding box center [487, 257] width 35 height 8
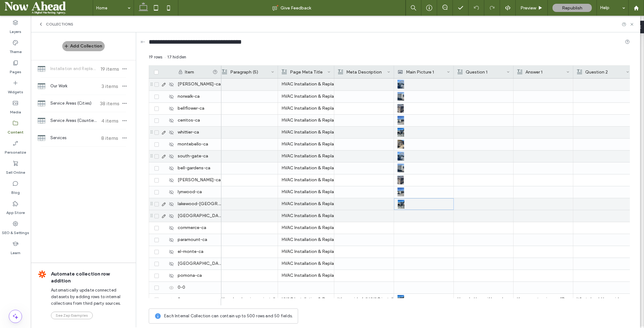
click at [421, 217] on div at bounding box center [423, 216] width 52 height 12
click at [421, 217] on div at bounding box center [424, 216] width 52 height 11
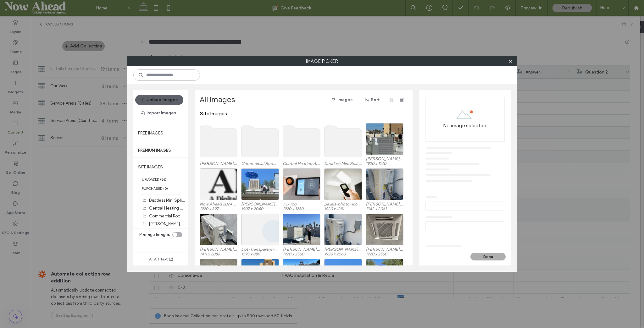
click at [211, 138] on use at bounding box center [218, 141] width 37 height 31
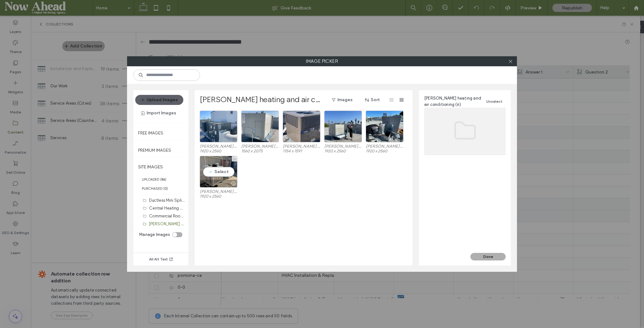
click at [217, 168] on div "Select" at bounding box center [219, 172] width 38 height 32
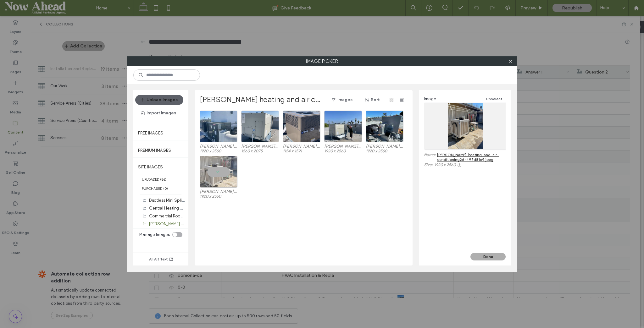
click at [491, 253] on button "Done" at bounding box center [487, 257] width 35 height 8
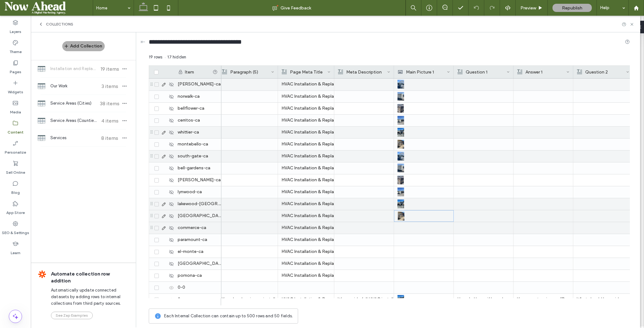
click at [414, 230] on div at bounding box center [423, 228] width 52 height 12
click at [414, 230] on div at bounding box center [424, 228] width 52 height 11
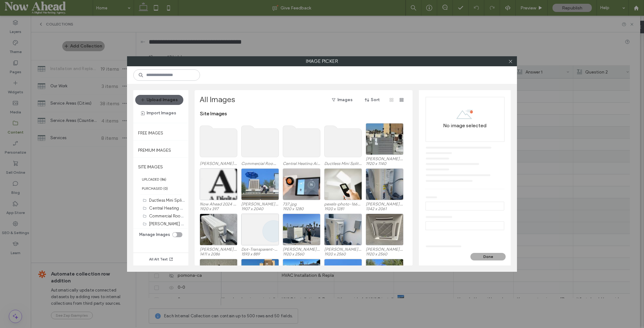
click at [205, 138] on use at bounding box center [218, 141] width 37 height 31
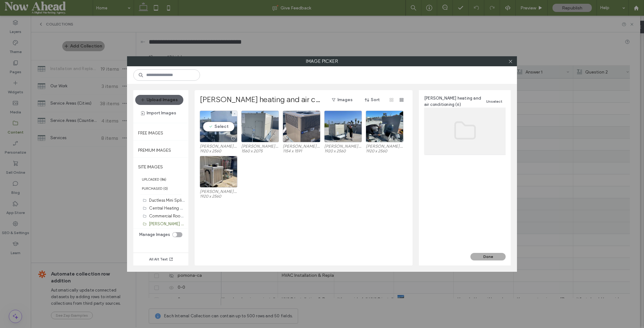
click at [224, 126] on div "Select" at bounding box center [219, 127] width 38 height 32
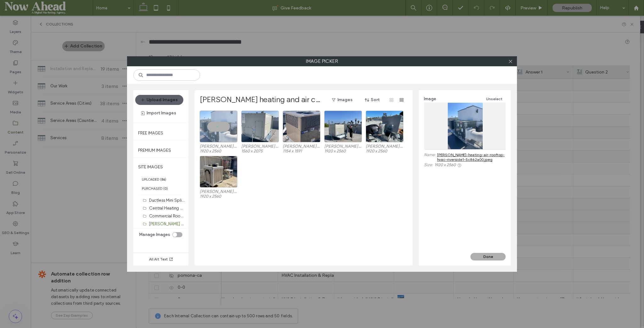
click at [498, 256] on button "Done" at bounding box center [487, 257] width 35 height 8
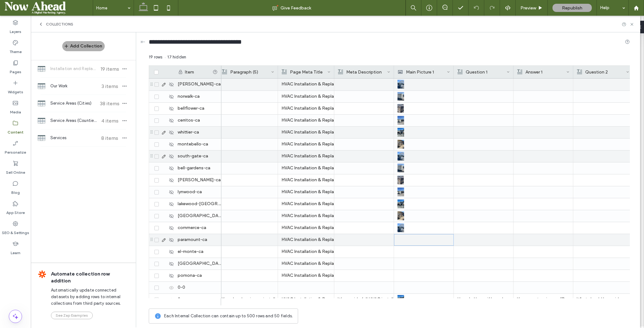
click at [406, 239] on div at bounding box center [424, 239] width 52 height 11
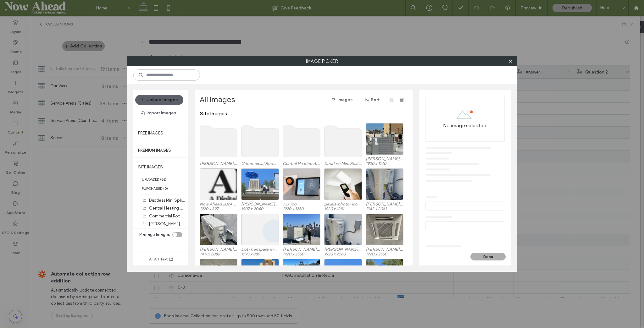
click at [224, 144] on use at bounding box center [218, 141] width 37 height 31
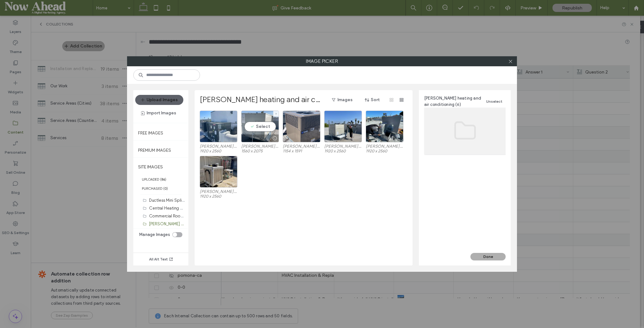
click at [258, 127] on div "Select" at bounding box center [260, 127] width 38 height 32
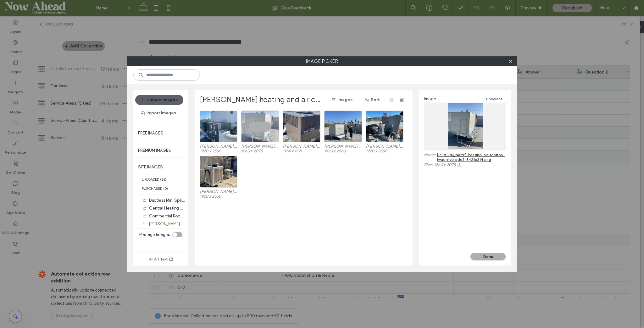
click at [486, 254] on button "Done" at bounding box center [487, 257] width 35 height 8
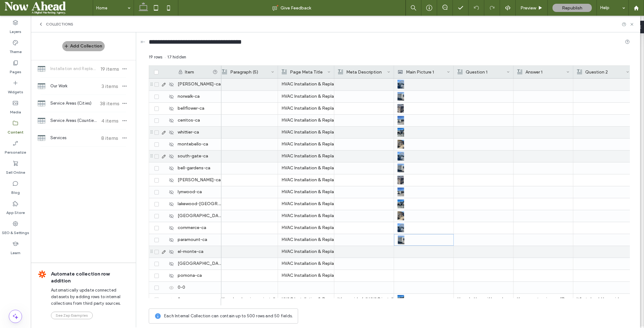
click at [416, 255] on div at bounding box center [423, 252] width 52 height 12
click at [416, 255] on div at bounding box center [424, 251] width 52 height 11
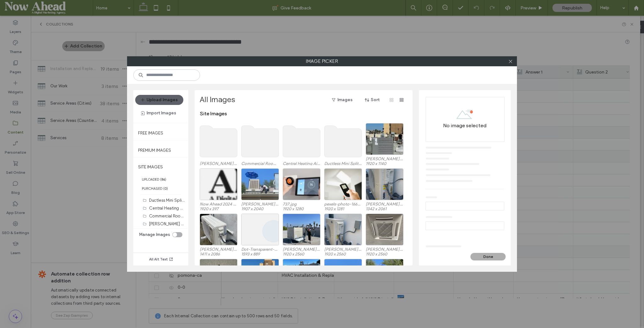
click at [230, 149] on use at bounding box center [218, 141] width 37 height 31
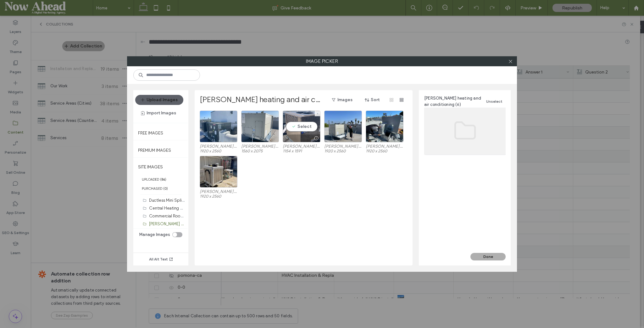
click at [297, 122] on div "Select" at bounding box center [302, 127] width 38 height 32
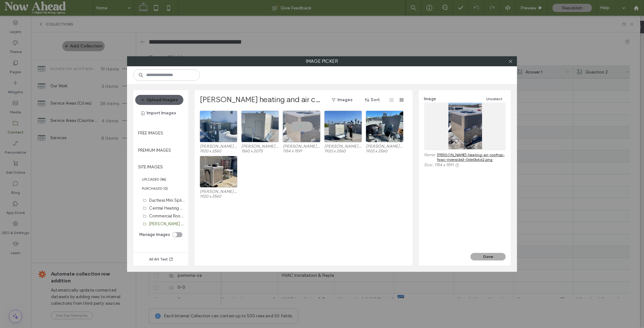
click at [479, 256] on button "Done" at bounding box center [487, 257] width 35 height 8
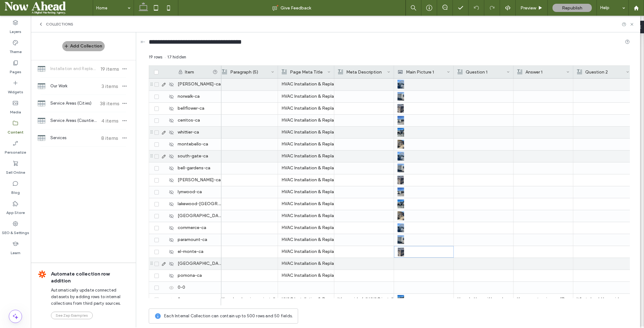
click at [432, 267] on div at bounding box center [423, 264] width 52 height 12
click at [432, 267] on div at bounding box center [424, 263] width 52 height 11
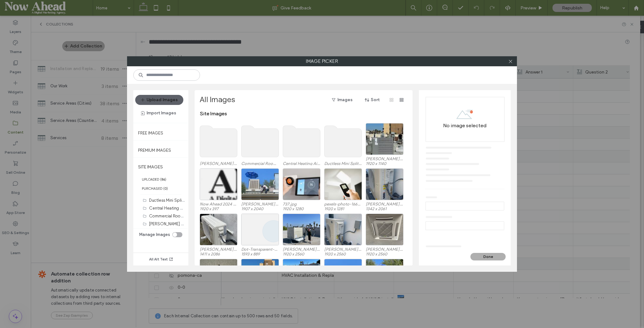
click at [222, 155] on use at bounding box center [218, 141] width 37 height 31
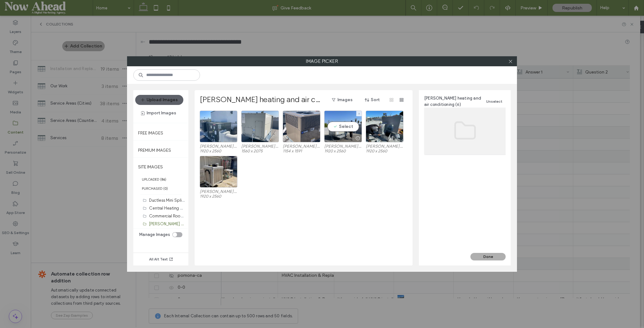
click at [348, 129] on div "Select" at bounding box center [343, 127] width 38 height 32
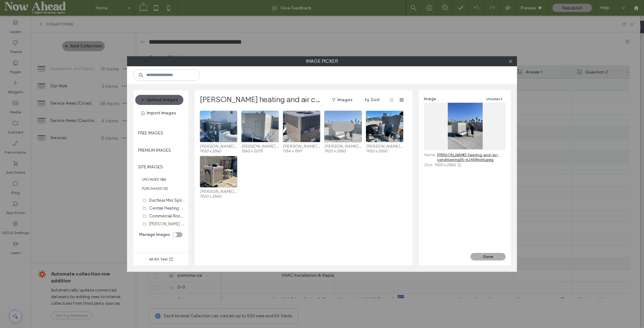
click at [503, 258] on button "Done" at bounding box center [487, 257] width 35 height 8
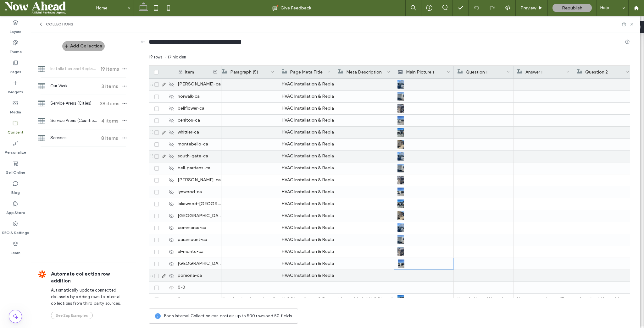
click at [425, 278] on div at bounding box center [423, 276] width 52 height 12
click at [425, 278] on div at bounding box center [424, 275] width 52 height 11
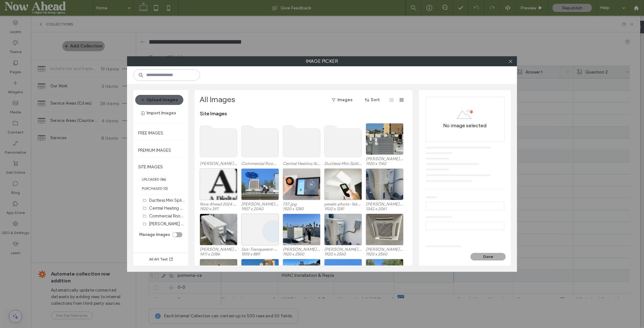
click at [215, 150] on use at bounding box center [218, 141] width 37 height 31
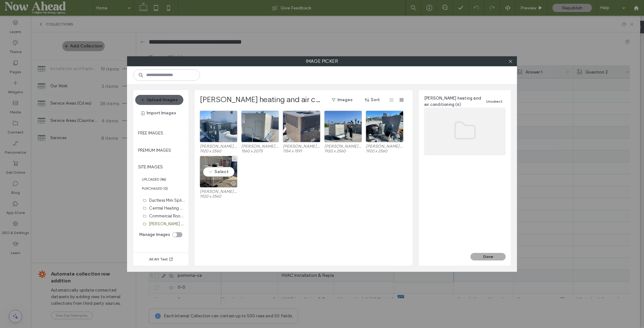
click at [217, 171] on div "Select" at bounding box center [219, 172] width 38 height 32
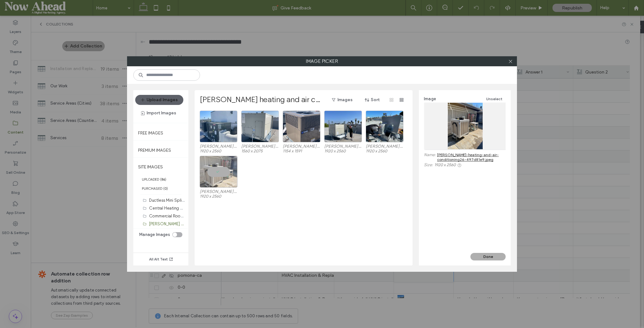
click at [482, 258] on button "Done" at bounding box center [487, 257] width 35 height 8
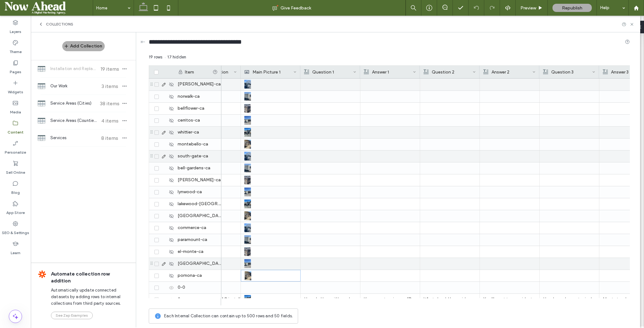
scroll to position [18, 0]
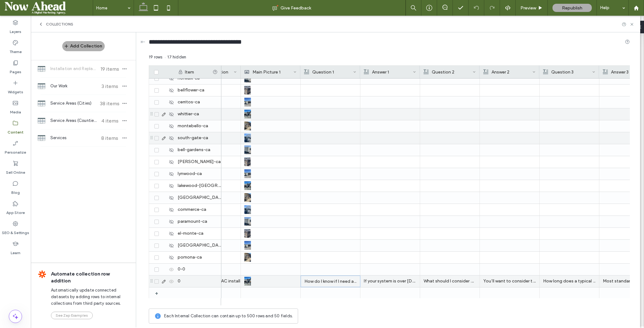
click at [327, 279] on p "How do I know if I need a new HVAC system?" at bounding box center [330, 281] width 52 height 11
click at [409, 280] on p "If your system is over [DEMOGRAPHIC_DATA], needs frequent repairs, or struggles…" at bounding box center [390, 281] width 52 height 11
click at [499, 280] on p "You’ll want to consider the size of your space, energy efficiency, budget, and …" at bounding box center [509, 281] width 52 height 11
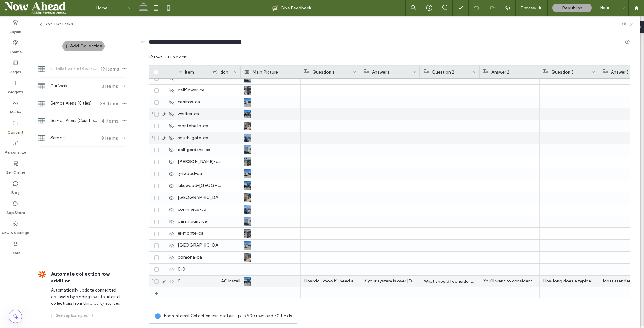
click at [437, 280] on p "What should I consider when choosing a new HVAC system?" at bounding box center [450, 281] width 52 height 11
click at [543, 281] on p "How long does a typical HVAC installation take?" at bounding box center [569, 281] width 52 height 11
click at [530, 282] on p "You’ll want to consider the size of your space, energy efficiency, budget, and …" at bounding box center [509, 281] width 52 height 11
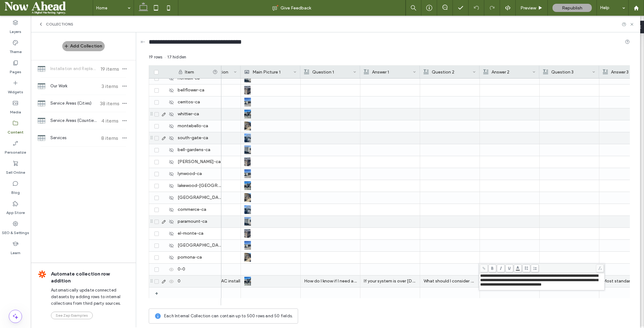
click at [452, 222] on div at bounding box center [449, 222] width 52 height 12
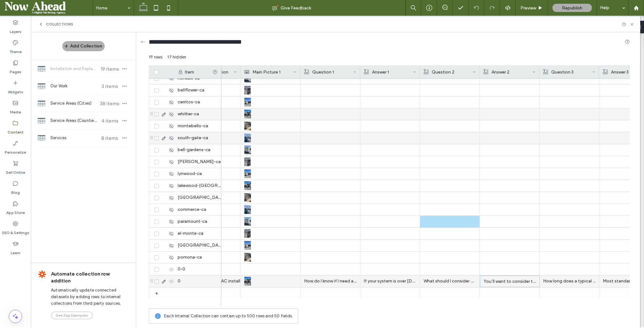
click at [562, 279] on p "How long does a typical HVAC installation take?" at bounding box center [569, 281] width 52 height 11
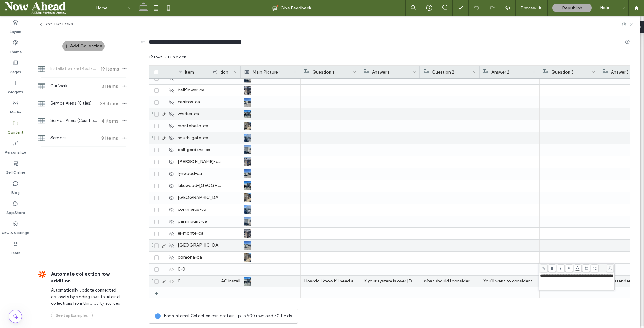
click at [548, 223] on div at bounding box center [569, 222] width 52 height 12
click at [162, 279] on icon at bounding box center [163, 281] width 5 height 5
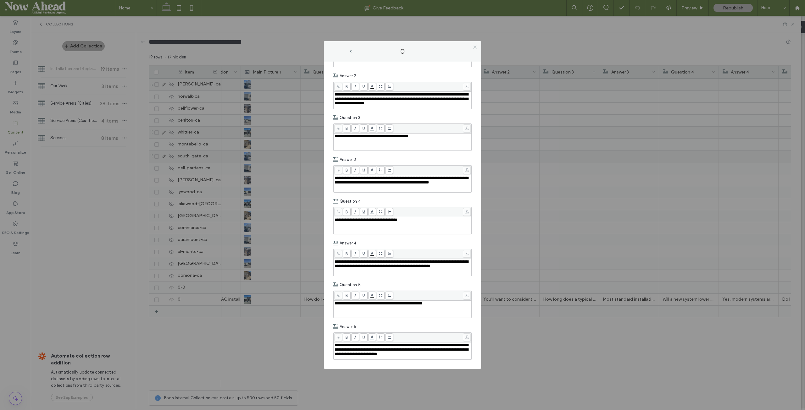
scroll to position [586, 0]
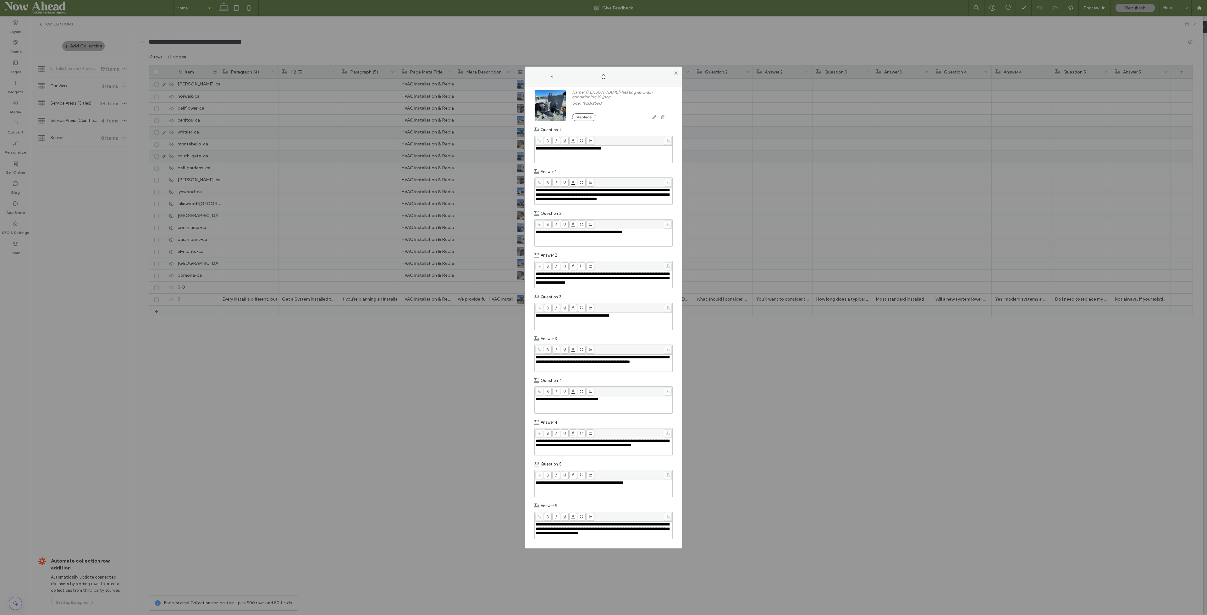
click at [643, 73] on icon at bounding box center [675, 73] width 5 height 5
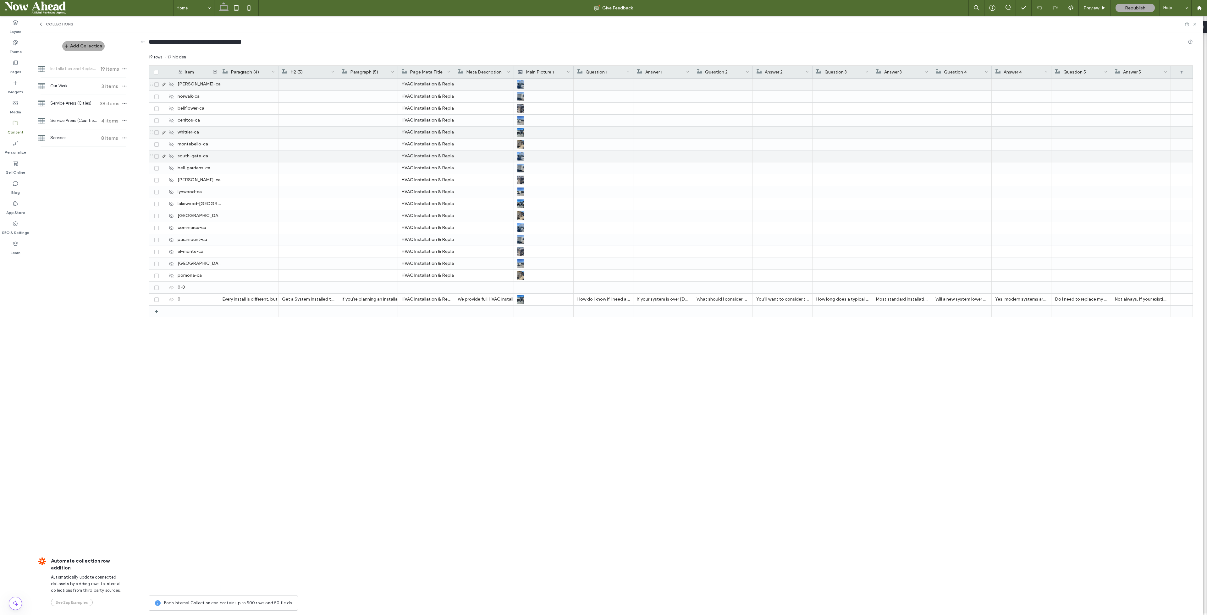
click at [33, 8] on span at bounding box center [69, 8] width 128 height 13
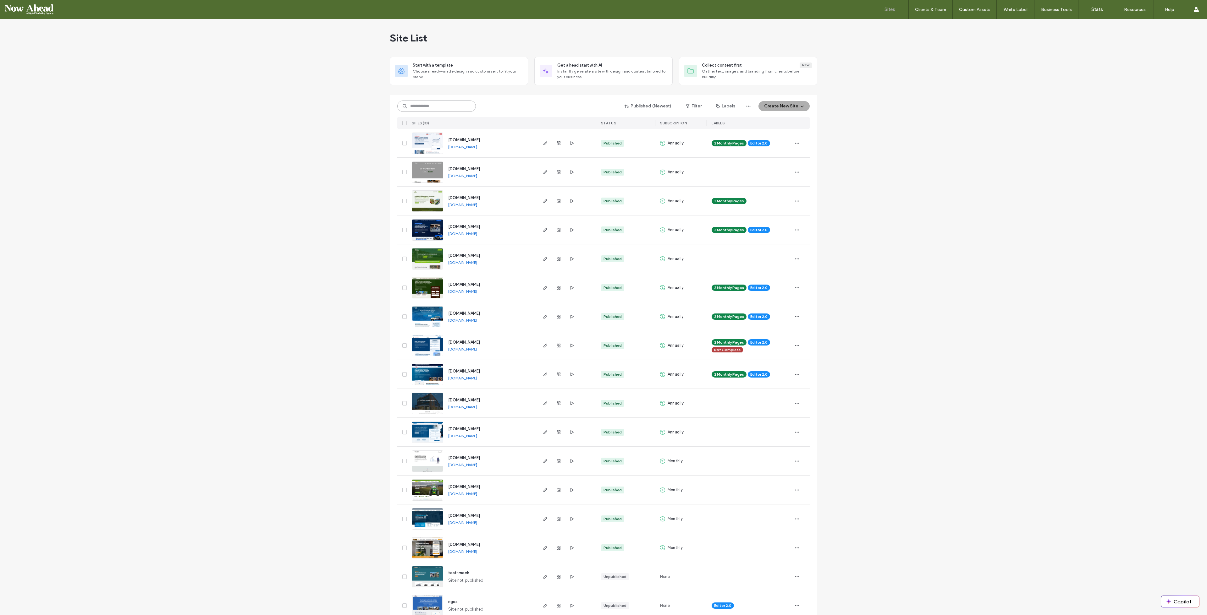
click at [442, 102] on input at bounding box center [436, 106] width 79 height 11
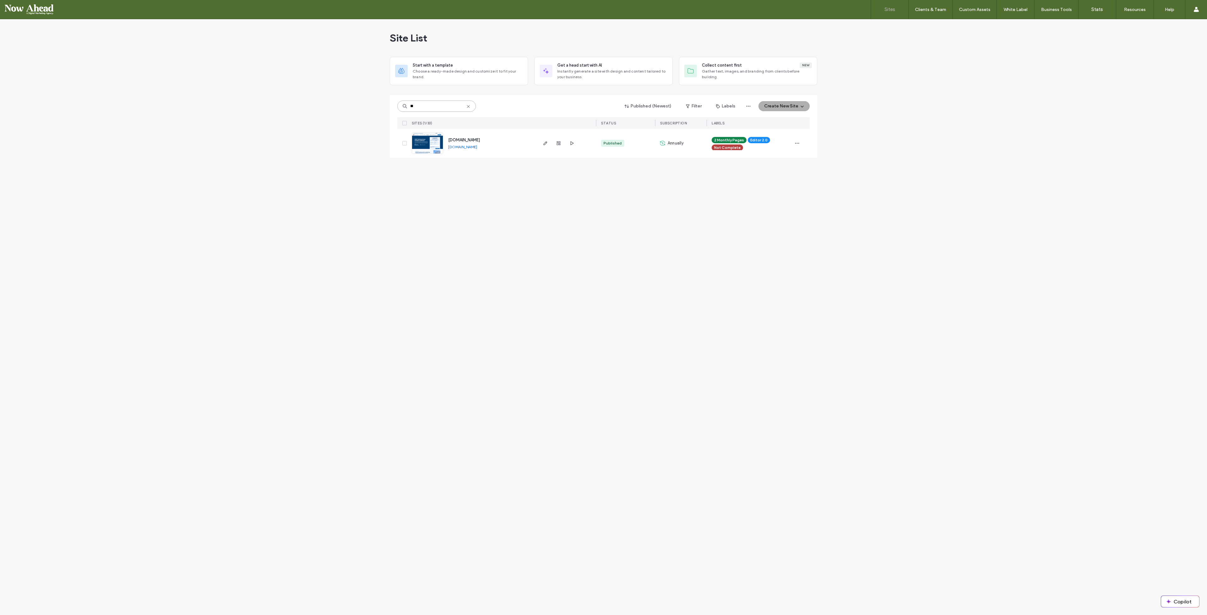
type input "**"
click at [462, 140] on span "[DOMAIN_NAME]" at bounding box center [464, 140] width 32 height 5
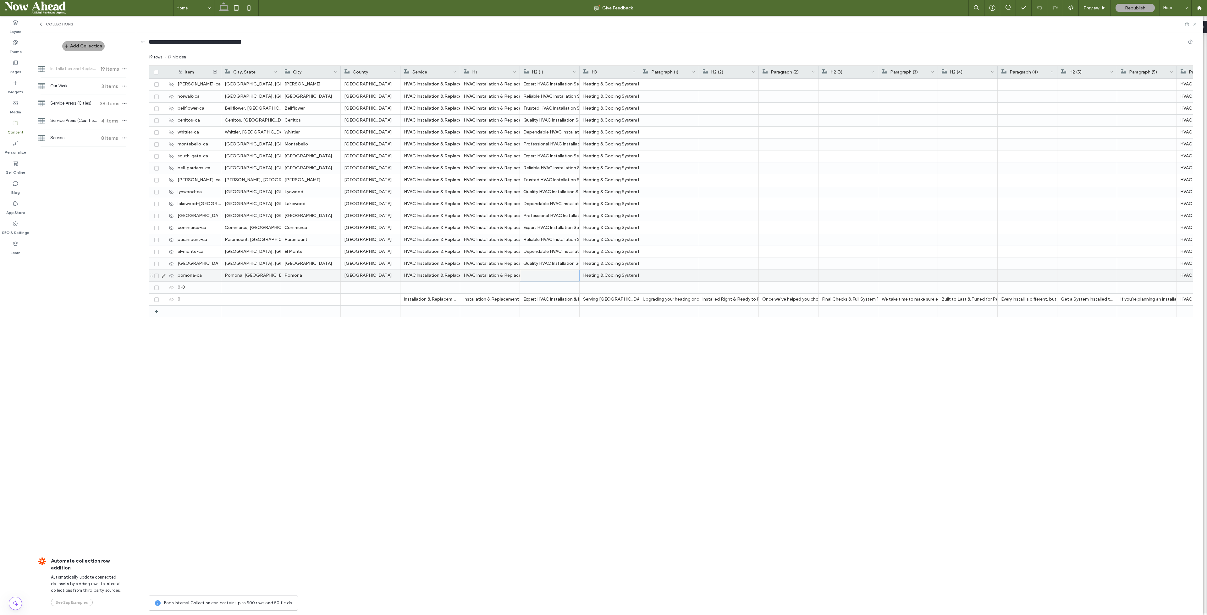
click at [543, 272] on div at bounding box center [550, 275] width 52 height 11
click at [570, 262] on div "Quality HVAC Installation Services in [GEOGRAPHIC_DATA], [GEOGRAPHIC_DATA]" at bounding box center [550, 263] width 52 height 11
click at [557, 273] on div "**********" at bounding box center [558, 264] width 77 height 17
click at [554, 277] on div at bounding box center [549, 276] width 52 height 12
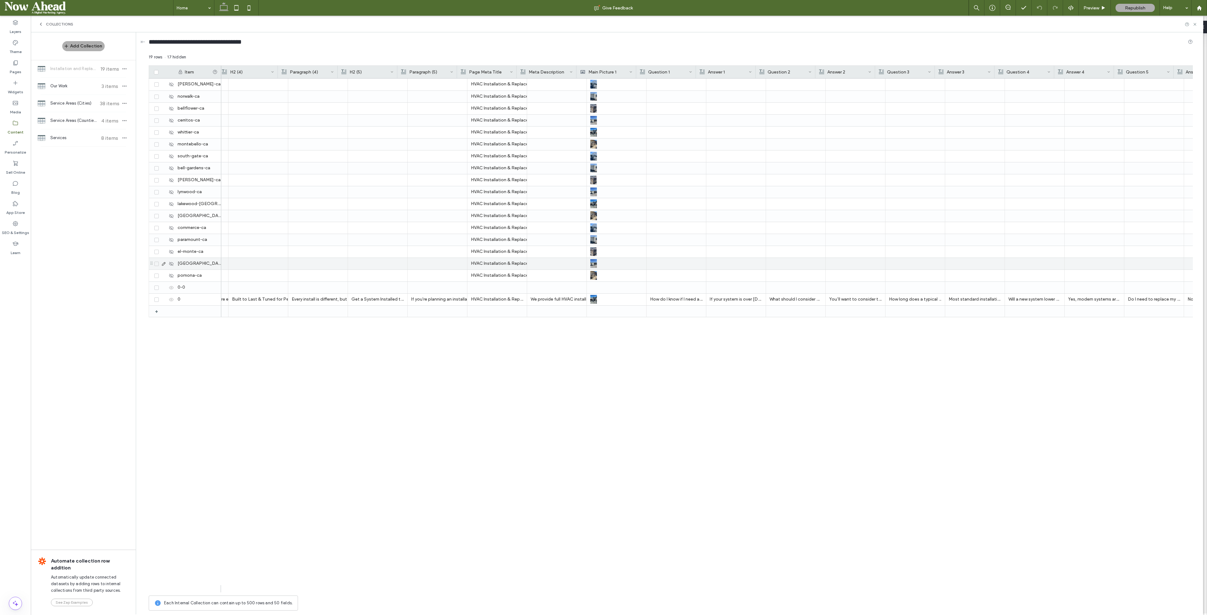
scroll to position [0, 720]
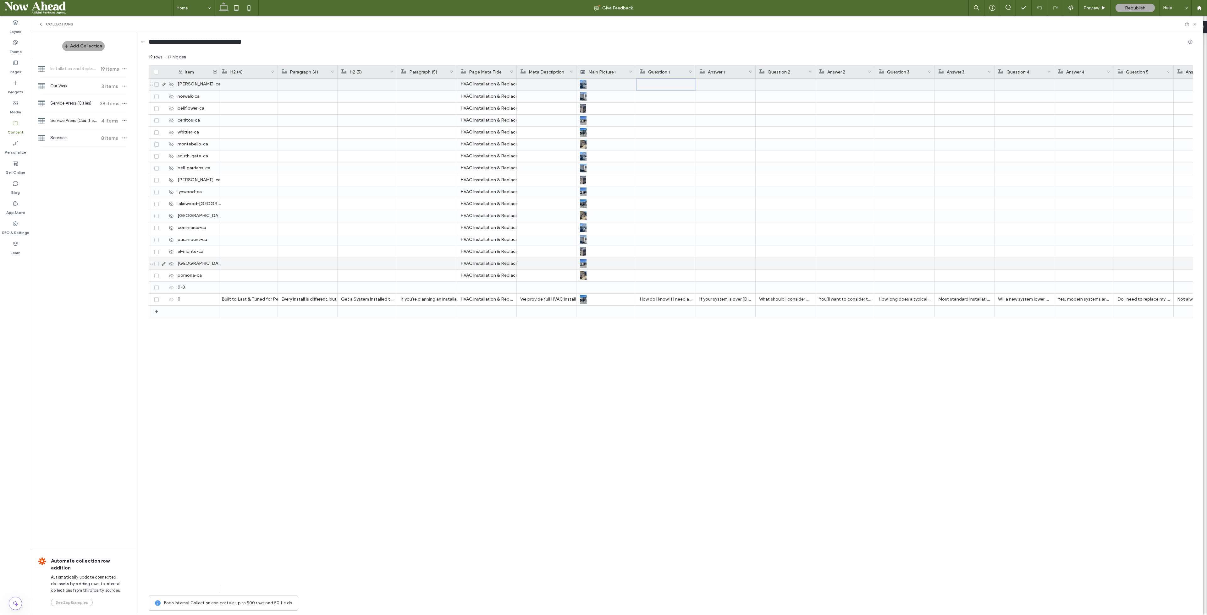
click at [660, 88] on div at bounding box center [666, 84] width 52 height 11
click at [665, 278] on div at bounding box center [666, 276] width 52 height 12
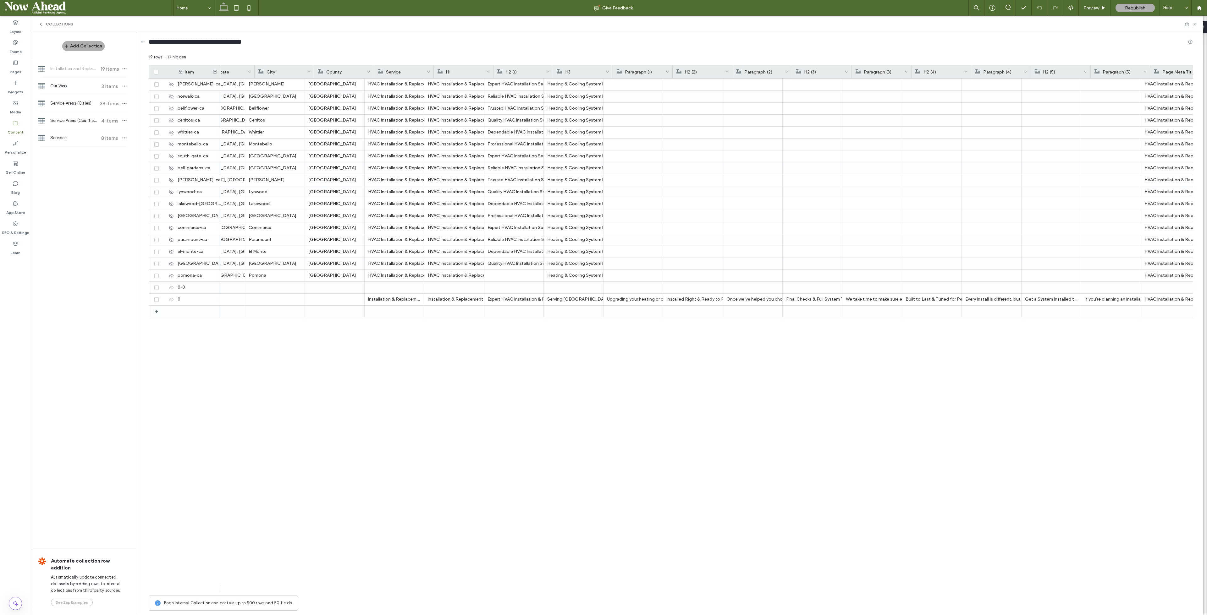
scroll to position [0, 26]
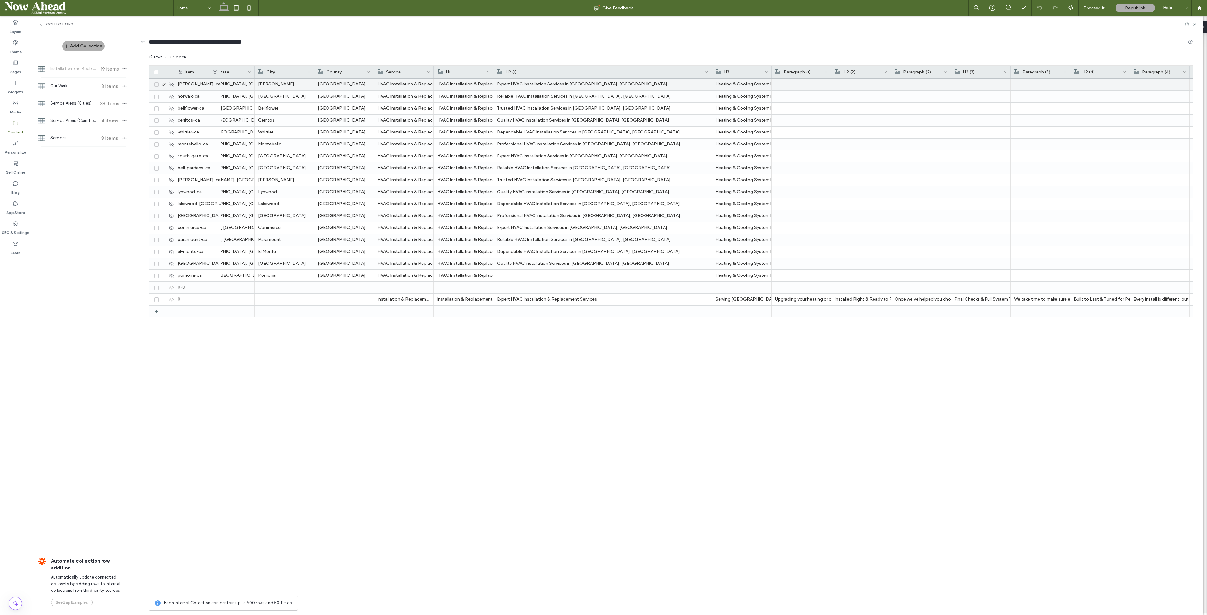
drag, startPoint x: 552, startPoint y: 69, endPoint x: 712, endPoint y: 89, distance: 160.2
click at [712, 89] on div "Item H2 (3) Paragraph (3) H2 (4) Paragraph (4) H2 (5) Paragraph (5) Paragraph (…" at bounding box center [671, 328] width 1044 height 527
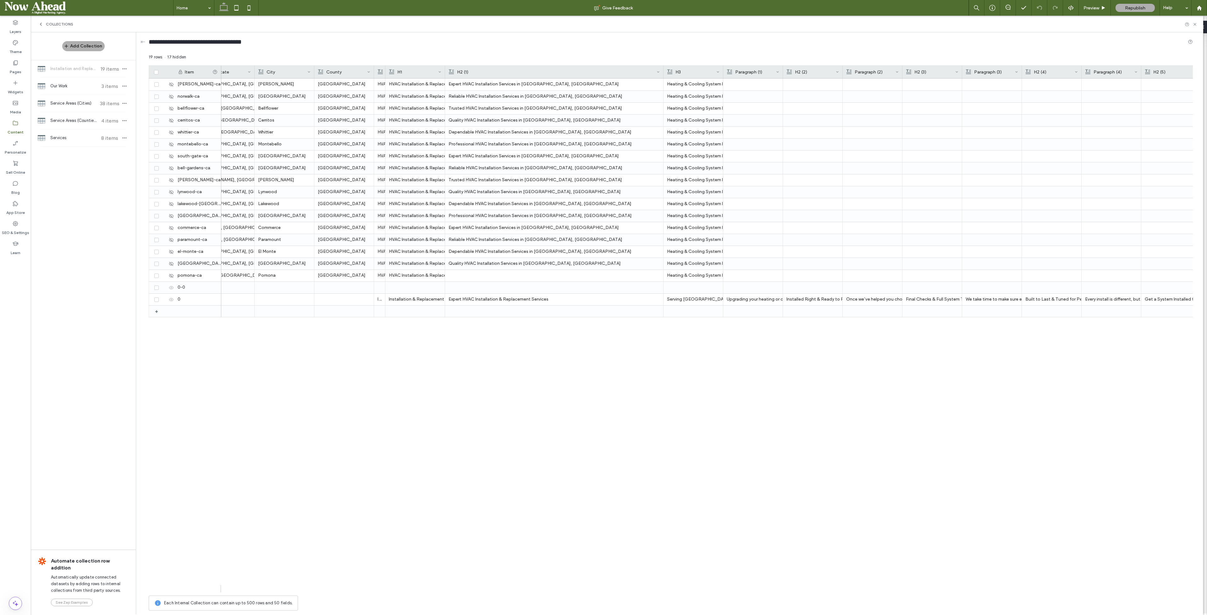
drag, startPoint x: 433, startPoint y: 69, endPoint x: 385, endPoint y: 72, distance: 48.5
click at [385, 72] on div at bounding box center [385, 72] width 3 height 13
click at [498, 83] on div "Expert HVAC Installation Services in [GEOGRAPHIC_DATA], [GEOGRAPHIC_DATA]" at bounding box center [553, 84] width 211 height 11
click at [535, 263] on div "Quality HVAC Installation Services in [GEOGRAPHIC_DATA], [GEOGRAPHIC_DATA]" at bounding box center [553, 263] width 211 height 11
click at [534, 80] on div "Expert HVAC Installation Services in [GEOGRAPHIC_DATA], [GEOGRAPHIC_DATA]" at bounding box center [553, 84] width 211 height 11
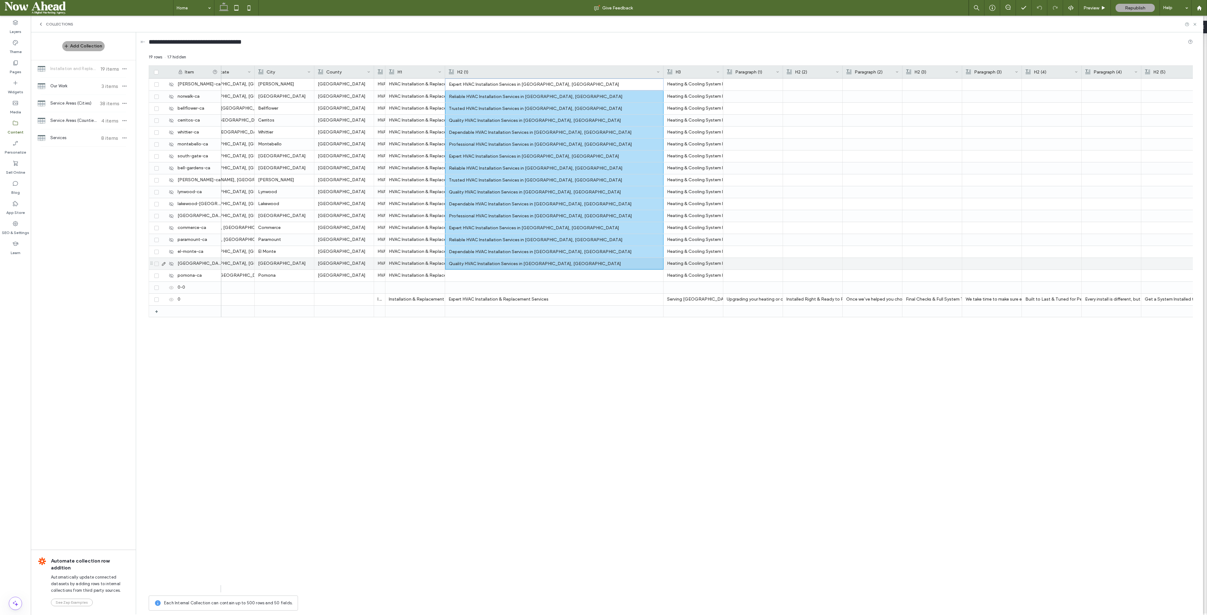
click at [525, 263] on div "Quality HVAC Installation Services in [GEOGRAPHIC_DATA], [GEOGRAPHIC_DATA]" at bounding box center [554, 263] width 211 height 11
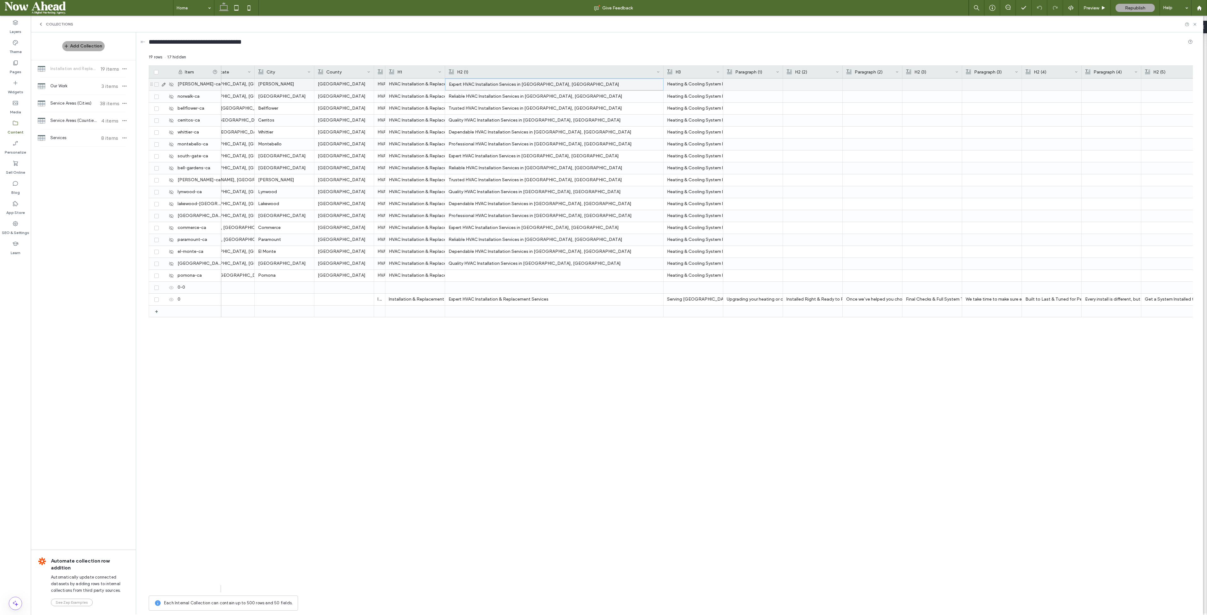
click at [521, 84] on div "Expert HVAC Installation Services in [GEOGRAPHIC_DATA], [GEOGRAPHIC_DATA]" at bounding box center [554, 84] width 211 height 11
click at [524, 277] on div at bounding box center [553, 276] width 211 height 12
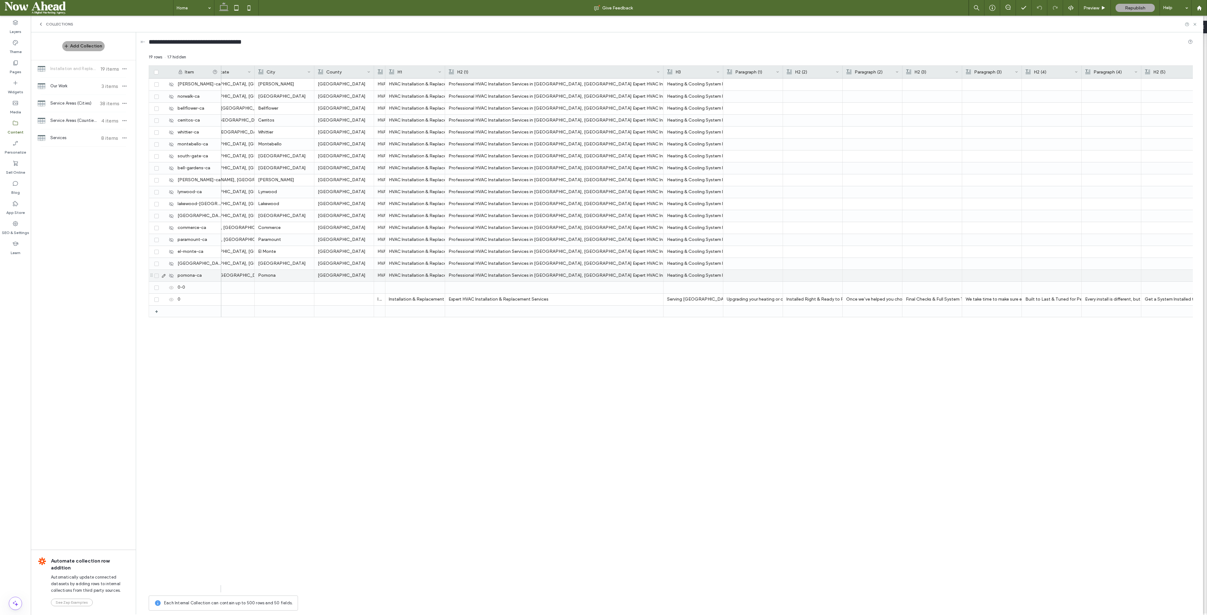
click at [551, 272] on div "Professional HVAC Installation Services in [GEOGRAPHIC_DATA], [GEOGRAPHIC_DATA]…" at bounding box center [553, 275] width 211 height 11
click at [551, 272] on div "Professional HVAC Installation Services in [GEOGRAPHIC_DATA], [GEOGRAPHIC_DATA]…" at bounding box center [554, 275] width 211 height 11
click at [551, 272] on span "**********" at bounding box center [505, 297] width 118 height 57
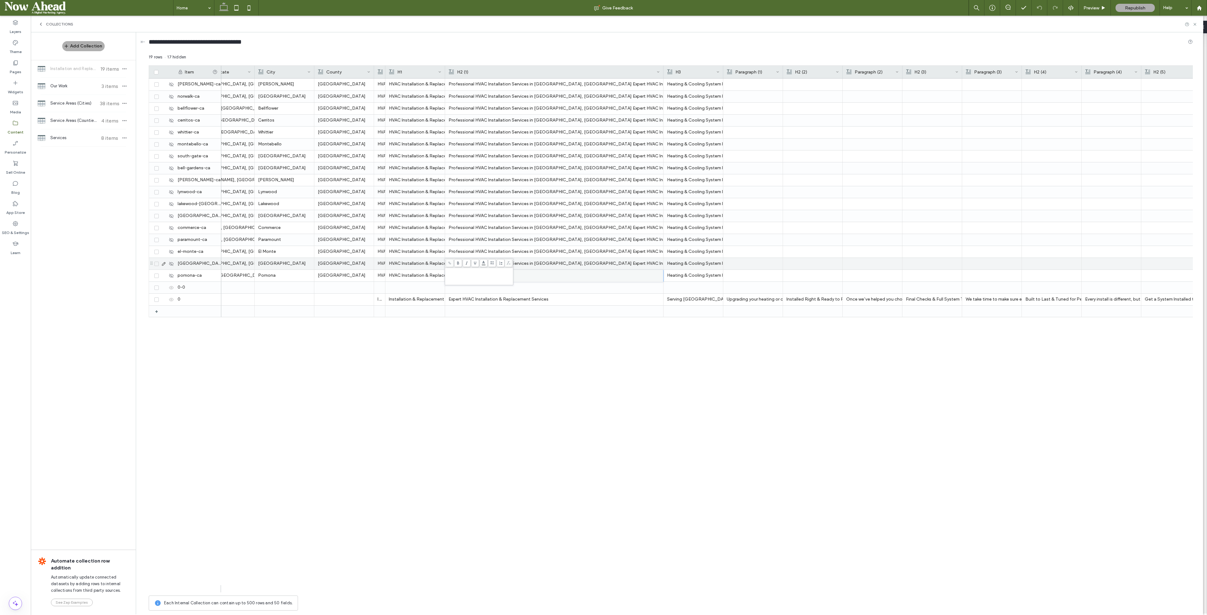
click at [552, 262] on div "Professional HVAC Installation Services in [GEOGRAPHIC_DATA], [GEOGRAPHIC_DATA]…" at bounding box center [553, 263] width 211 height 11
click at [552, 262] on div "Professional HVAC Installation Services in [GEOGRAPHIC_DATA], [GEOGRAPHIC_DATA]…" at bounding box center [554, 263] width 211 height 11
click at [541, 271] on span "**********" at bounding box center [505, 285] width 118 height 57
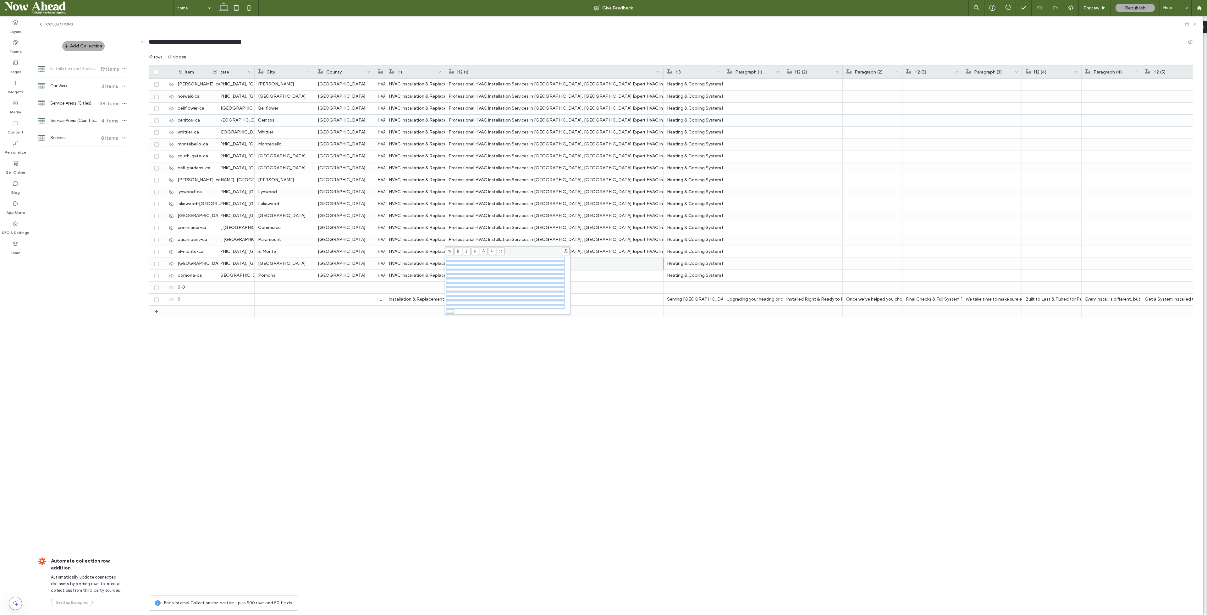
click at [541, 271] on span "**********" at bounding box center [505, 285] width 118 height 57
click at [542, 253] on div "Professional HVAC Installation Services in [GEOGRAPHIC_DATA], [GEOGRAPHIC_DATA]…" at bounding box center [553, 251] width 211 height 11
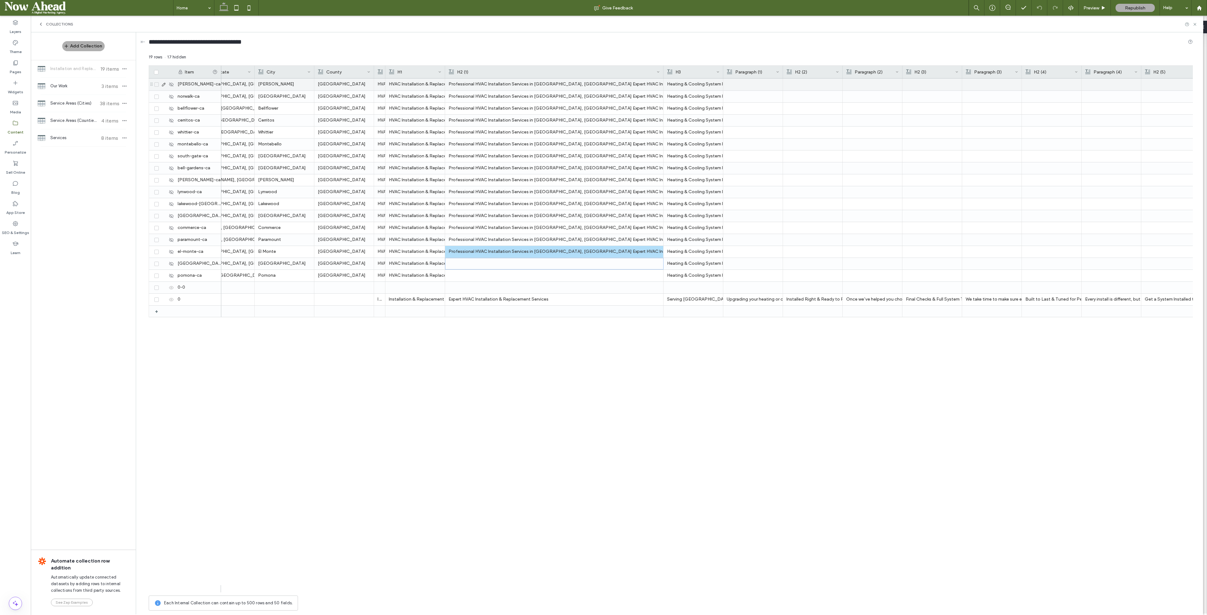
click at [538, 81] on div "Professional HVAC Installation Services in [GEOGRAPHIC_DATA], [GEOGRAPHIC_DATA]…" at bounding box center [553, 84] width 211 height 11
click at [532, 277] on div at bounding box center [553, 276] width 211 height 12
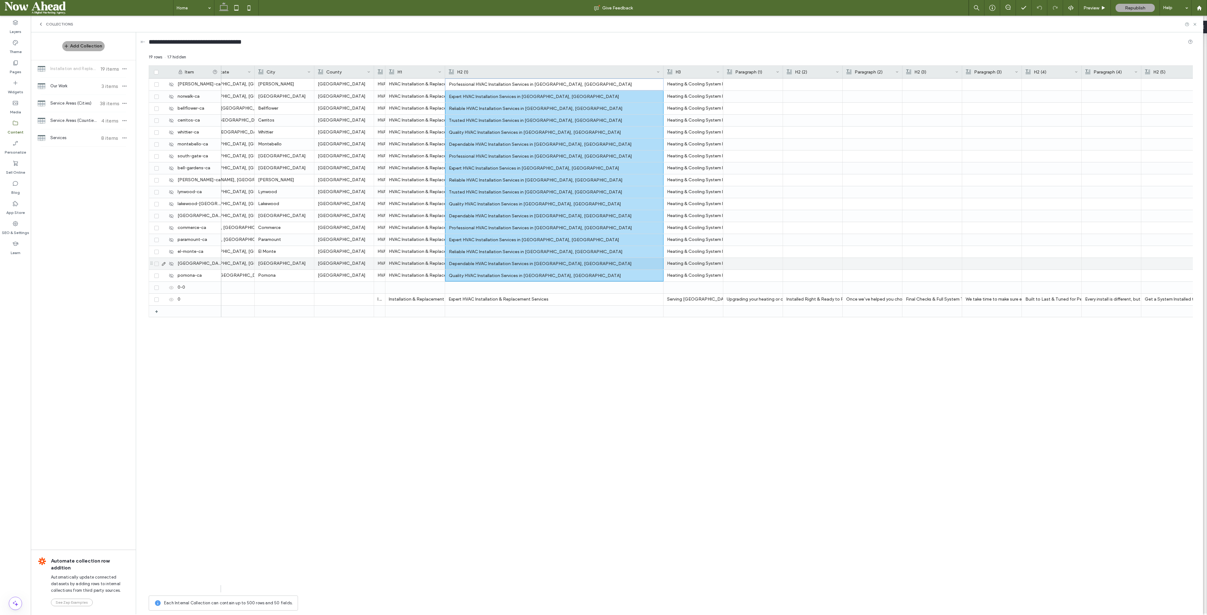
click at [713, 258] on div "Heating & Cooling System Installation, Replacement, & Upgrades for Homes & Busi…" at bounding box center [693, 263] width 52 height 11
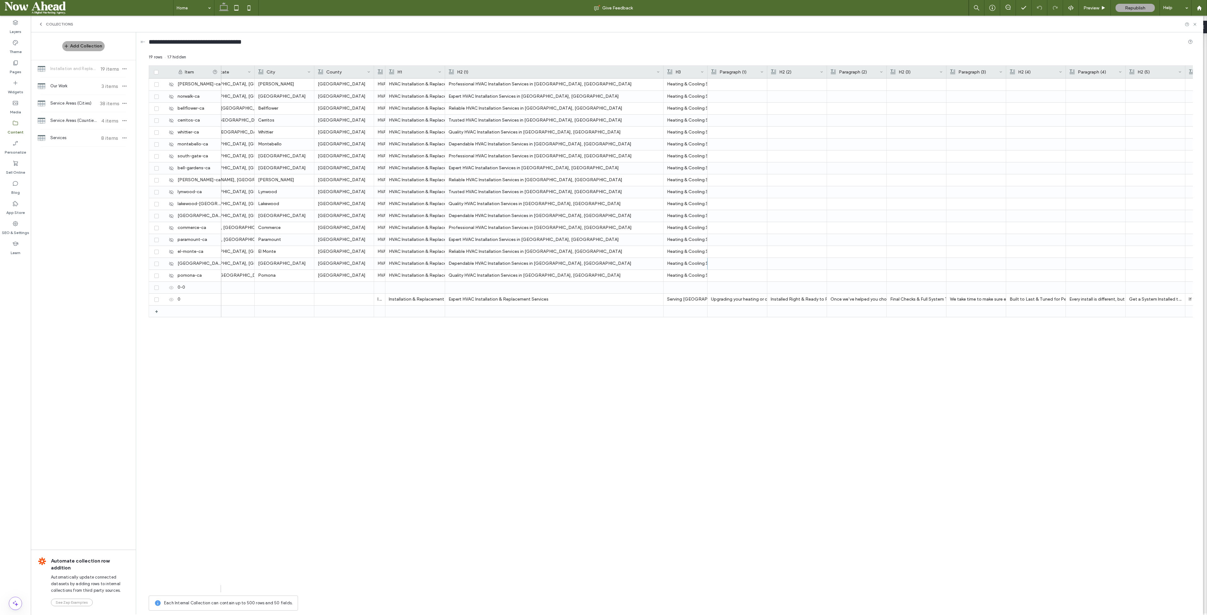
drag, startPoint x: 723, startPoint y: 69, endPoint x: 707, endPoint y: 72, distance: 16.0
click at [707, 72] on div at bounding box center [707, 72] width 3 height 13
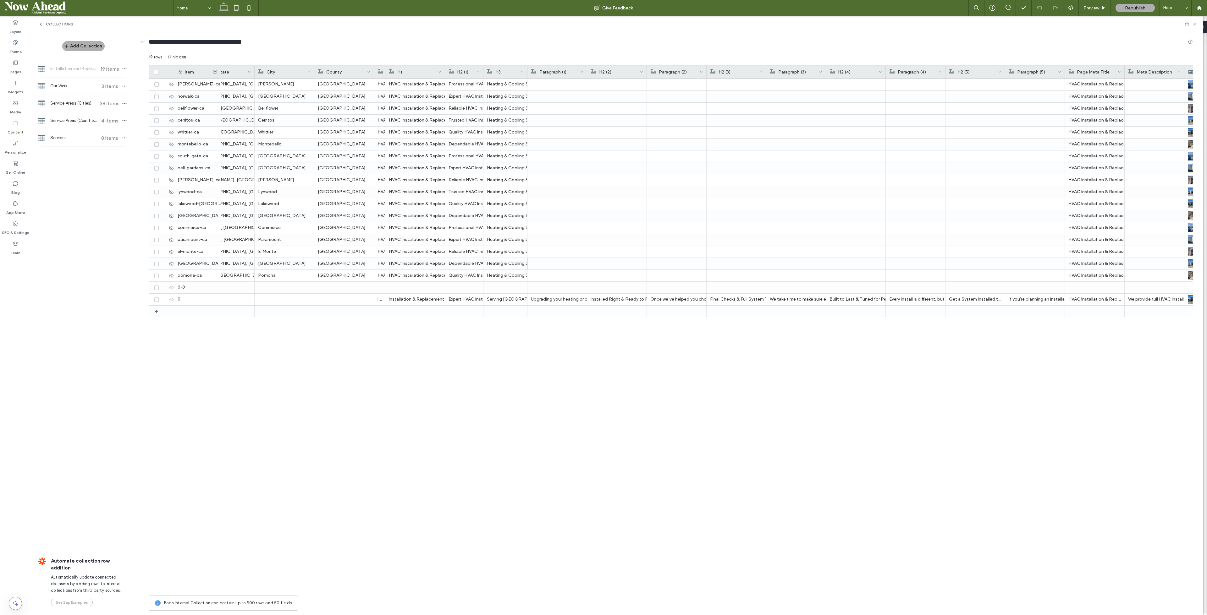
drag, startPoint x: 663, startPoint y: 69, endPoint x: 483, endPoint y: 75, distance: 180.2
click at [483, 75] on div at bounding box center [483, 72] width 3 height 13
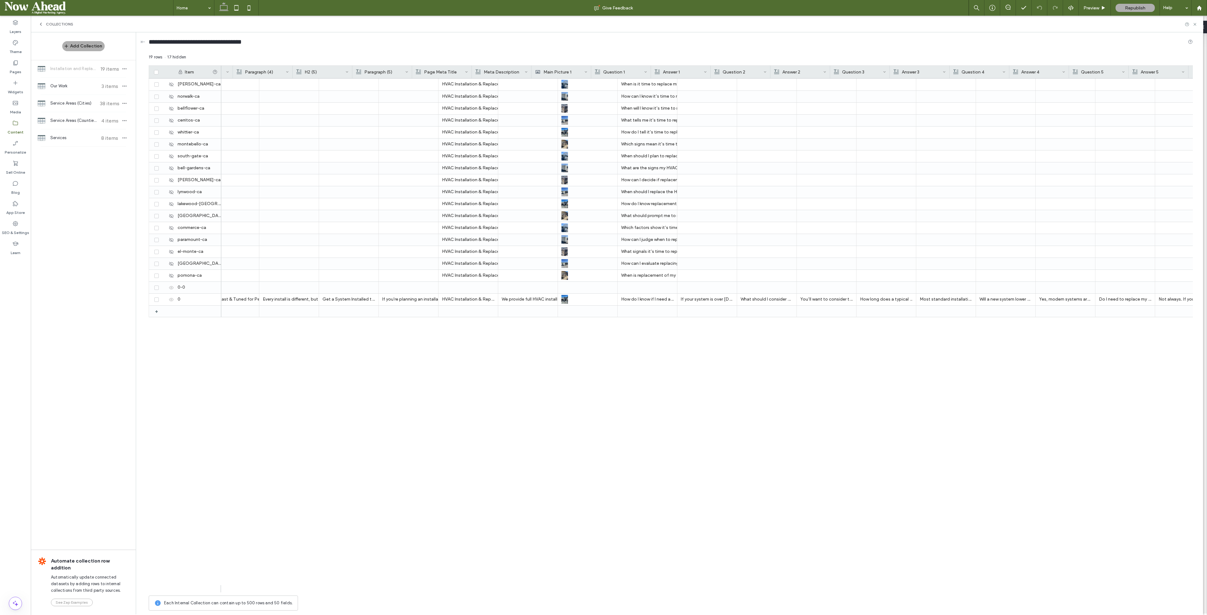
scroll to position [0, 679]
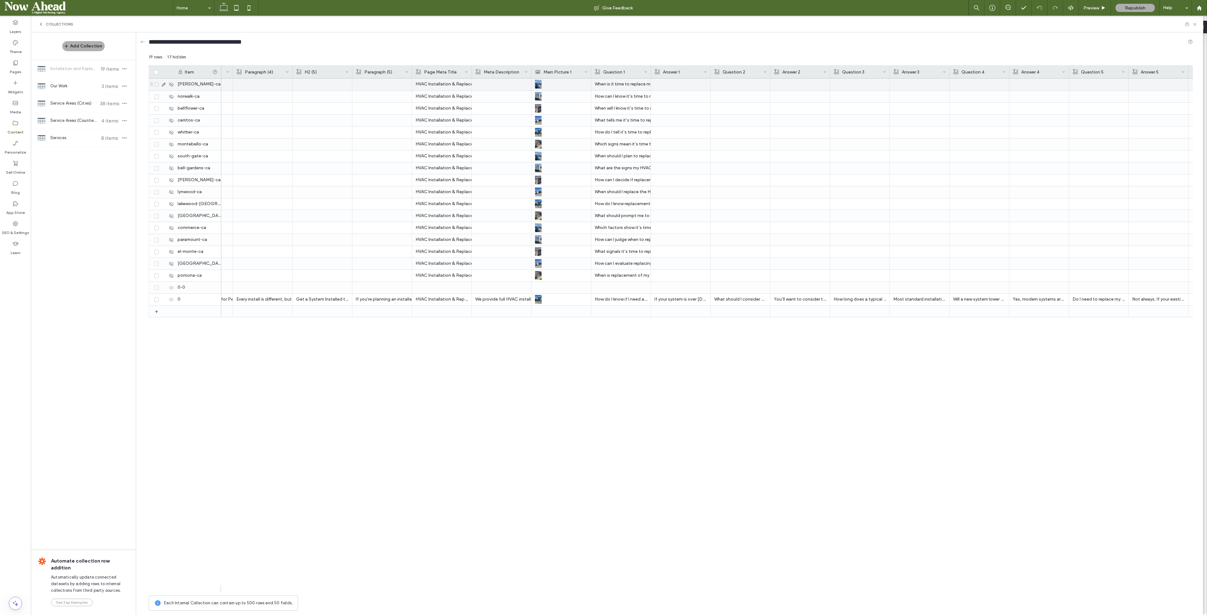
click at [684, 83] on div at bounding box center [680, 85] width 52 height 12
click at [679, 276] on div at bounding box center [680, 276] width 52 height 12
click at [744, 83] on div at bounding box center [740, 85] width 52 height 12
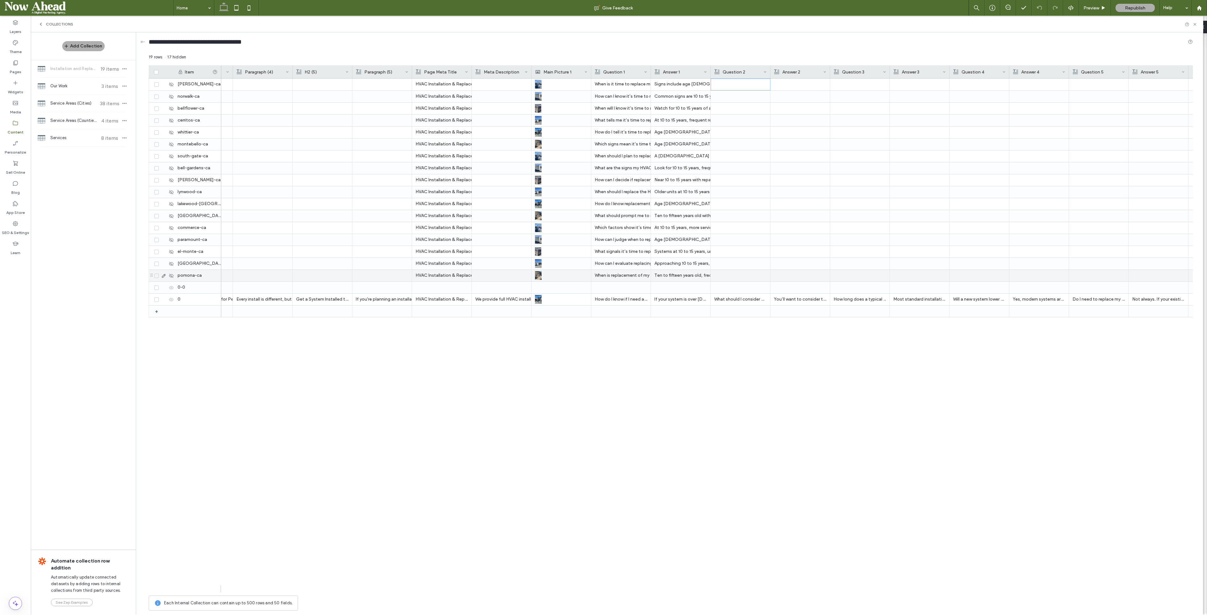
click at [745, 276] on div at bounding box center [740, 276] width 52 height 12
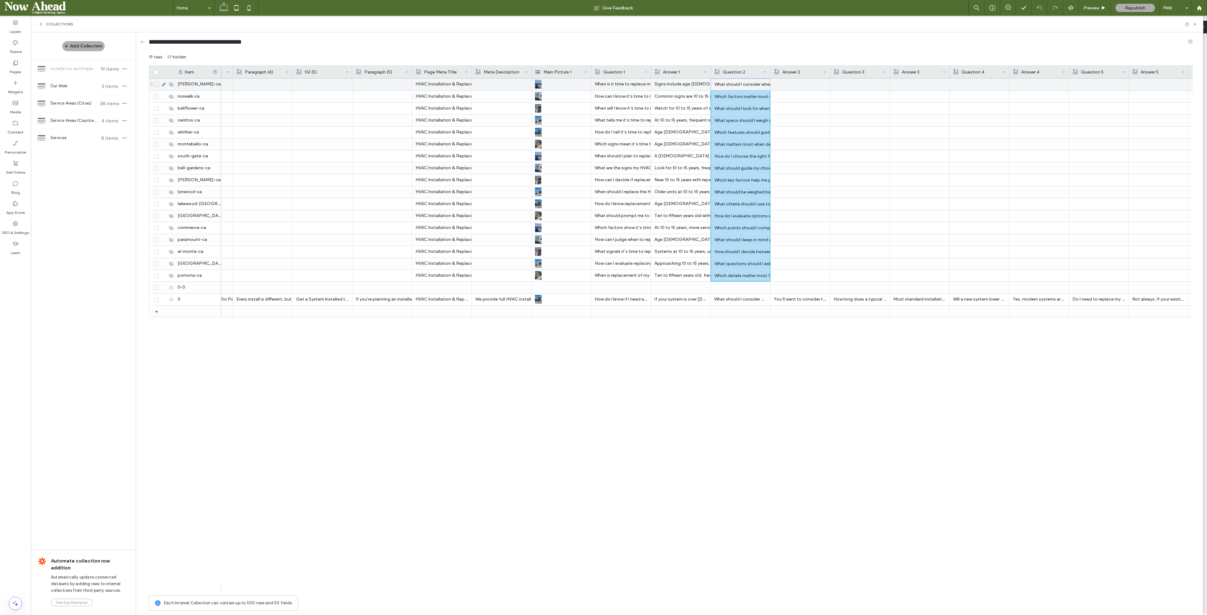
click at [797, 80] on div at bounding box center [800, 85] width 52 height 12
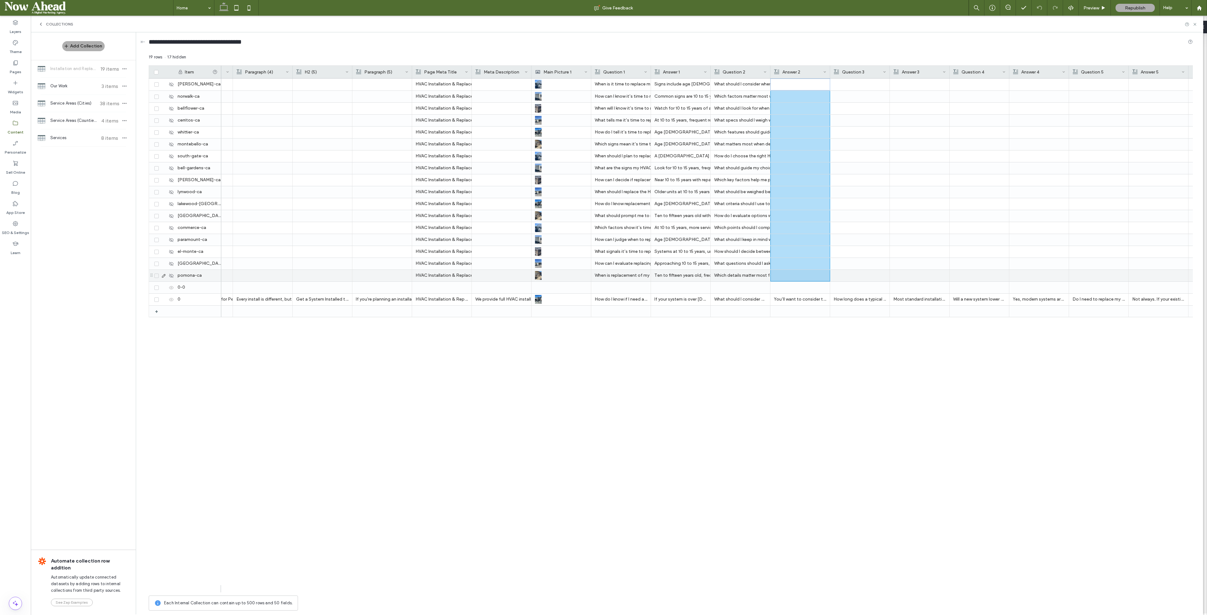
click at [802, 276] on div at bounding box center [800, 275] width 52 height 11
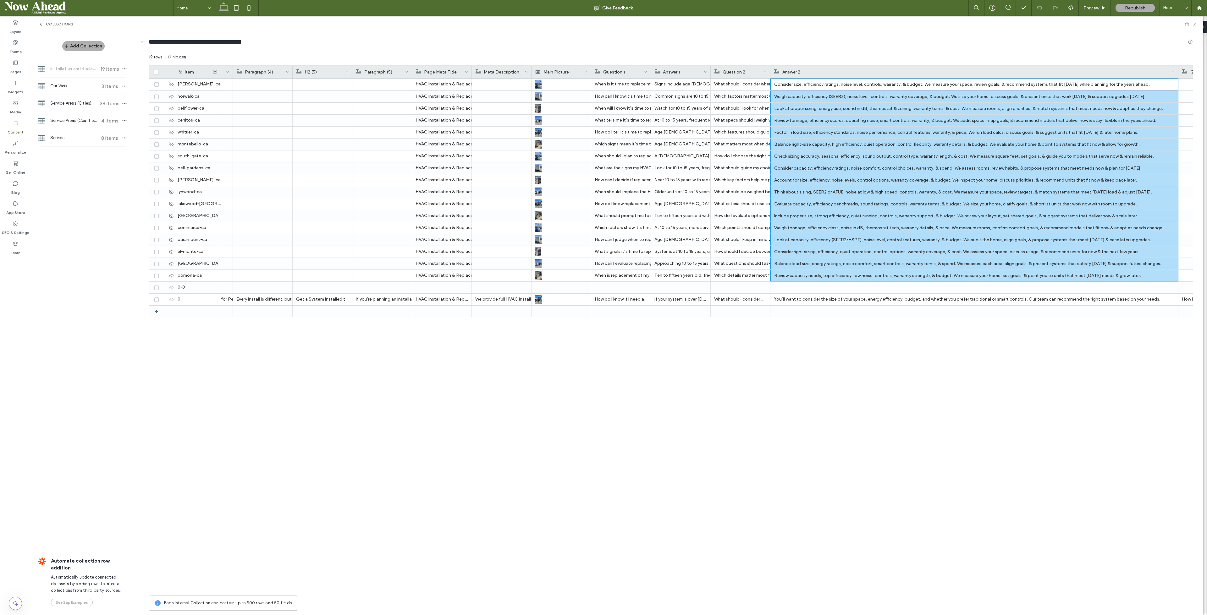
drag, startPoint x: 829, startPoint y: 69, endPoint x: 1177, endPoint y: 67, distance: 348.5
click at [1177, 67] on div at bounding box center [1178, 72] width 3 height 13
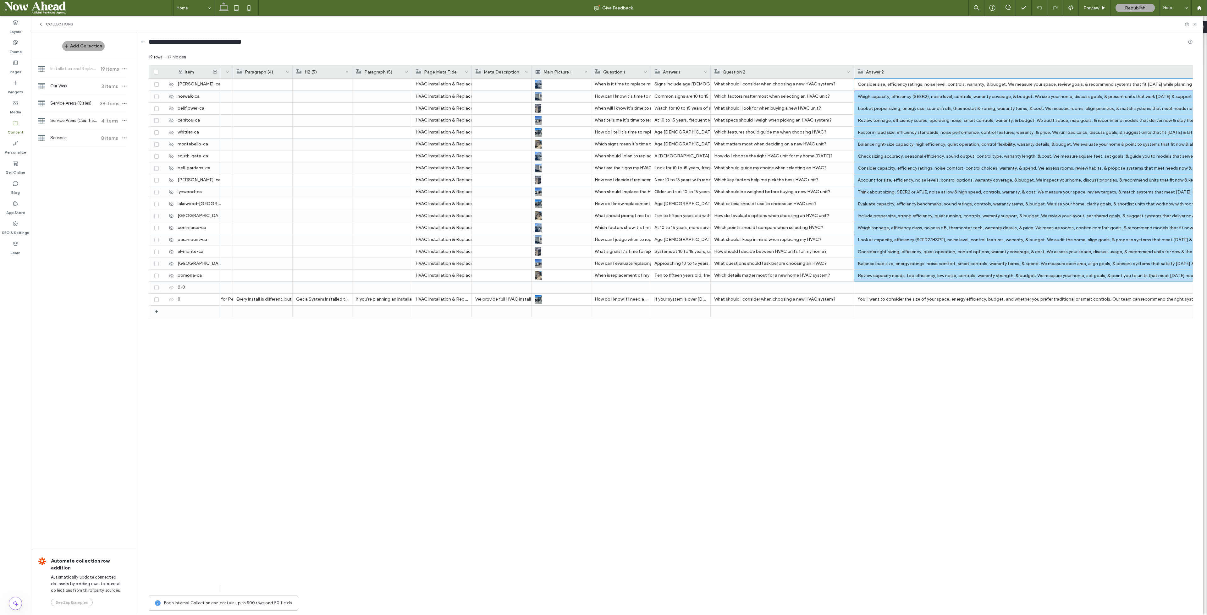
drag, startPoint x: 769, startPoint y: 70, endPoint x: 849, endPoint y: 74, distance: 80.0
click at [853, 74] on div at bounding box center [854, 72] width 3 height 13
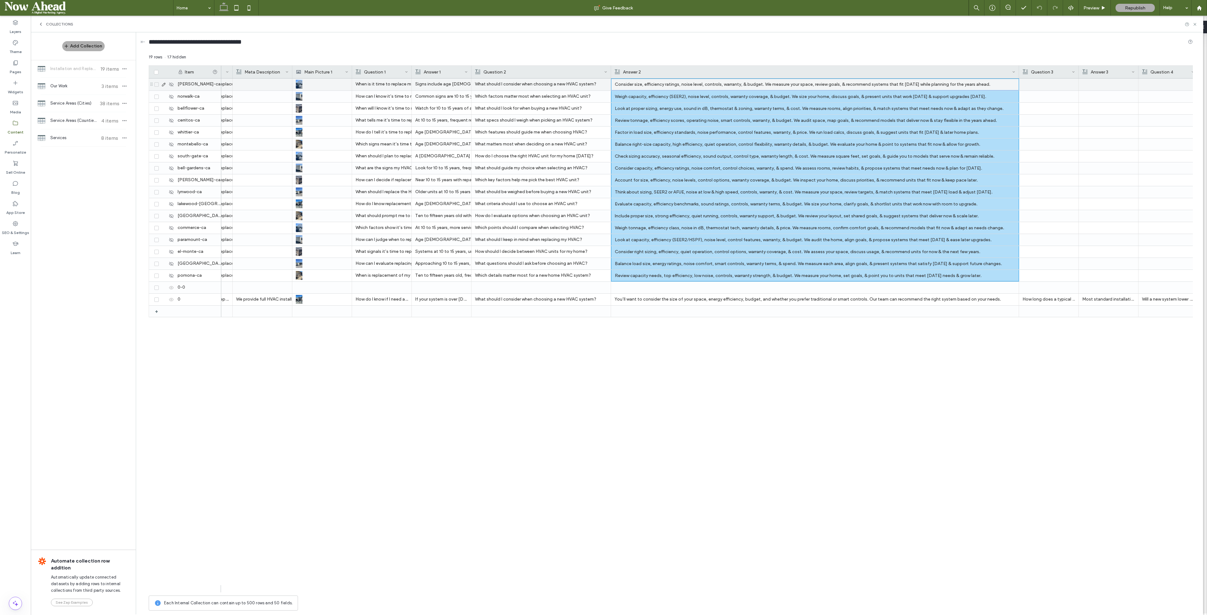
click at [779, 84] on div "Consider size, efficiency ratings, noise level, controls, warranty, & budget. W…" at bounding box center [815, 84] width 400 height 11
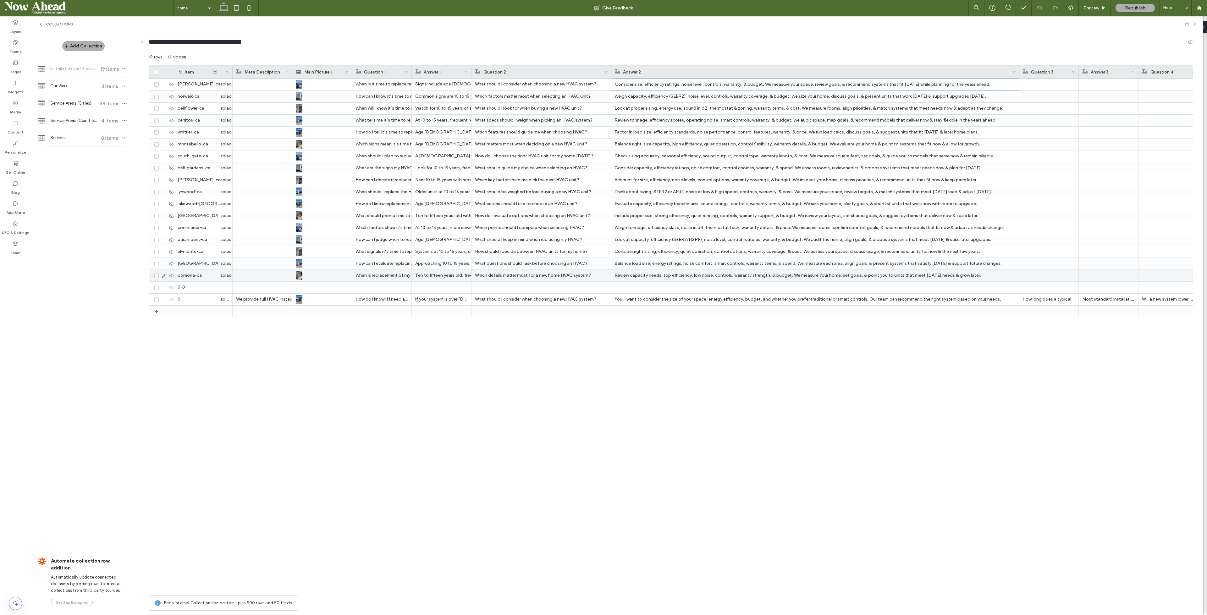
click at [772, 276] on div "Review capacity needs, top efficiency, low noise, controls, warranty strength, …" at bounding box center [814, 275] width 401 height 11
click at [773, 83] on div "Consider size, energy efficiency, quiet operation, easy-to-use controls, warran…" at bounding box center [815, 84] width 400 height 11
click at [748, 273] on div "Review size, efficiency, quiet operation, controls, warranty, and cost. We’ll m…" at bounding box center [814, 275] width 401 height 11
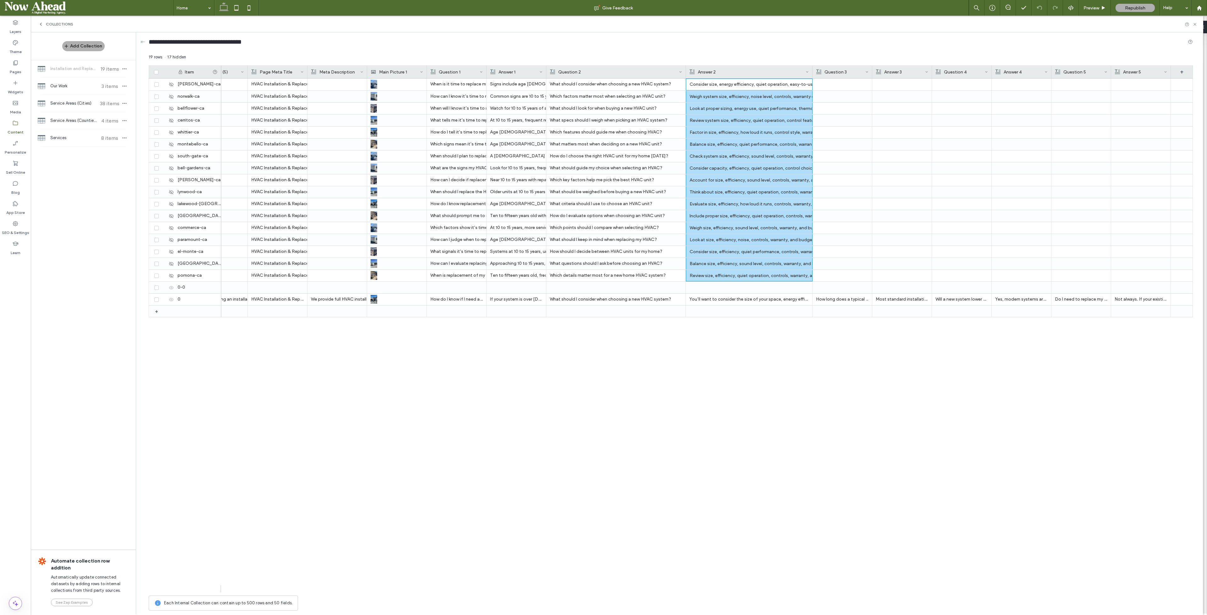
scroll to position [0, 843]
drag, startPoint x: 1018, startPoint y: 69, endPoint x: 736, endPoint y: 72, distance: 281.6
click at [736, 72] on div "Answer 2" at bounding box center [749, 72] width 126 height 13
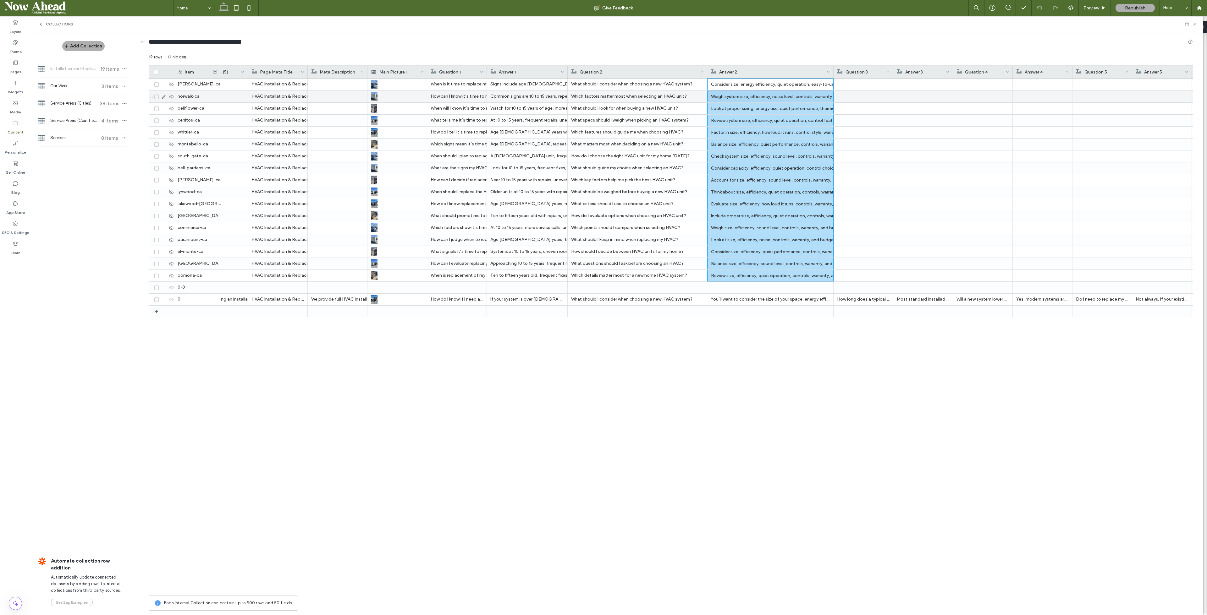
drag, startPoint x: 546, startPoint y: 68, endPoint x: 567, endPoint y: 99, distance: 37.4
click at [567, 99] on div "Item Paragraph (5) Page Meta Title Meta Description Main Picture 1 Question 1 A…" at bounding box center [671, 328] width 1044 height 527
click at [163, 84] on use at bounding box center [163, 84] width 3 height 3
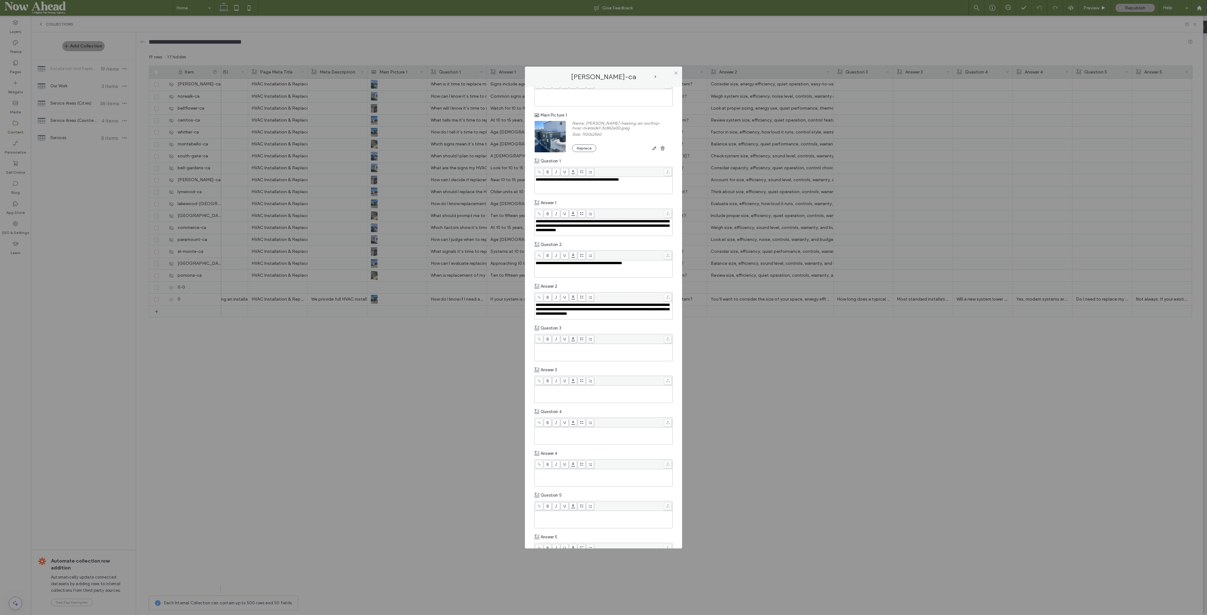
scroll to position [790, 0]
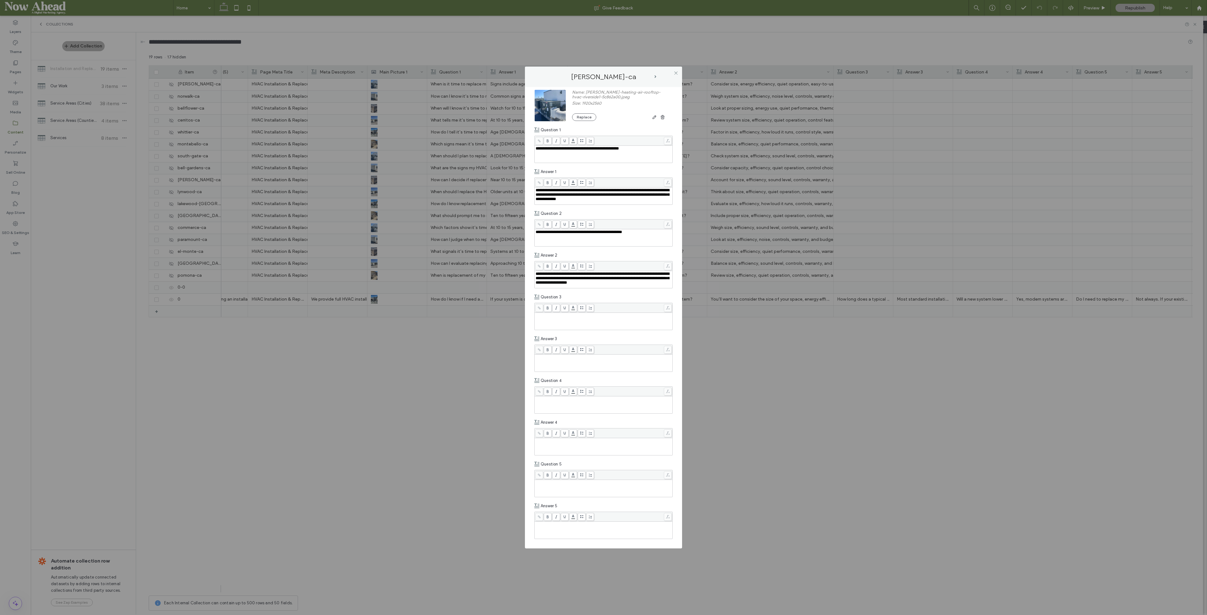
click at [676, 71] on icon at bounding box center [675, 73] width 5 height 5
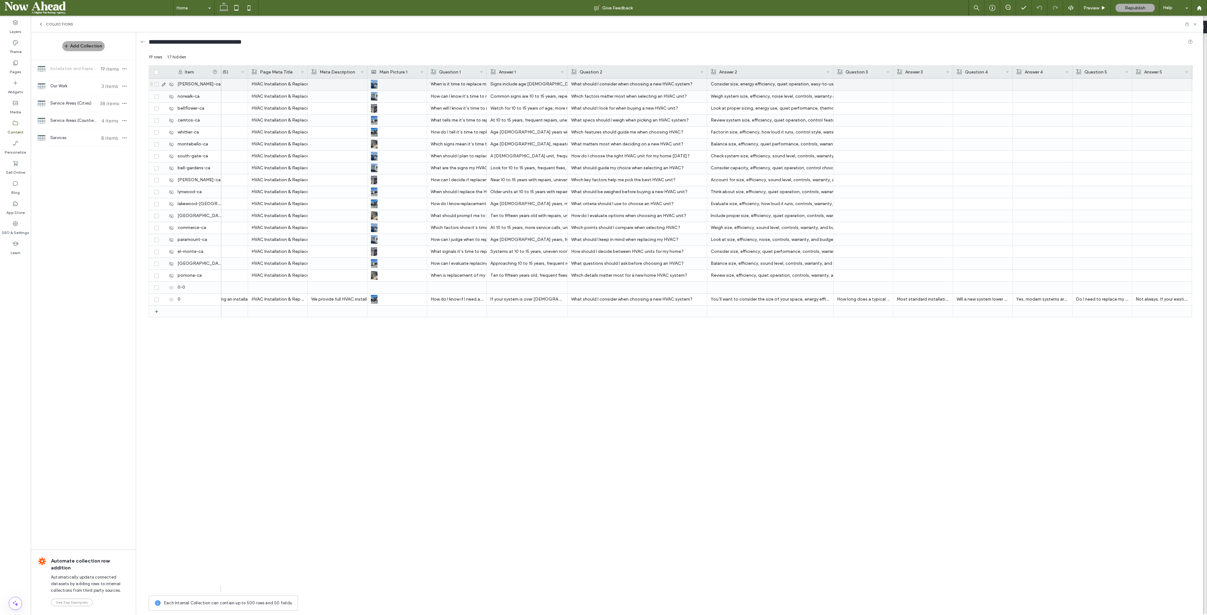
click at [865, 85] on div at bounding box center [863, 85] width 52 height 12
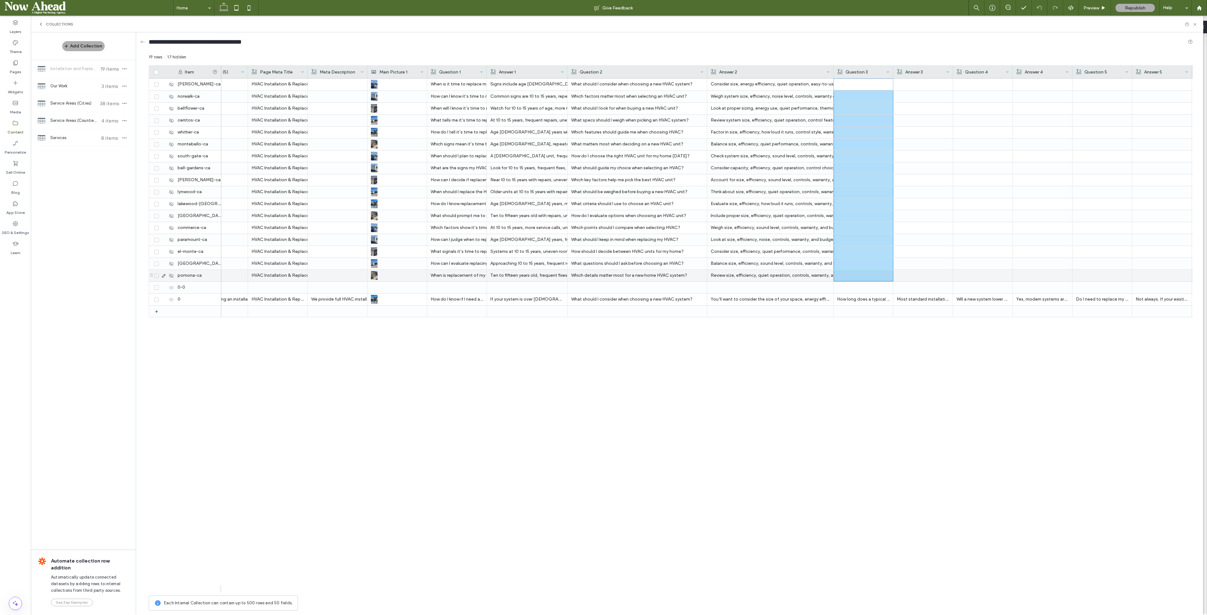
click at [866, 276] on div at bounding box center [863, 275] width 52 height 11
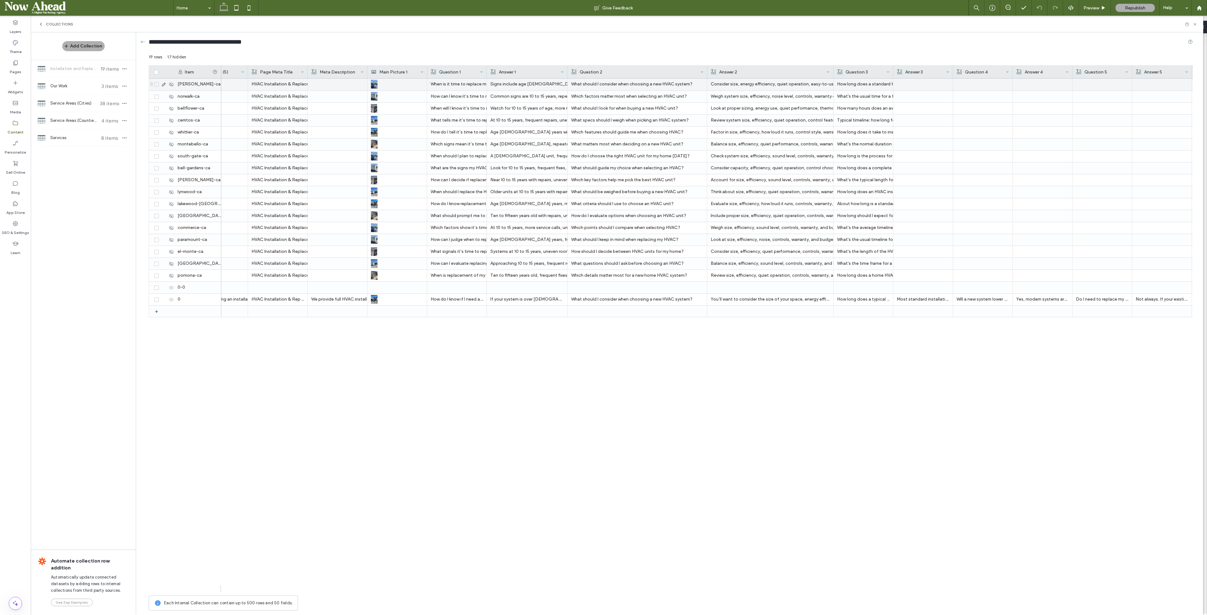
click at [920, 83] on div at bounding box center [923, 85] width 52 height 12
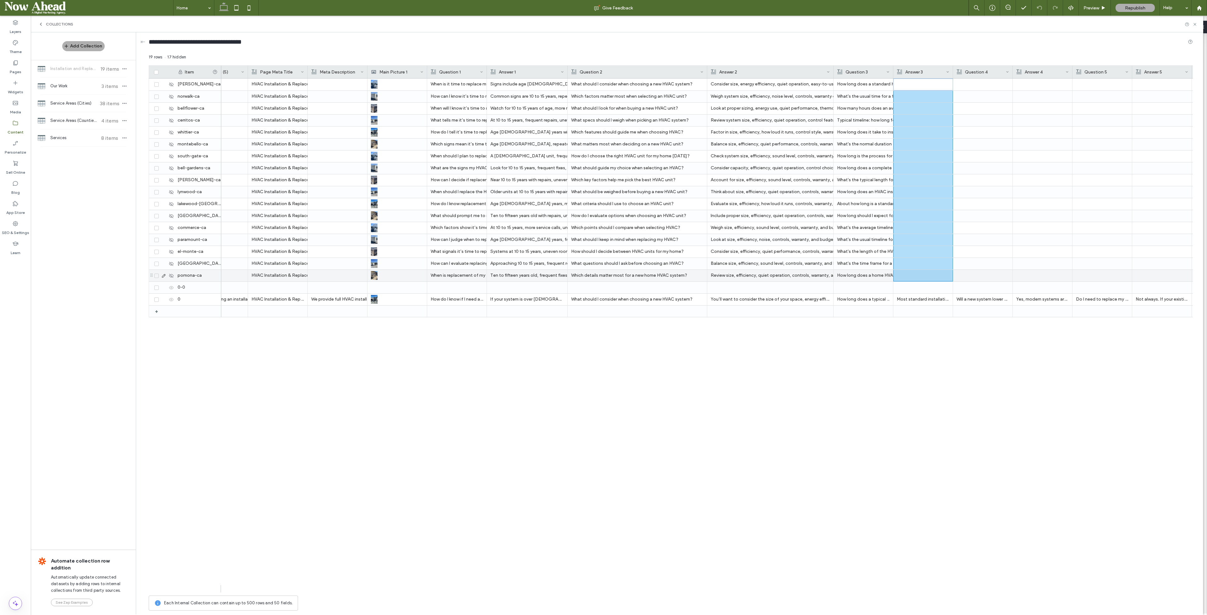
click at [922, 277] on div at bounding box center [923, 275] width 52 height 11
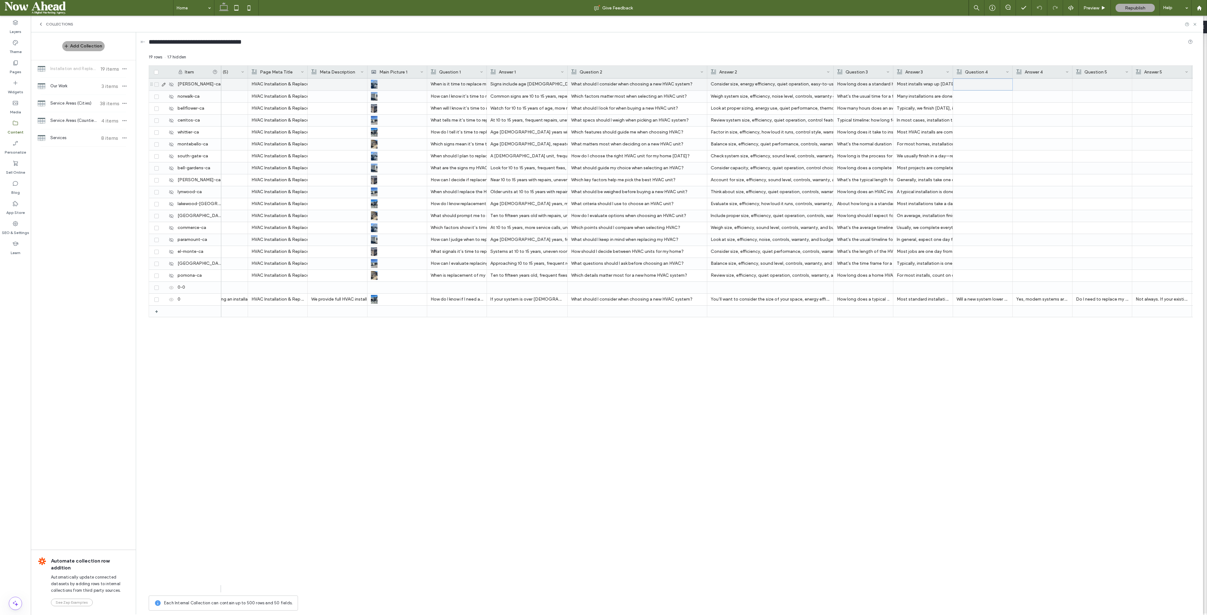
click at [984, 86] on div at bounding box center [983, 84] width 52 height 11
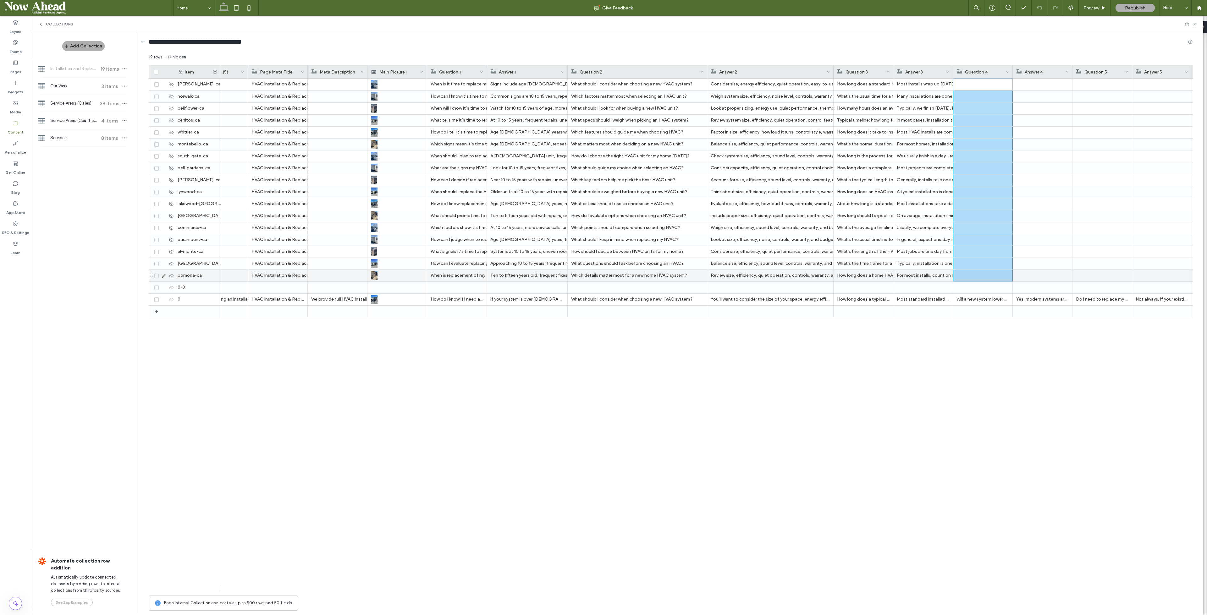
click at [988, 273] on div at bounding box center [983, 275] width 52 height 11
click at [44, 4] on span at bounding box center [69, 8] width 128 height 13
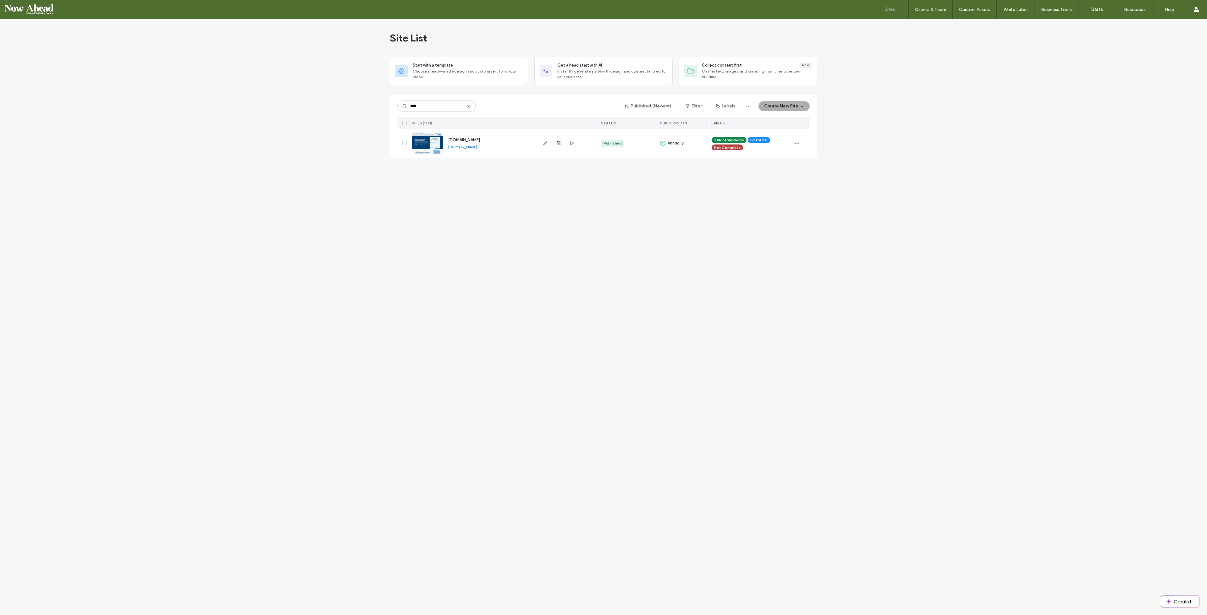
type input "****"
click at [454, 140] on span "[DOMAIN_NAME]" at bounding box center [464, 140] width 32 height 5
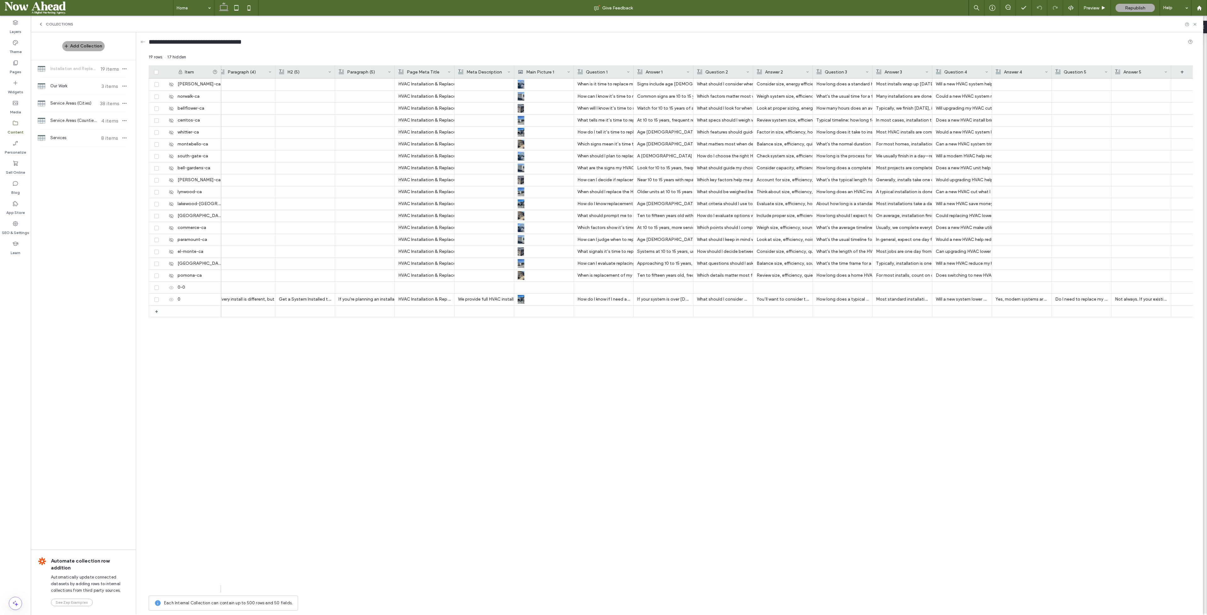
click at [1012, 82] on div at bounding box center [1021, 85] width 52 height 12
click at [1023, 272] on div at bounding box center [1021, 276] width 52 height 12
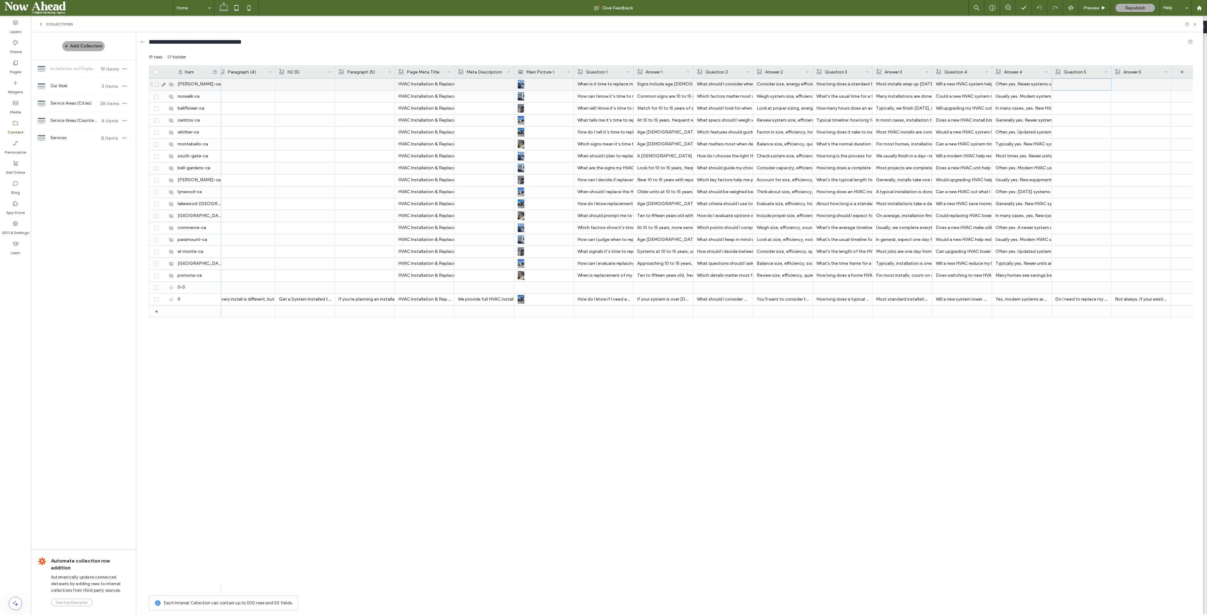
click at [1067, 79] on div at bounding box center [1081, 84] width 52 height 11
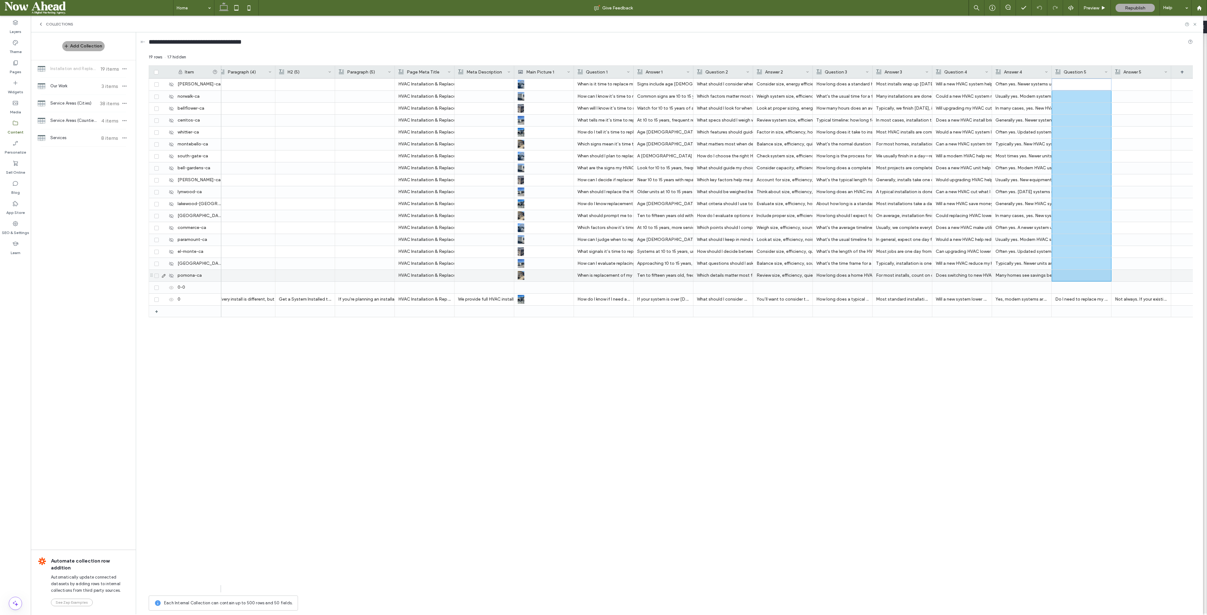
click at [1079, 273] on div at bounding box center [1081, 275] width 52 height 11
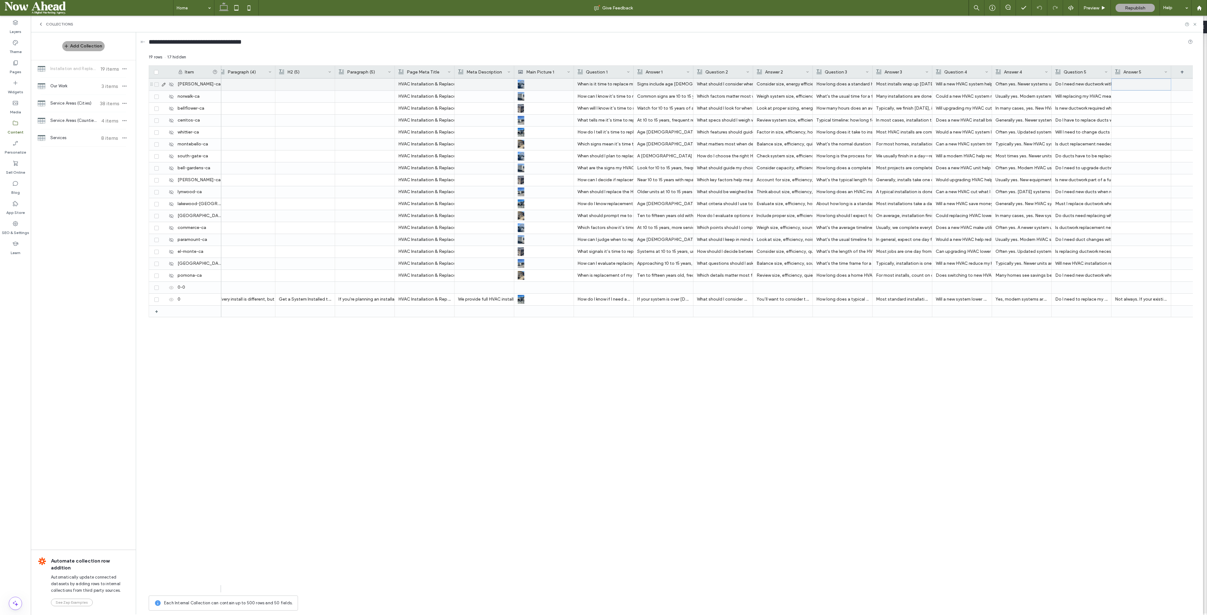
click at [1147, 86] on div at bounding box center [1141, 84] width 52 height 11
click at [1157, 274] on div at bounding box center [1141, 276] width 52 height 12
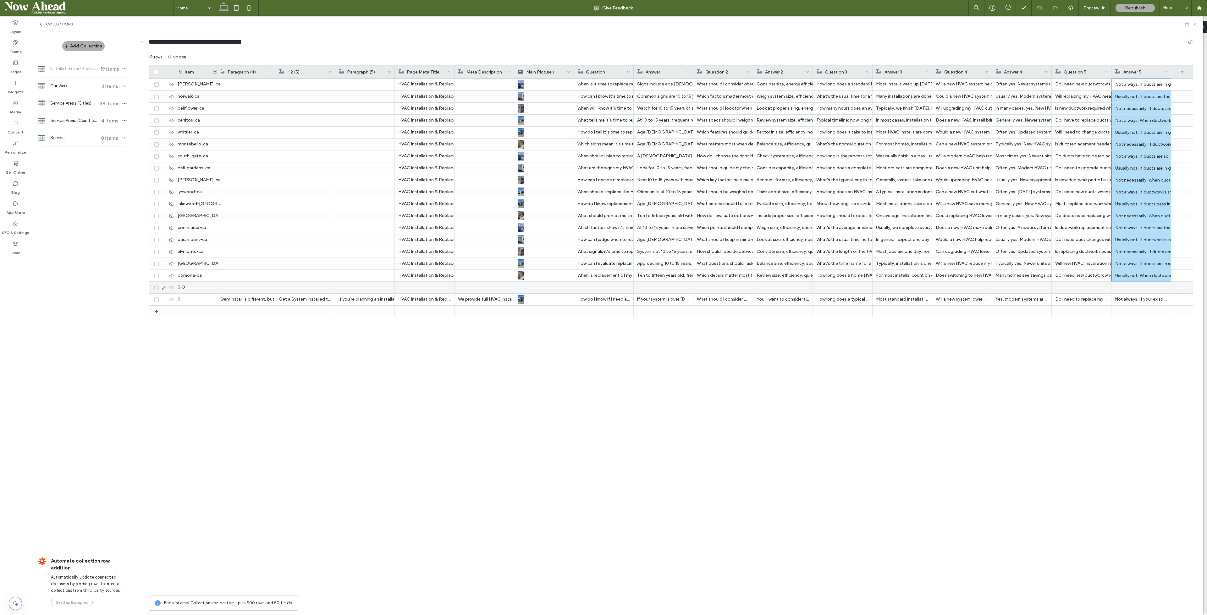
click at [1159, 287] on div at bounding box center [1141, 288] width 52 height 12
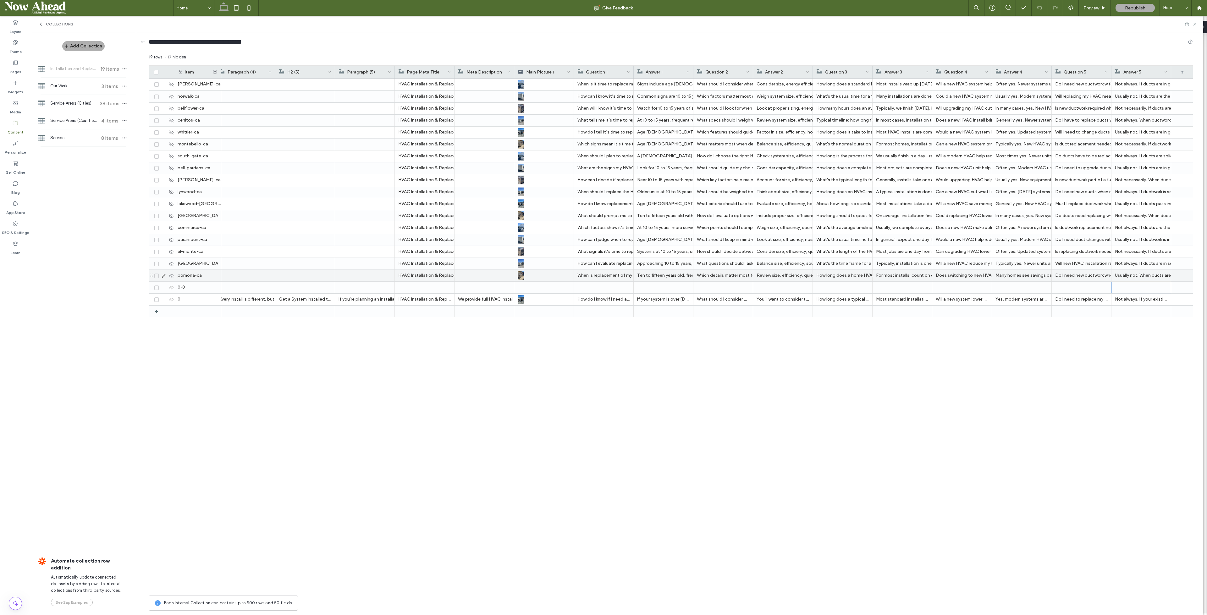
click at [162, 274] on icon at bounding box center [163, 275] width 5 height 5
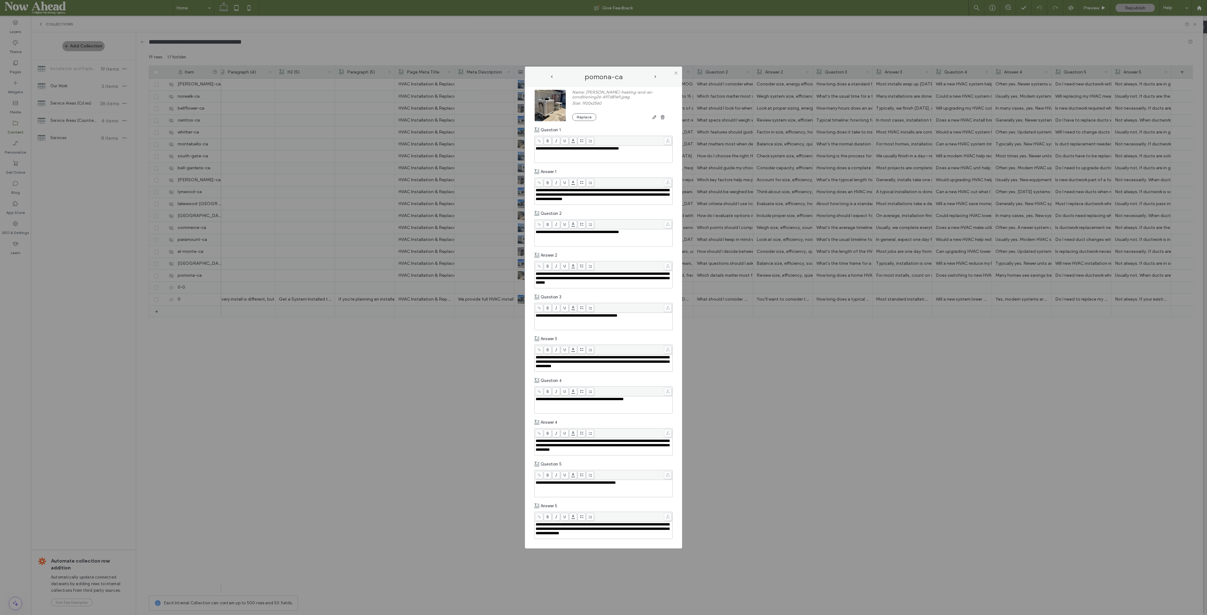
scroll to position [695, 0]
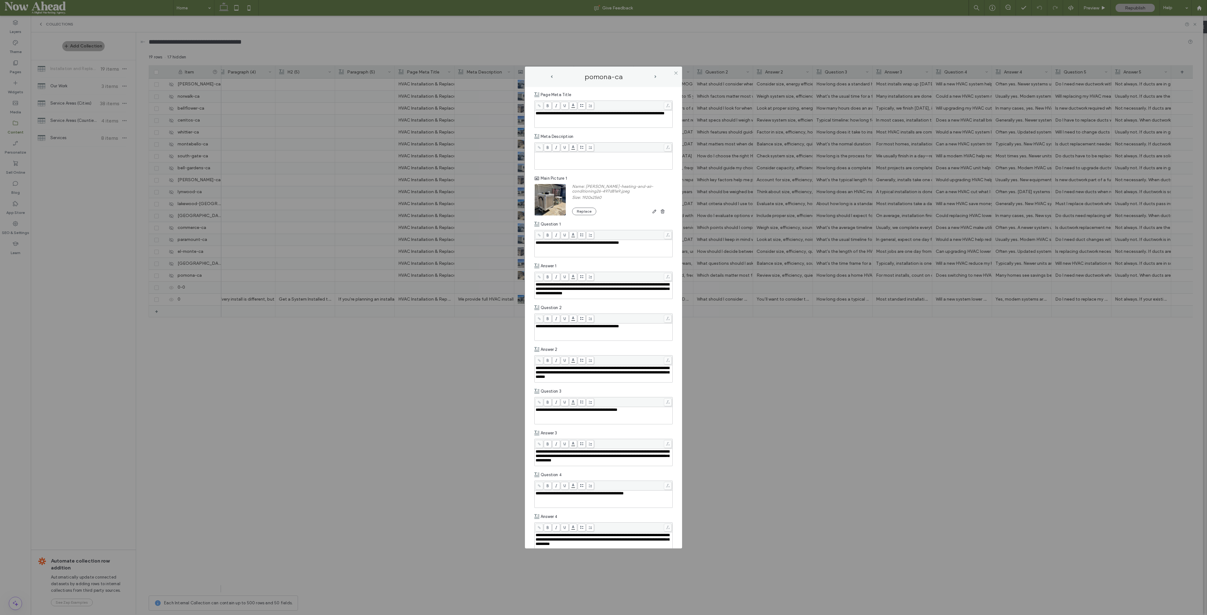
click at [674, 72] on icon at bounding box center [675, 73] width 5 height 5
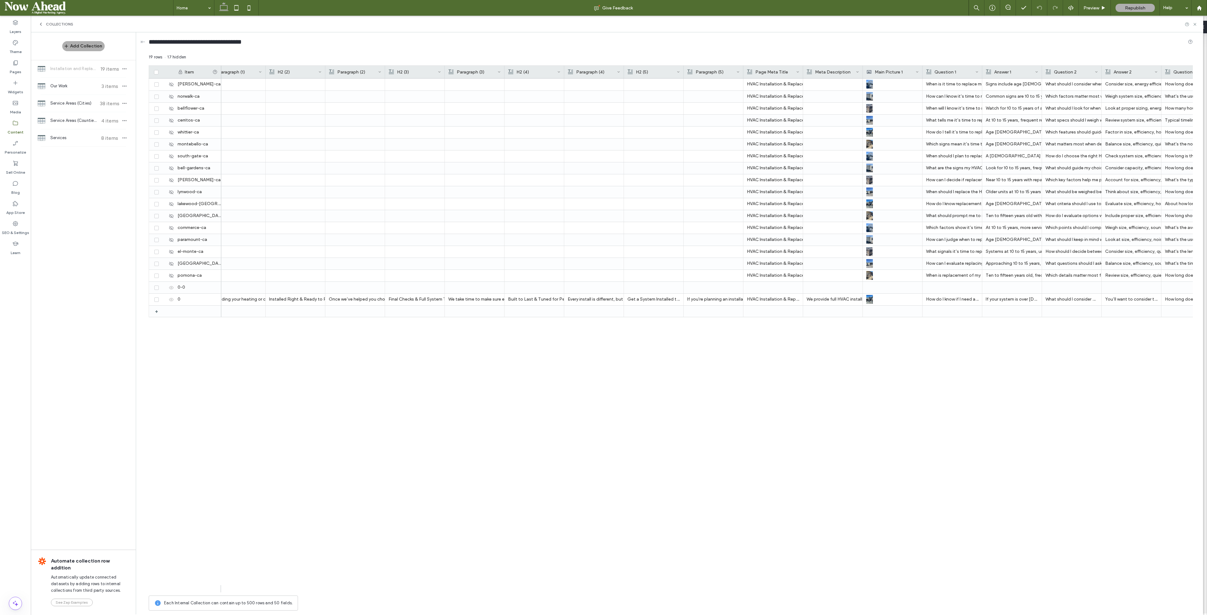
scroll to position [0, 432]
drag, startPoint x: 500, startPoint y: 575, endPoint x: 393, endPoint y: 570, distance: 107.3
click at [393, 570] on div "Heating & Cooling System Installation, Replacement, & Upgrades for Homes & Busi…" at bounding box center [706, 336] width 971 height 514
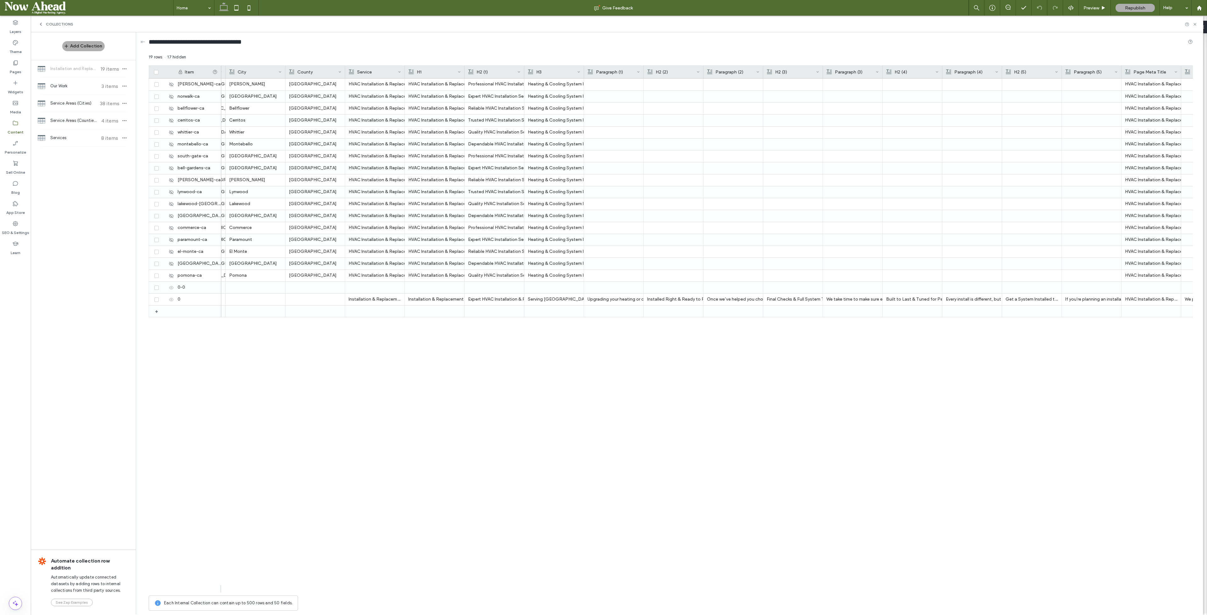
scroll to position [0, 49]
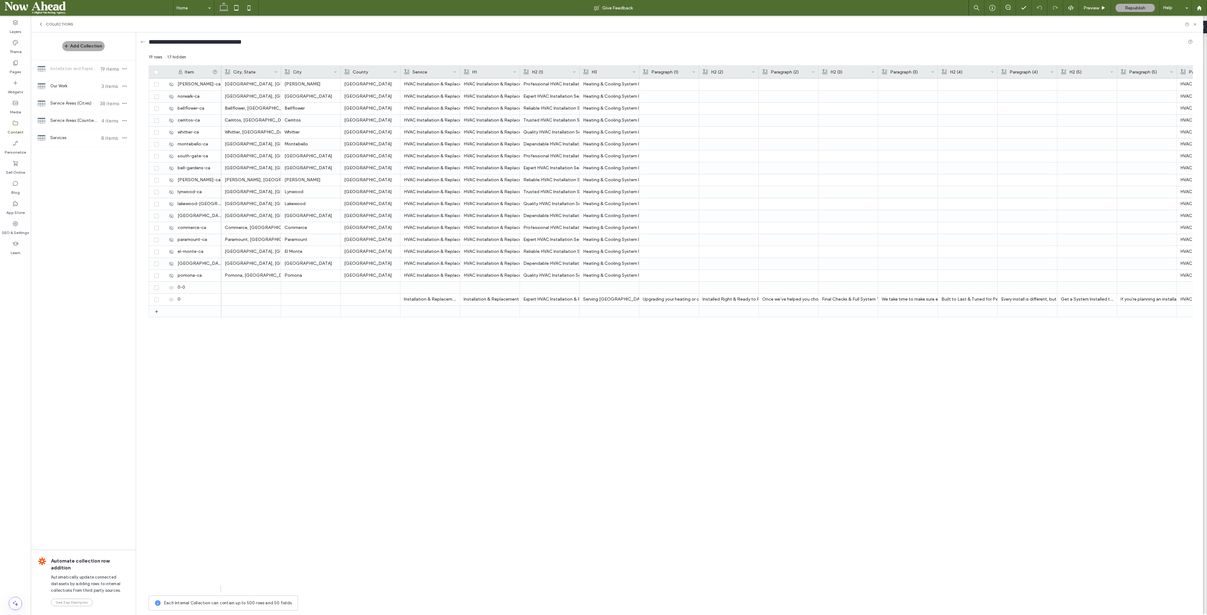
click at [52, 4] on span at bounding box center [69, 8] width 128 height 13
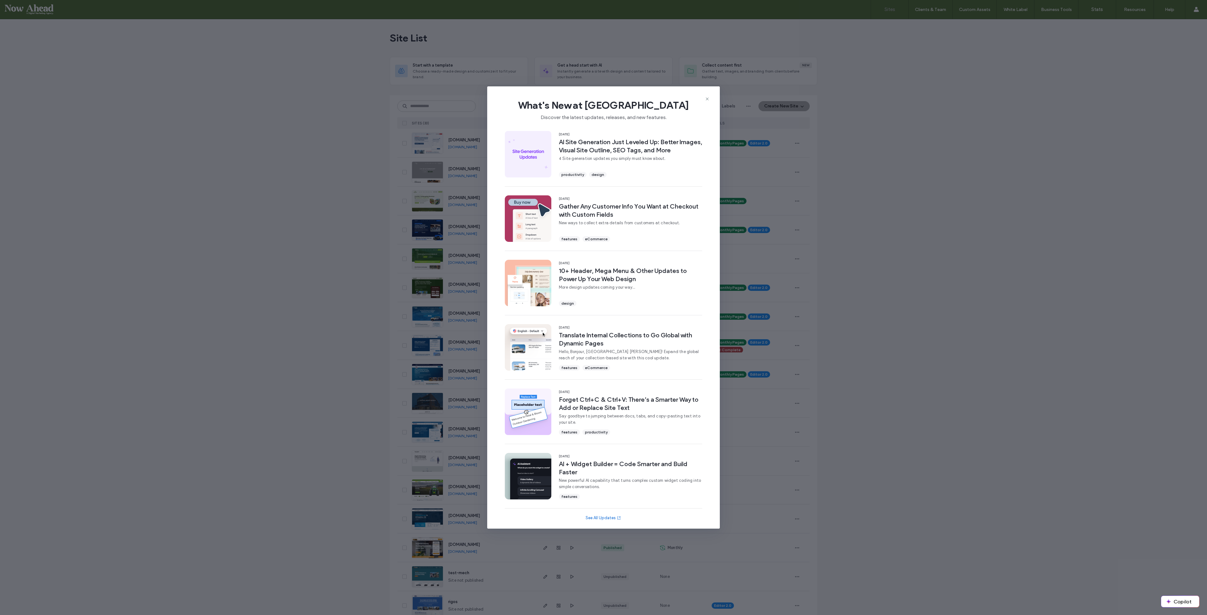
click at [706, 99] on icon at bounding box center [707, 98] width 5 height 5
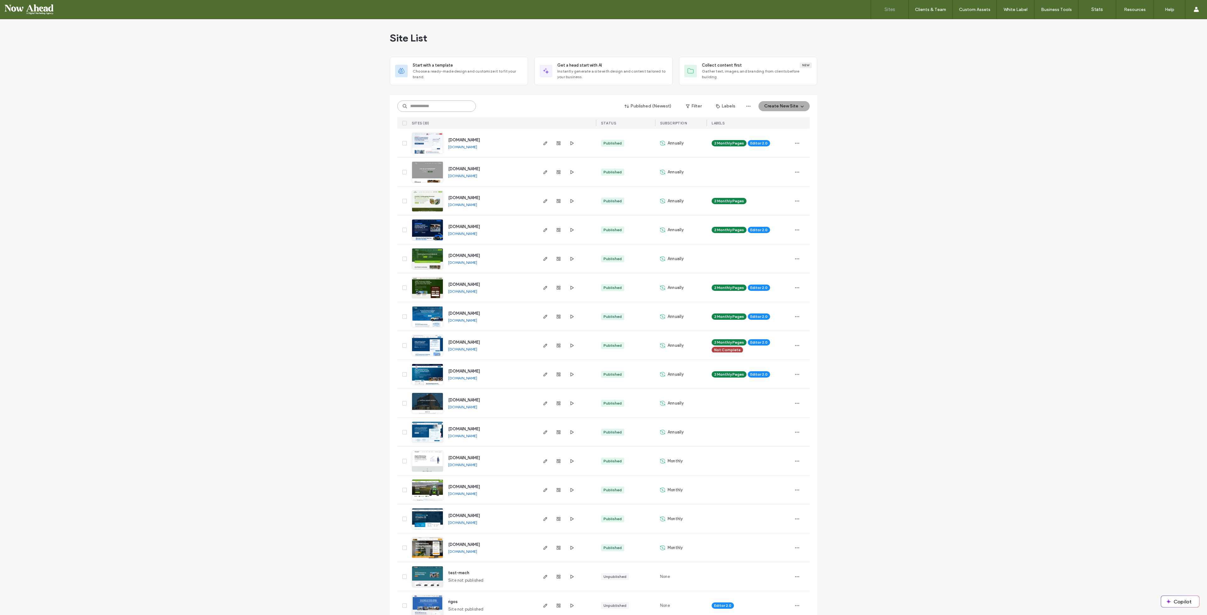
click at [442, 104] on input at bounding box center [436, 106] width 79 height 11
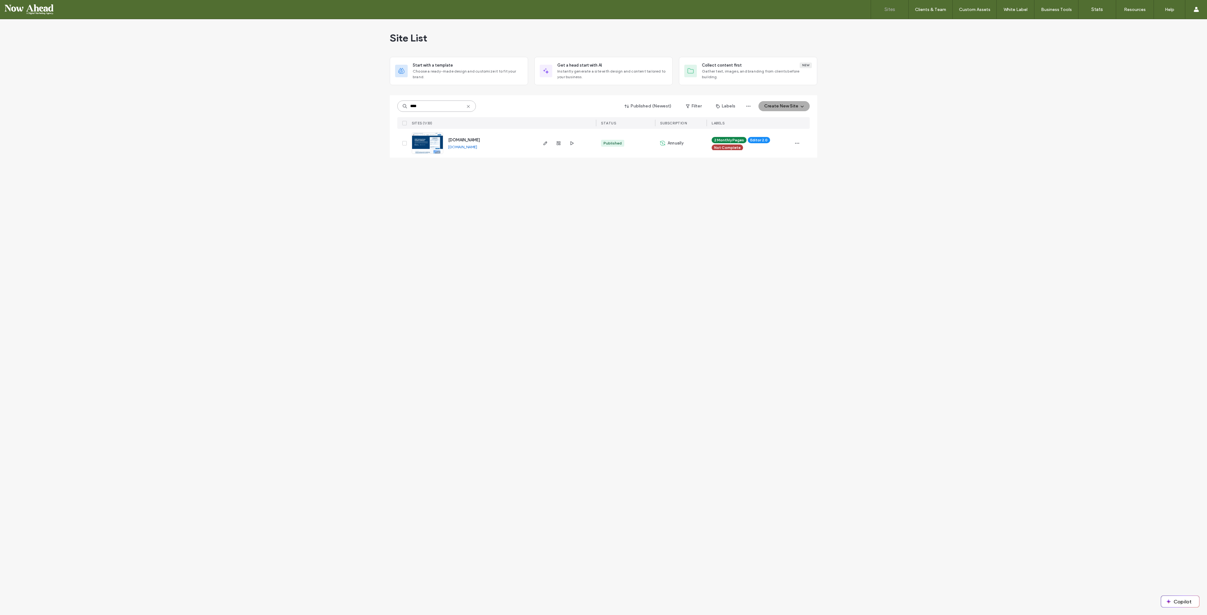
type input "****"
click at [465, 138] on span "[DOMAIN_NAME]" at bounding box center [464, 140] width 32 height 5
